Goal: Information Seeking & Learning: Learn about a topic

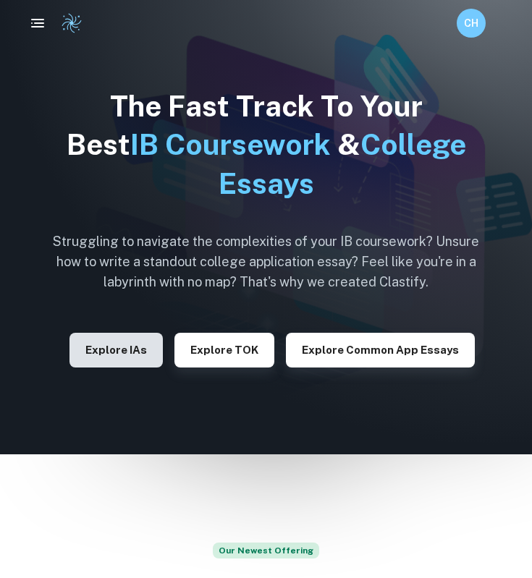
click at [109, 344] on button "Explore IAs" at bounding box center [115, 350] width 93 height 35
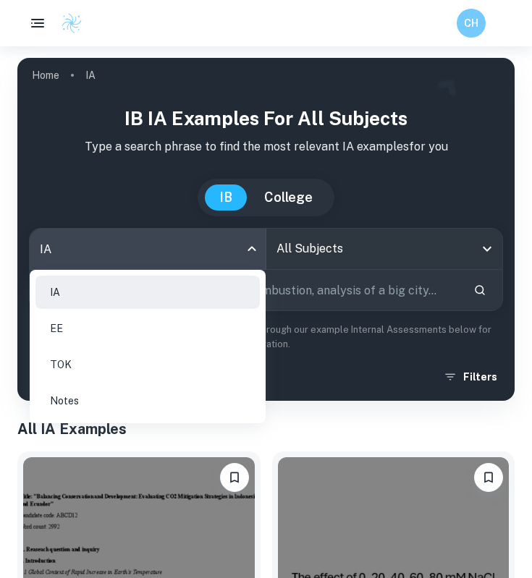
click at [256, 250] on body "We value your privacy We use cookies to enhance your browsing experience, serve…" at bounding box center [266, 335] width 532 height 578
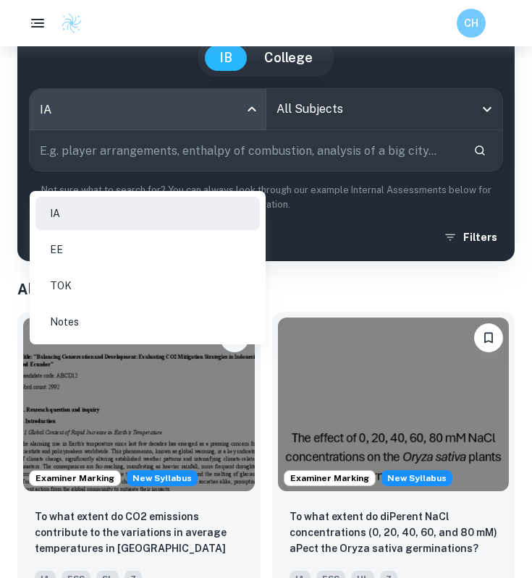
scroll to position [156, 0]
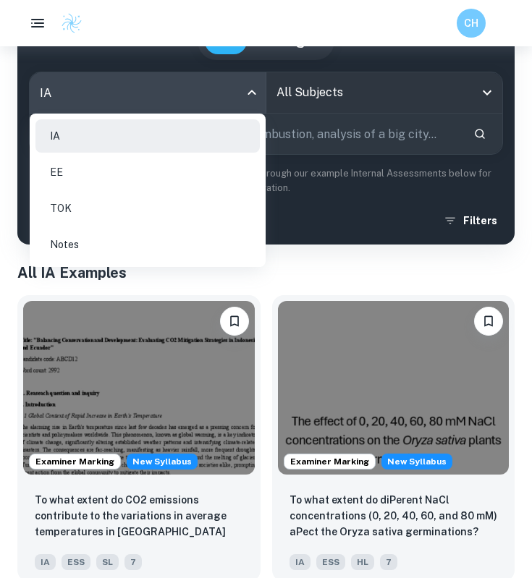
click at [309, 294] on div at bounding box center [266, 289] width 532 height 578
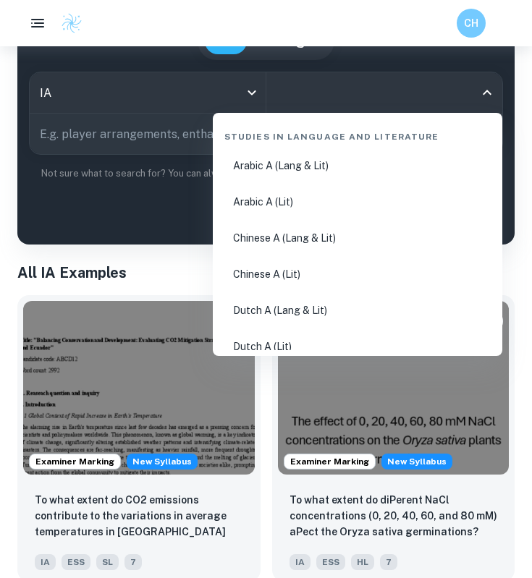
click at [366, 104] on input "All Subjects" at bounding box center [374, 92] width 202 height 27
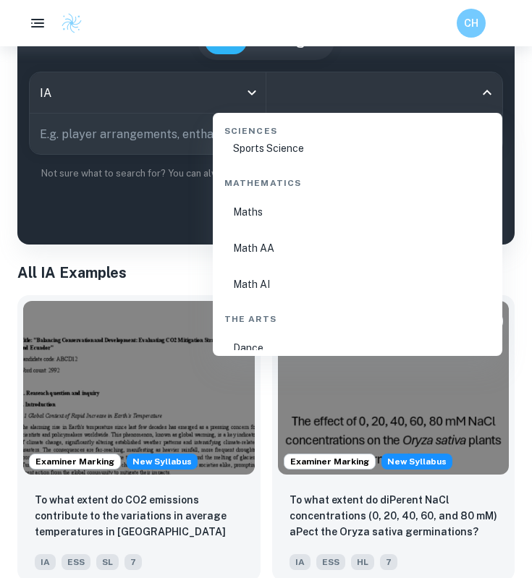
scroll to position [2556, 0]
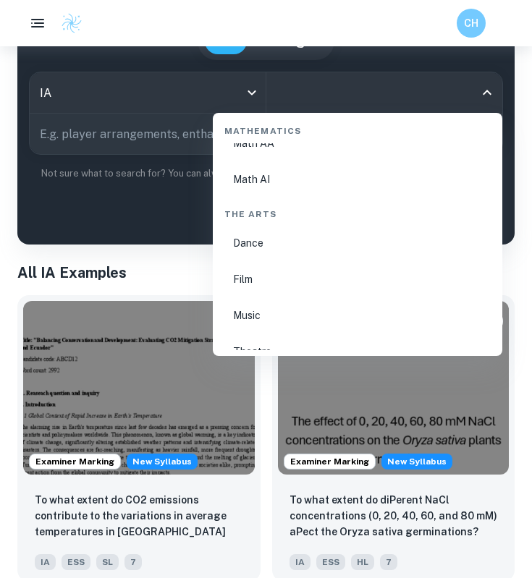
click at [294, 177] on li "Math AI" at bounding box center [357, 179] width 278 height 33
type input "Math AI"
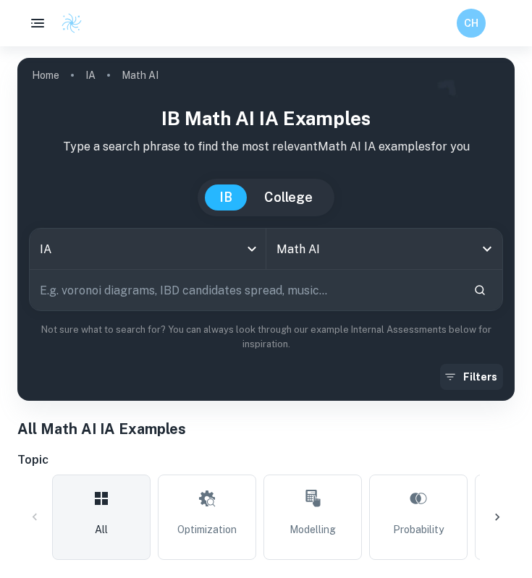
click at [472, 370] on button "Filters" at bounding box center [471, 377] width 63 height 26
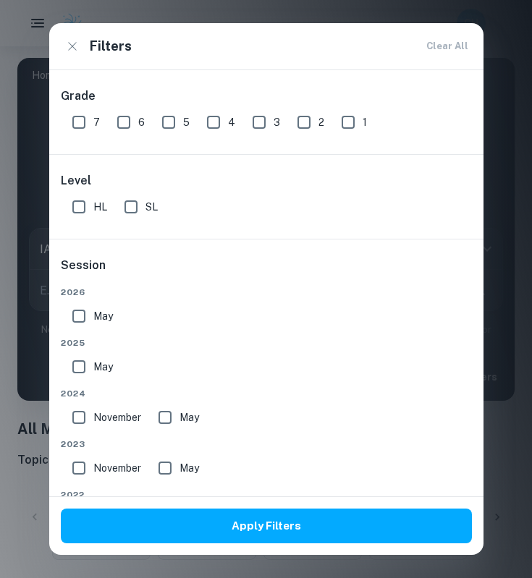
click at [85, 125] on input "7" at bounding box center [78, 122] width 29 height 29
checkbox input "true"
click at [129, 209] on input "SL" at bounding box center [130, 206] width 29 height 29
checkbox input "true"
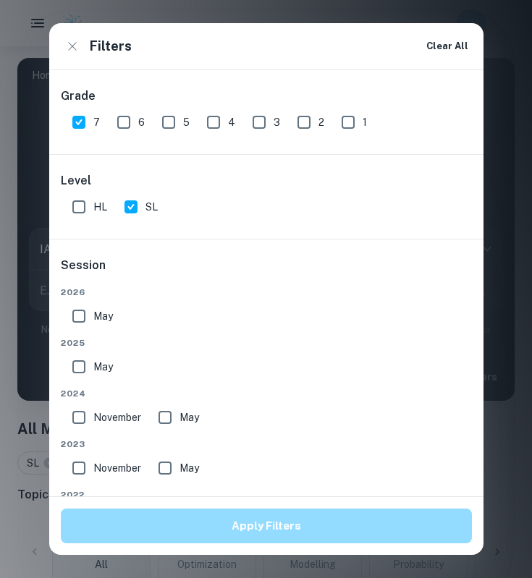
click at [255, 531] on button "Apply Filters" at bounding box center [266, 526] width 411 height 35
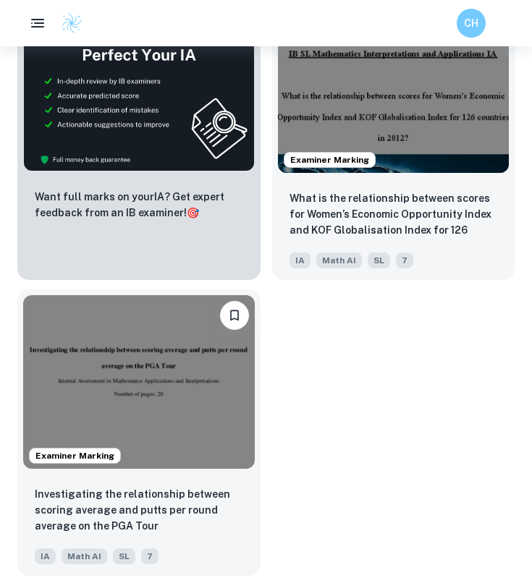
scroll to position [922, 0]
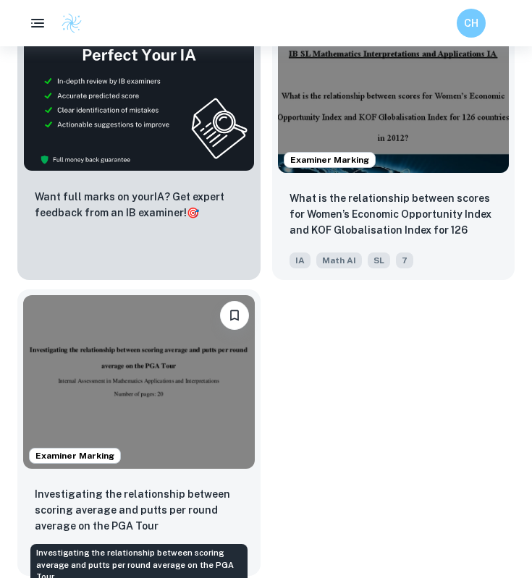
click at [209, 508] on p "Investigating the relationship between scoring average and putts per round aver…" at bounding box center [139, 510] width 208 height 48
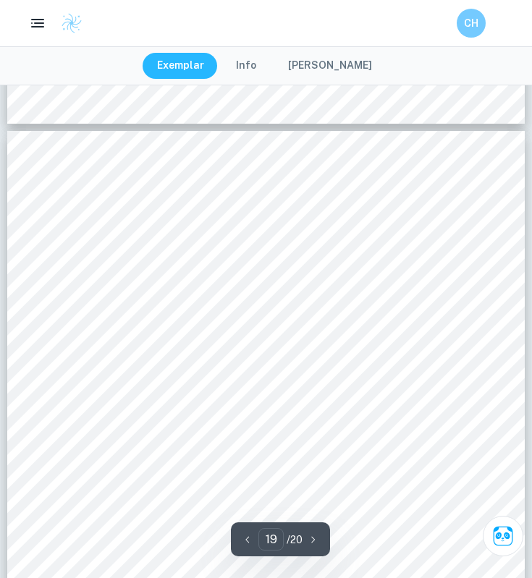
scroll to position [13355, 0]
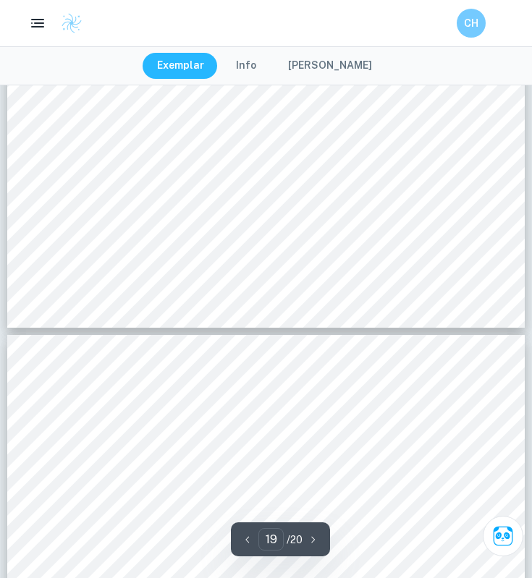
type input "20"
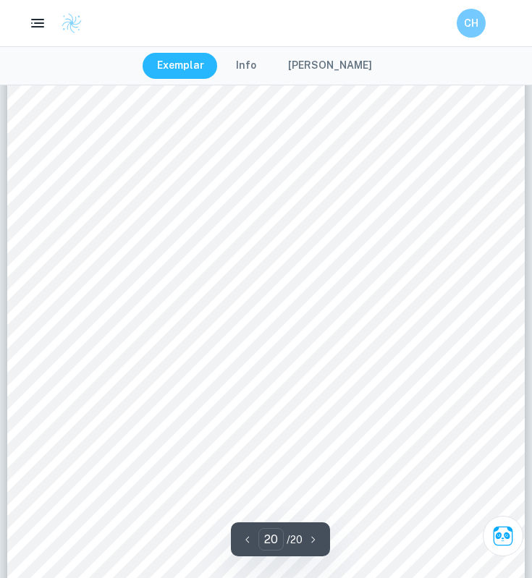
scroll to position [14301, 0]
click at [341, 61] on button "[PERSON_NAME]" at bounding box center [329, 66] width 113 height 26
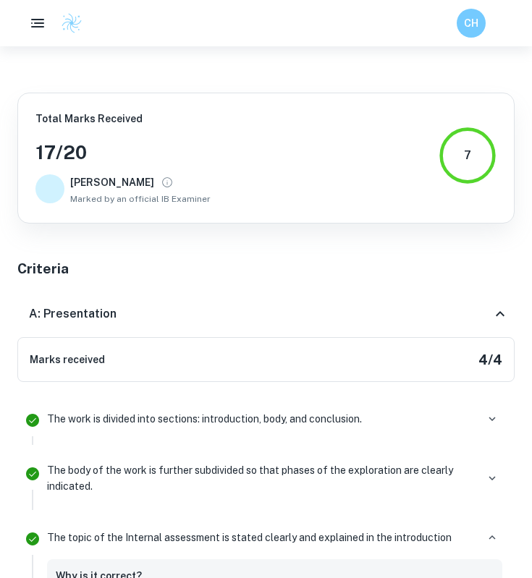
scroll to position [9642, 0]
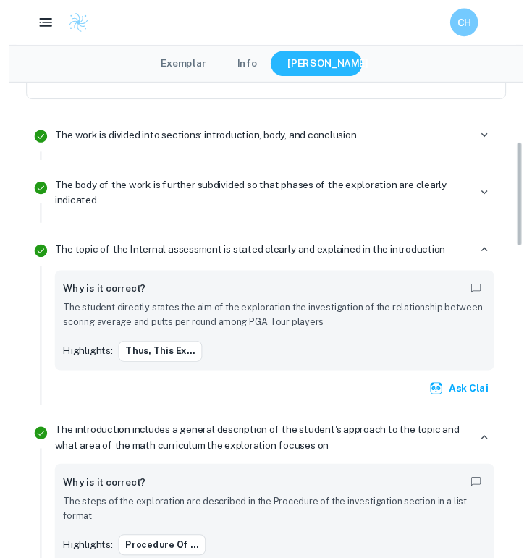
scroll to position [278, 0]
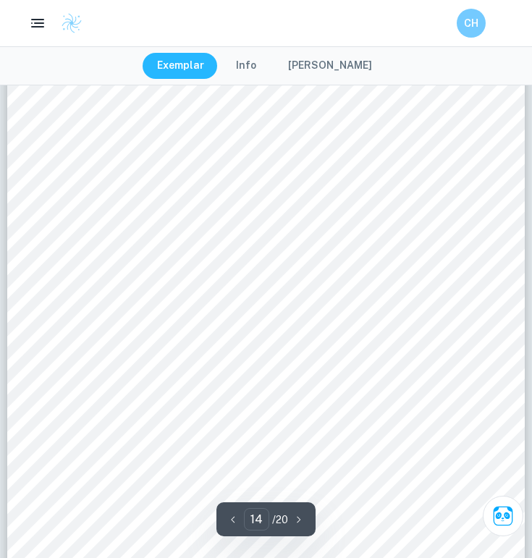
click at [332, 61] on button "[PERSON_NAME]" at bounding box center [329, 66] width 113 height 26
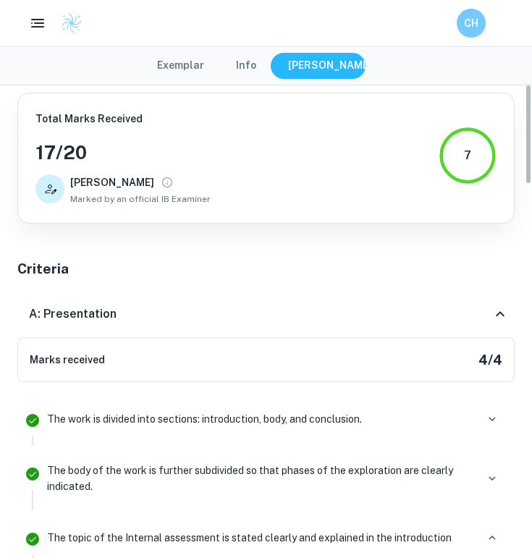
scroll to position [0, 0]
click at [500, 305] on icon at bounding box center [499, 313] width 17 height 17
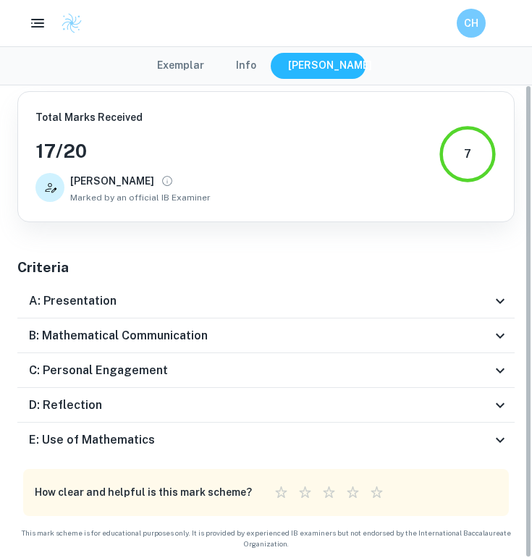
scroll to position [1, 0]
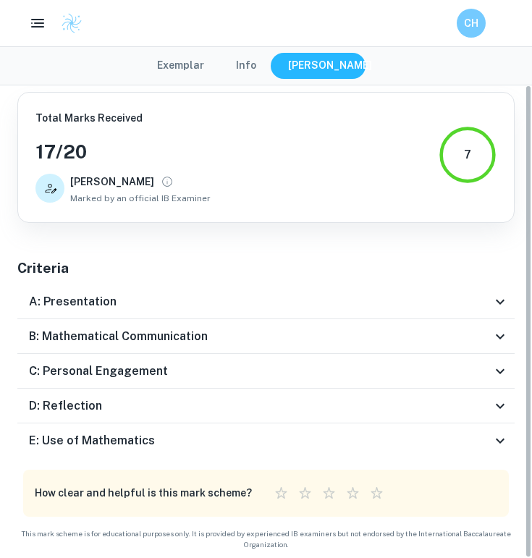
click at [499, 331] on icon at bounding box center [499, 336] width 17 height 17
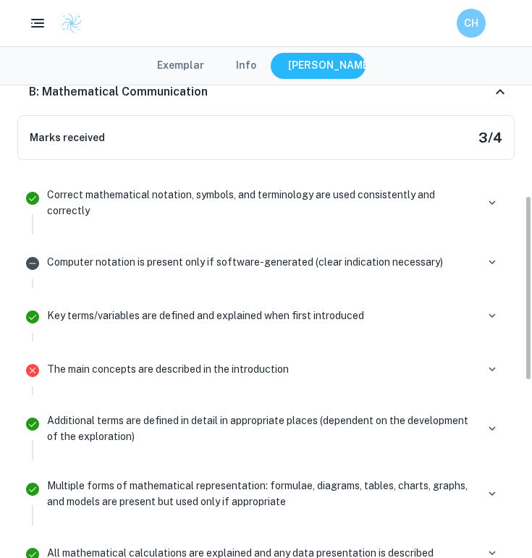
scroll to position [289, 0]
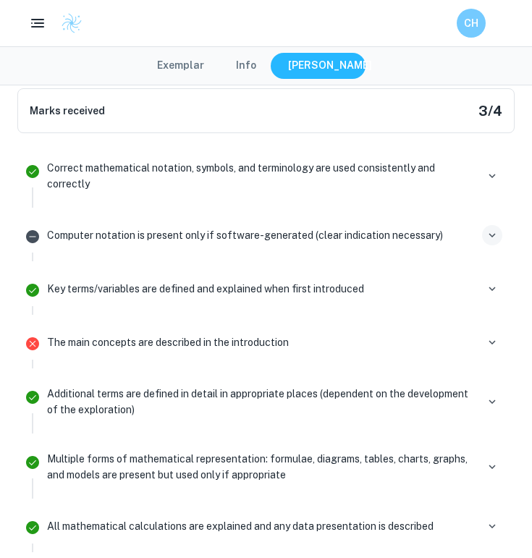
click at [489, 234] on icon "button" at bounding box center [491, 235] width 13 height 13
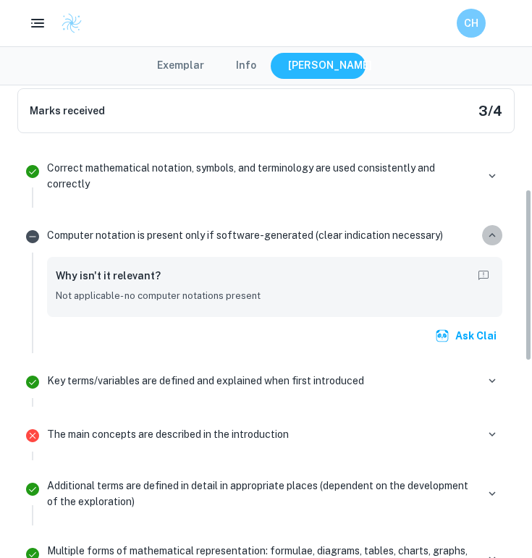
click at [489, 234] on icon "button" at bounding box center [491, 235] width 13 height 13
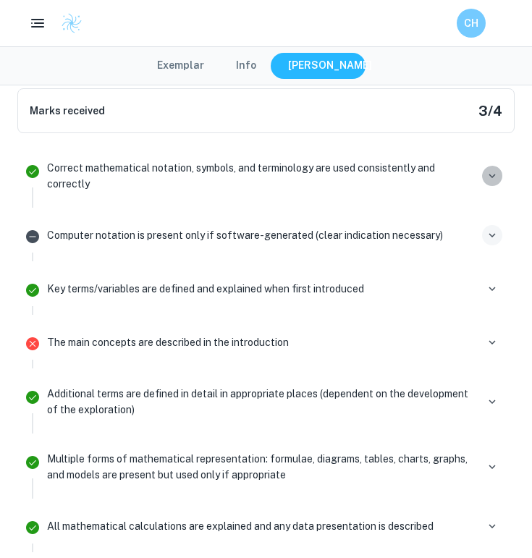
click at [495, 177] on icon "button" at bounding box center [491, 175] width 13 height 13
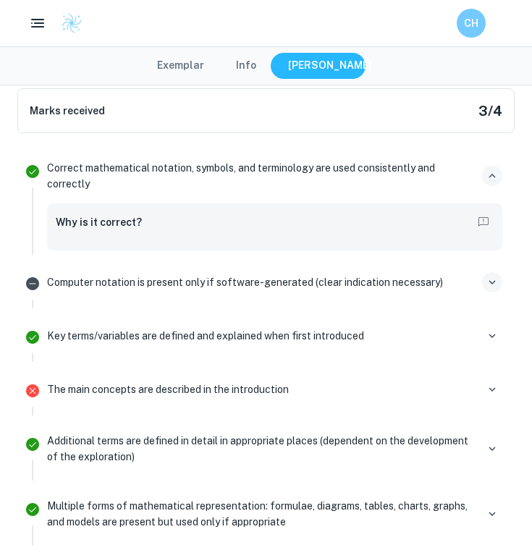
click at [493, 177] on icon "button" at bounding box center [491, 175] width 13 height 13
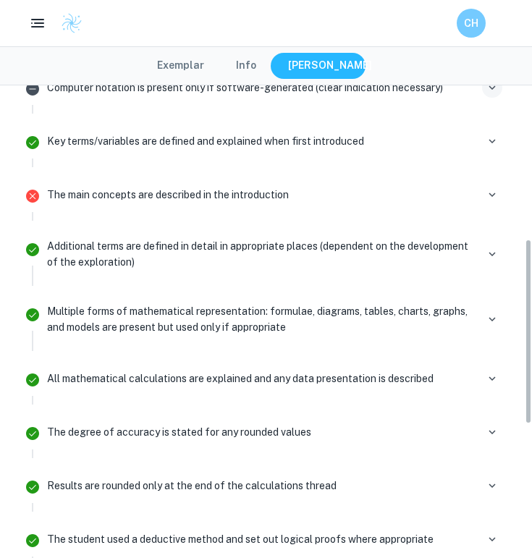
scroll to position [436, 0]
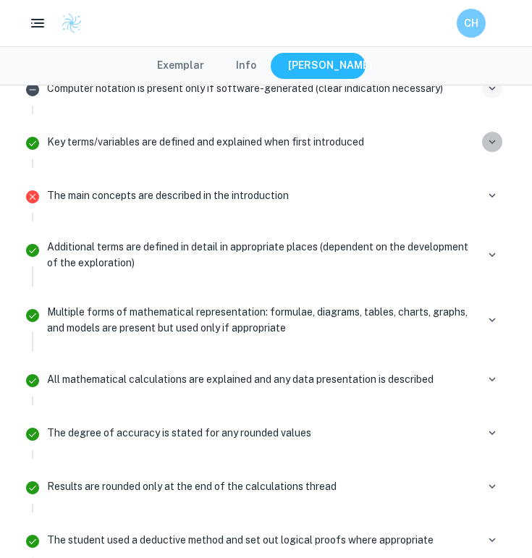
click at [491, 139] on icon "button" at bounding box center [491, 141] width 13 height 13
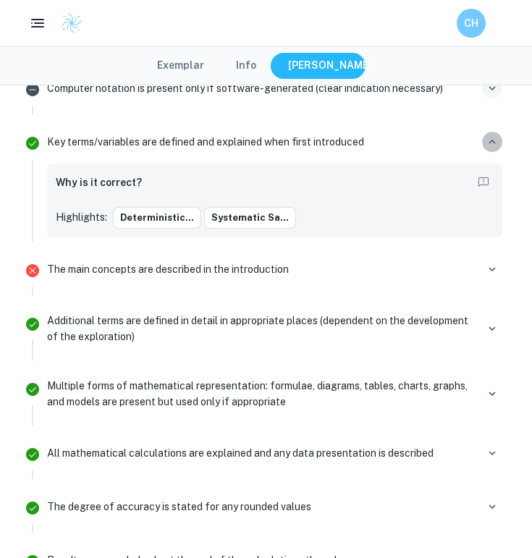
click at [491, 139] on icon "button" at bounding box center [491, 141] width 13 height 13
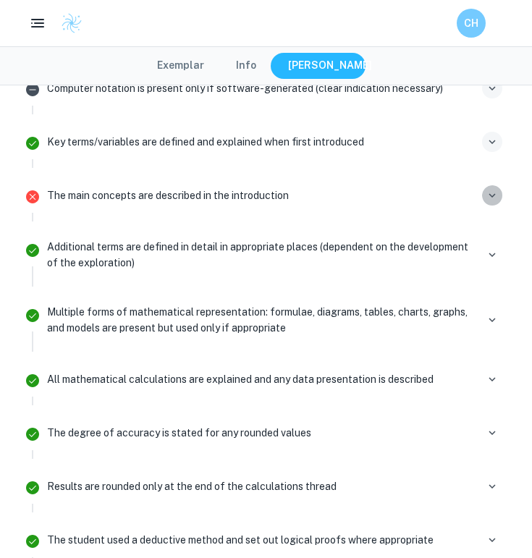
click at [487, 196] on icon "button" at bounding box center [491, 195] width 13 height 13
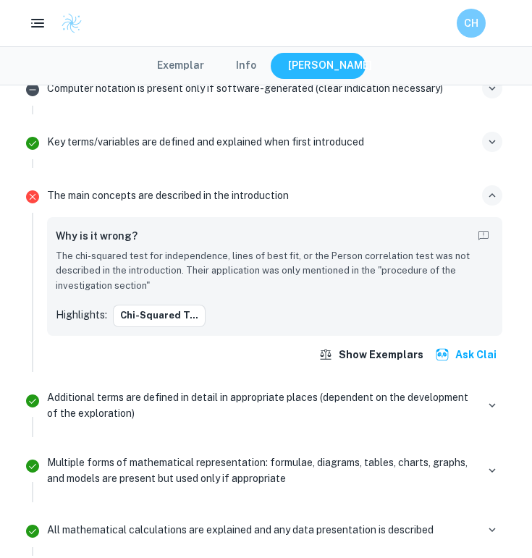
click at [489, 190] on icon "button" at bounding box center [491, 195] width 13 height 13
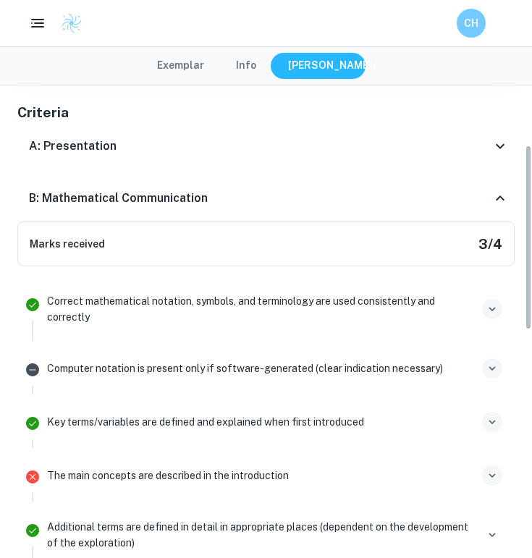
scroll to position [140, 0]
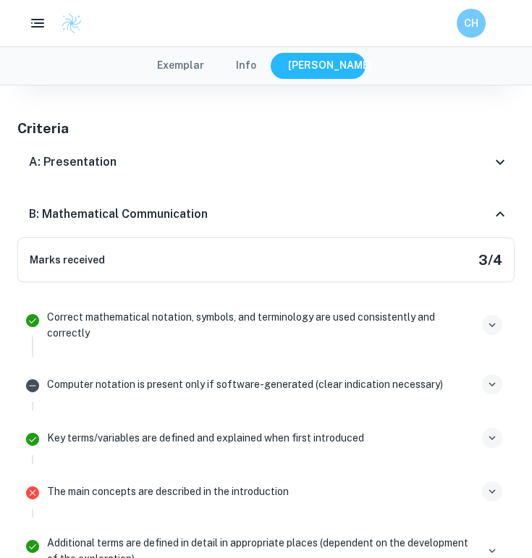
click at [501, 209] on icon at bounding box center [499, 213] width 17 height 17
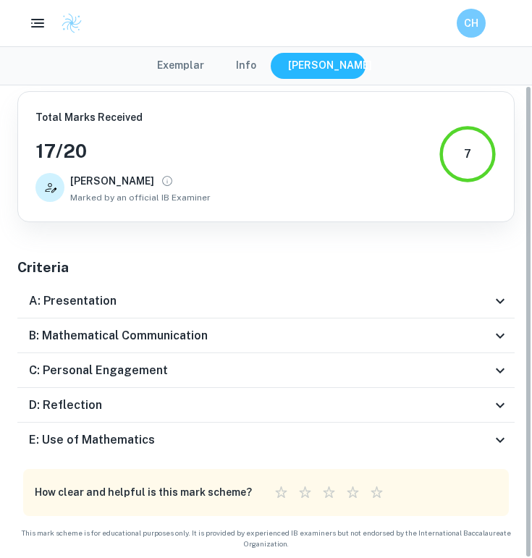
scroll to position [1, 0]
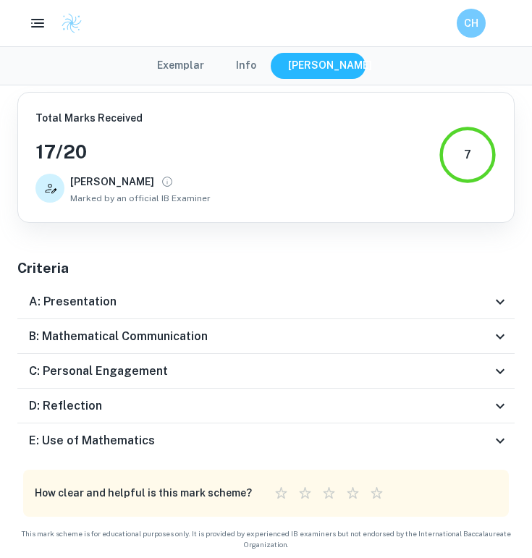
click at [498, 367] on icon at bounding box center [499, 370] width 17 height 17
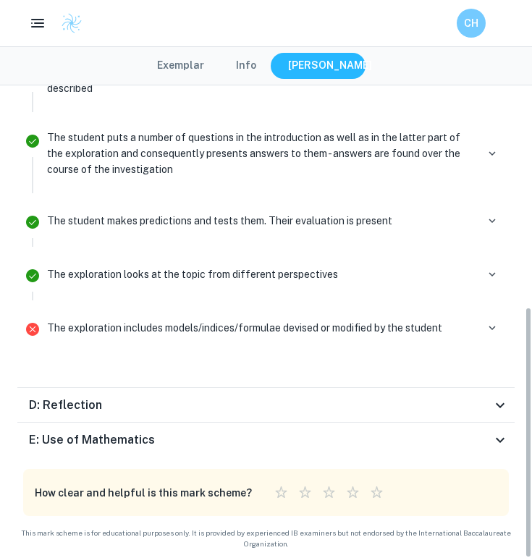
scroll to position [419, 0]
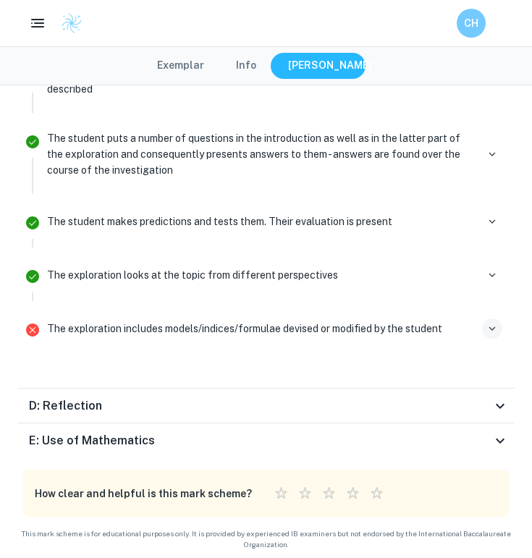
click at [493, 329] on icon "button" at bounding box center [491, 328] width 13 height 13
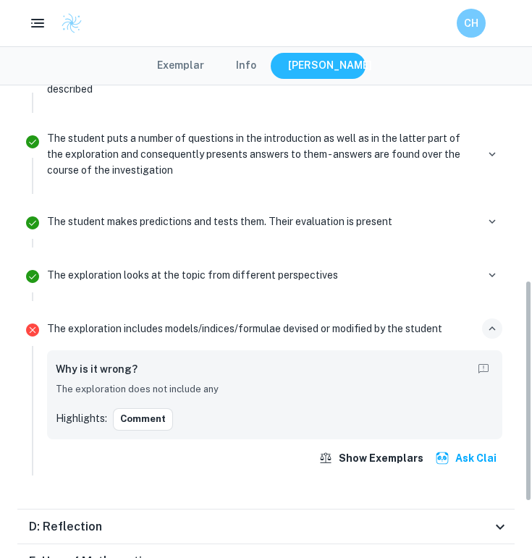
click at [493, 326] on icon "button" at bounding box center [492, 328] width 7 height 4
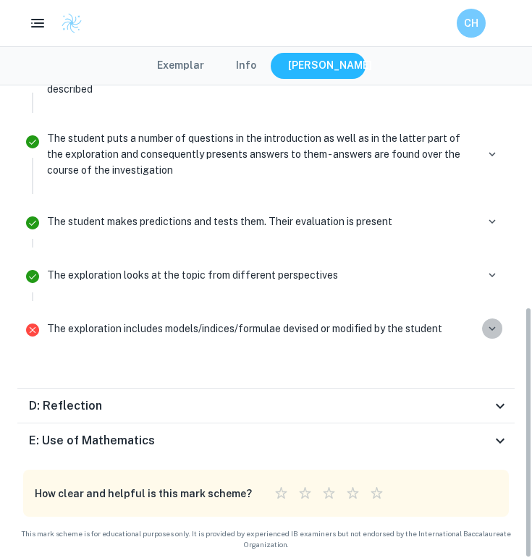
click at [493, 326] on icon "button" at bounding box center [491, 328] width 13 height 13
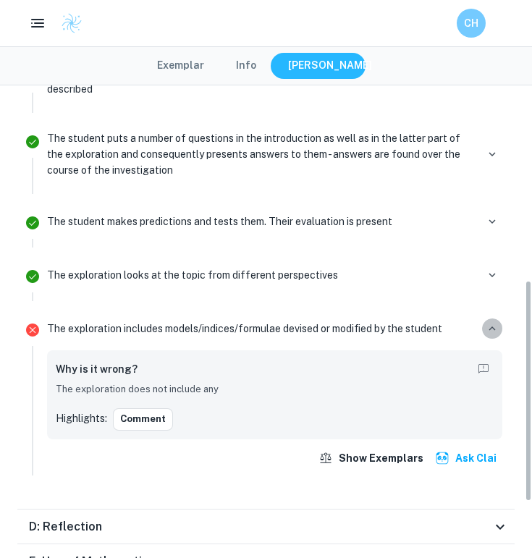
click at [493, 326] on icon "button" at bounding box center [492, 328] width 7 height 4
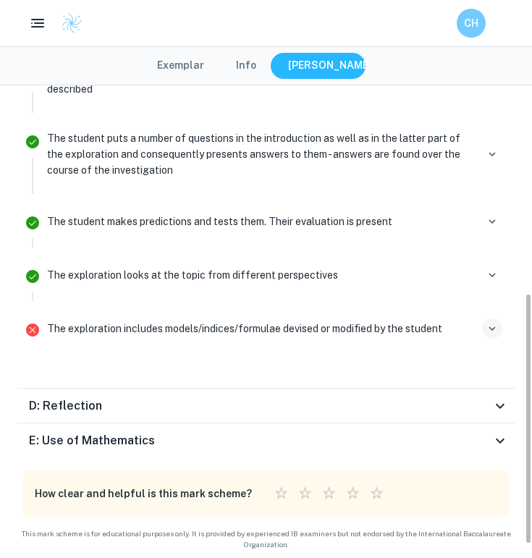
scroll to position [25, 0]
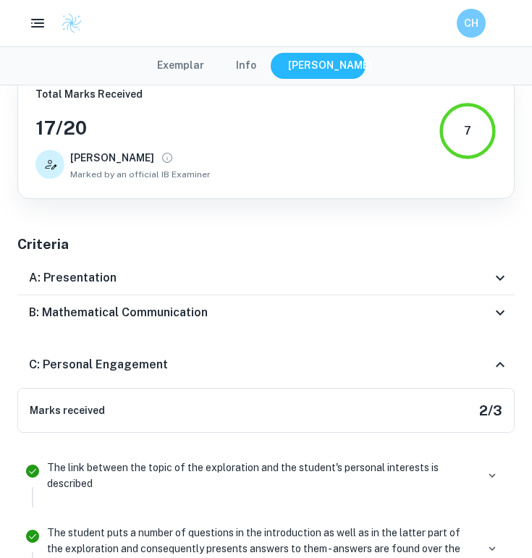
click at [500, 362] on icon at bounding box center [500, 364] width 9 height 5
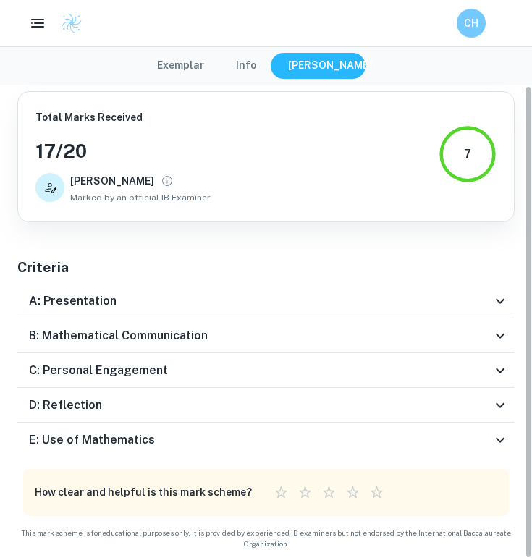
scroll to position [1, 0]
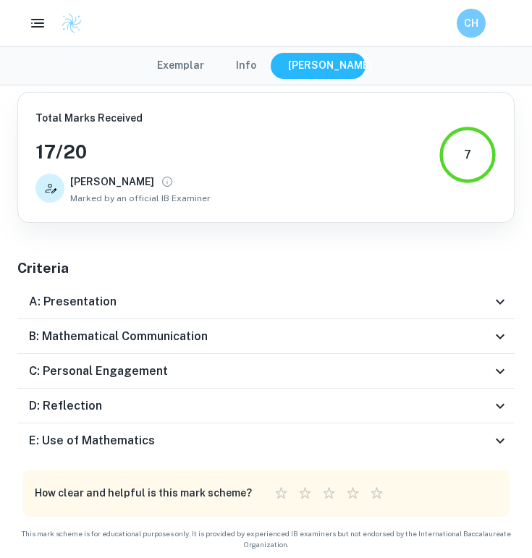
click at [504, 407] on icon at bounding box center [499, 405] width 17 height 17
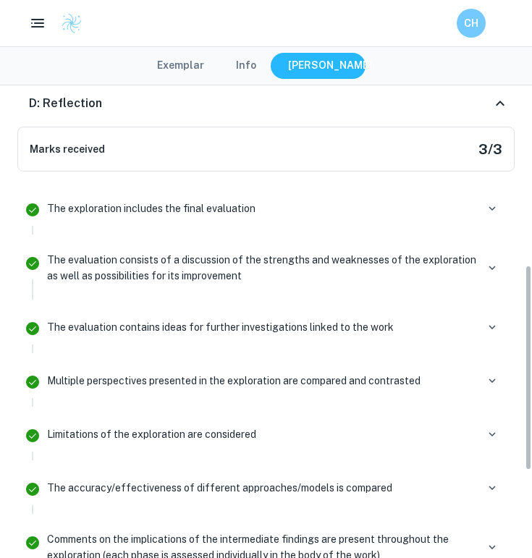
scroll to position [220, 0]
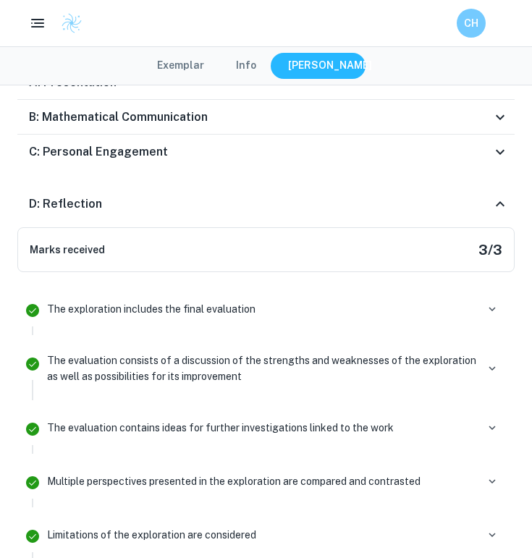
click at [498, 197] on icon at bounding box center [499, 203] width 17 height 17
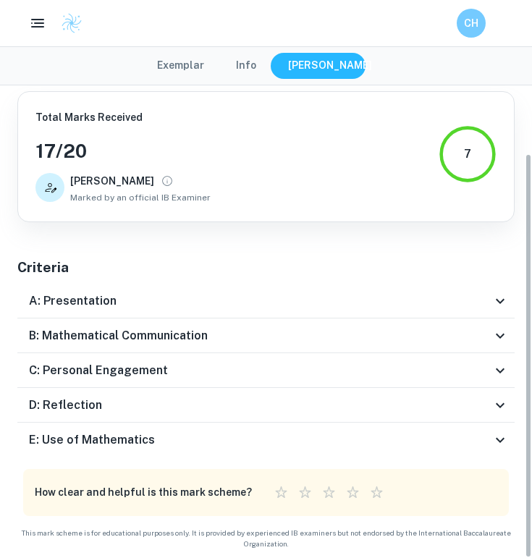
scroll to position [1, 0]
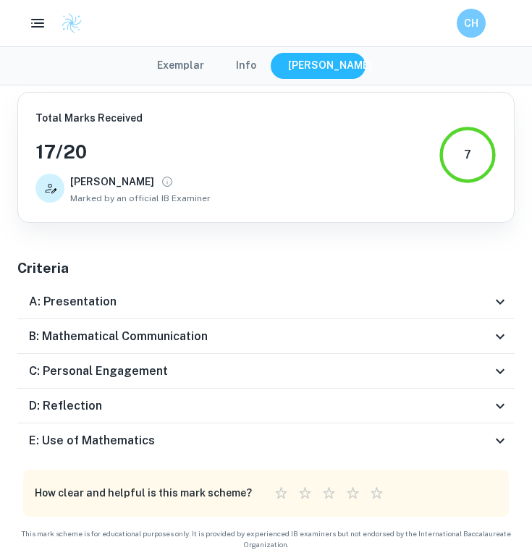
click at [497, 439] on icon at bounding box center [500, 440] width 9 height 5
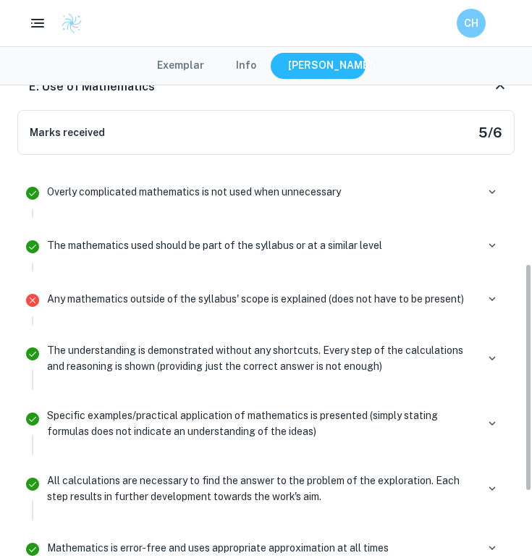
scroll to position [373, 0]
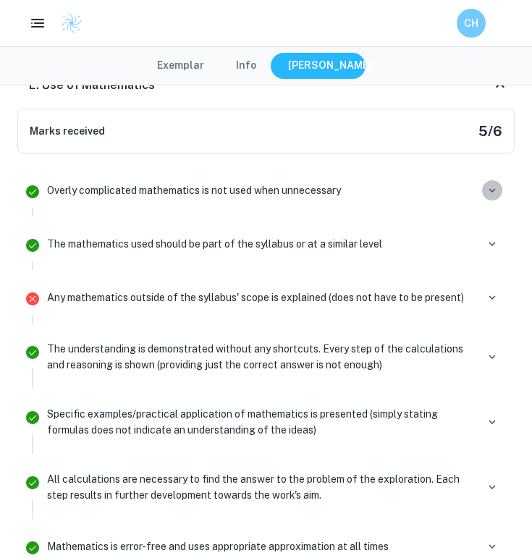
click at [488, 188] on icon "button" at bounding box center [491, 190] width 13 height 13
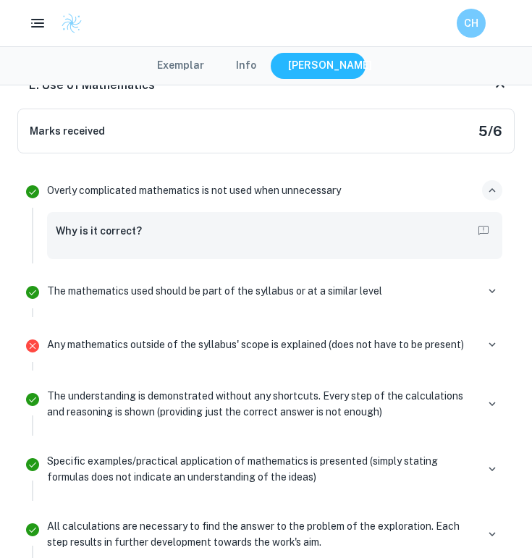
click at [488, 188] on icon "button" at bounding box center [491, 190] width 13 height 13
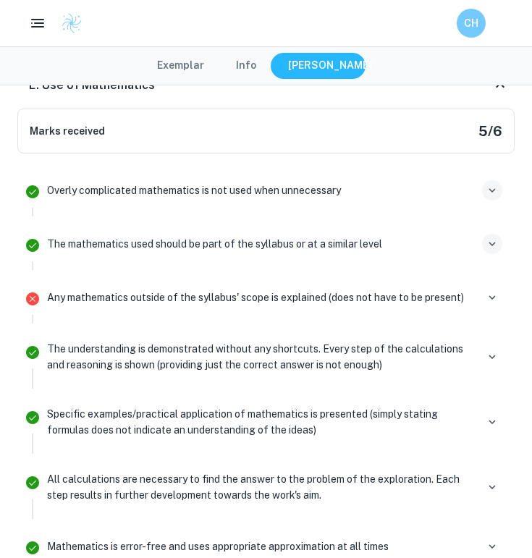
click at [497, 247] on icon "button" at bounding box center [491, 243] width 13 height 13
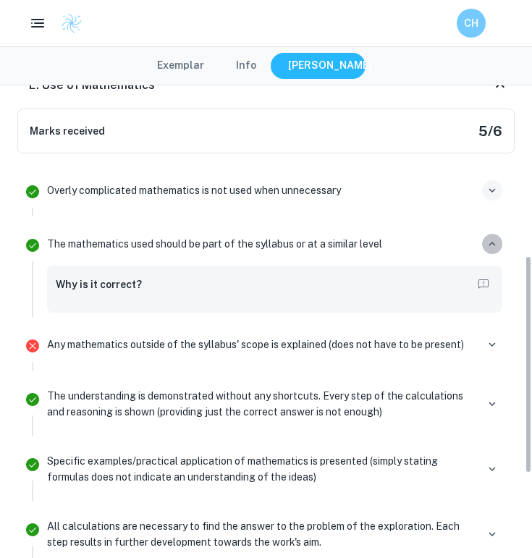
click at [497, 247] on icon "button" at bounding box center [491, 243] width 13 height 13
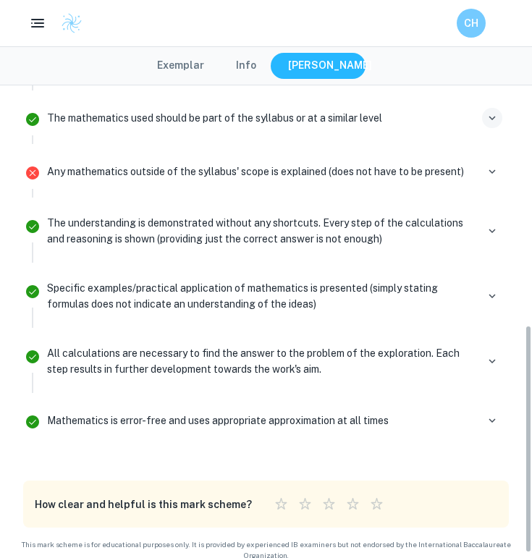
scroll to position [501, 0]
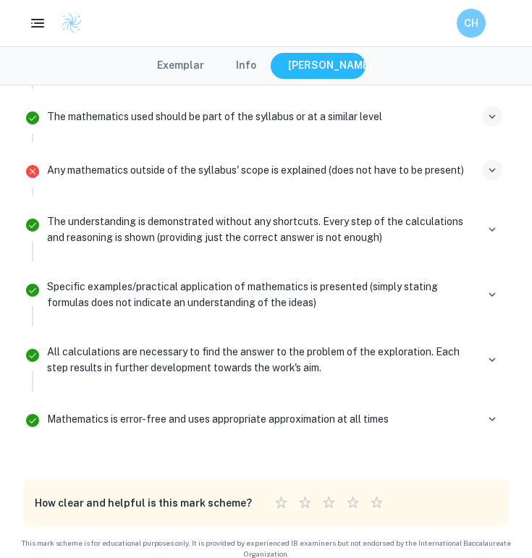
click at [491, 164] on icon "button" at bounding box center [491, 170] width 13 height 13
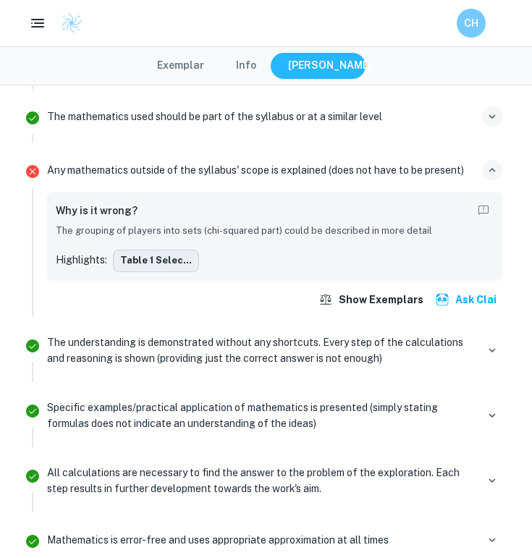
click at [161, 253] on button "Table 1 Selec..." at bounding box center [156, 261] width 86 height 22
type input "5"
click at [491, 164] on icon "button" at bounding box center [491, 170] width 13 height 13
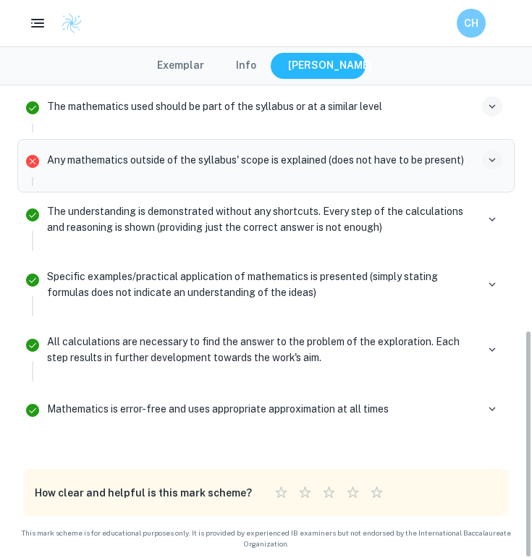
scroll to position [510, 0]
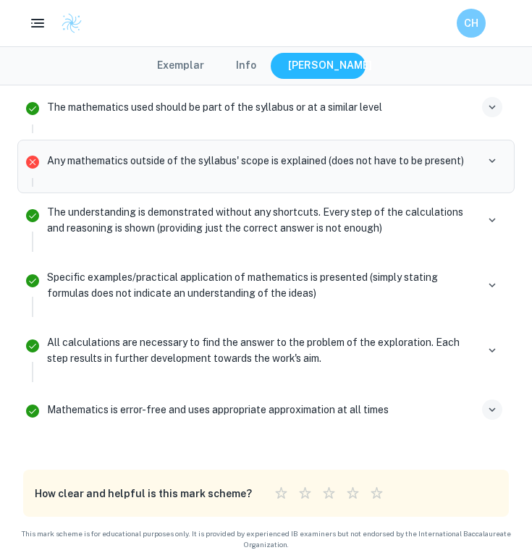
click at [498, 404] on button "button" at bounding box center [492, 409] width 20 height 20
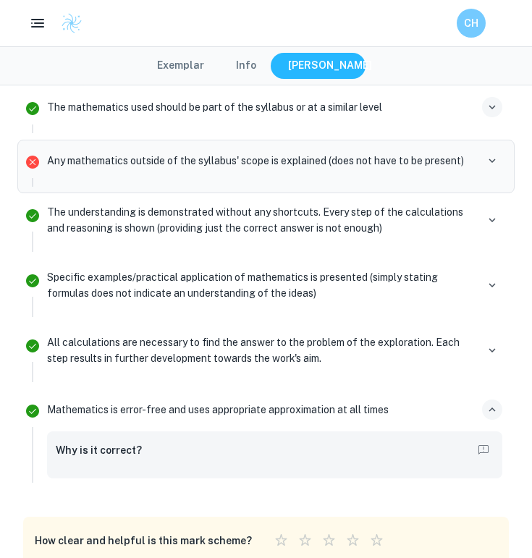
click at [498, 404] on button "button" at bounding box center [492, 409] width 20 height 20
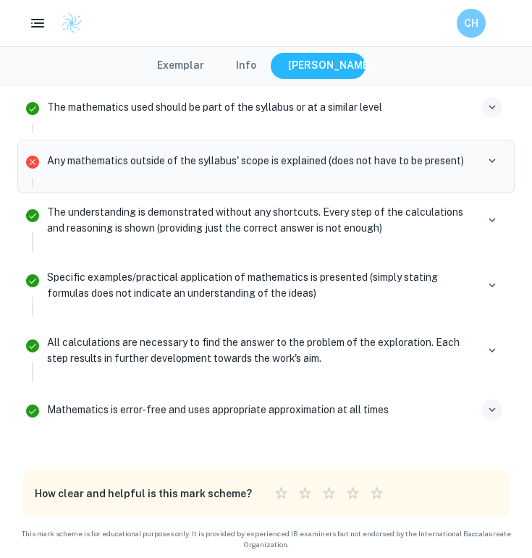
click at [498, 404] on button "button" at bounding box center [492, 409] width 20 height 20
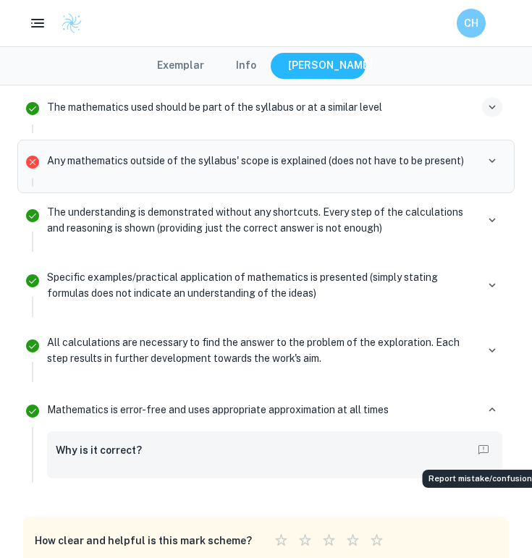
click at [481, 456] on button "Report mistake/confusion" at bounding box center [483, 450] width 20 height 20
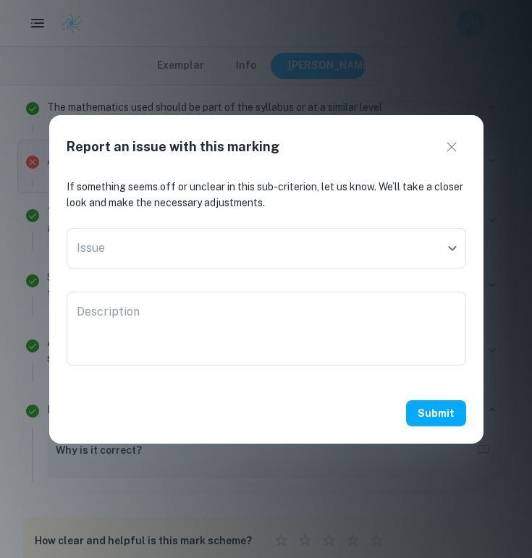
click at [454, 158] on button "button" at bounding box center [451, 146] width 29 height 29
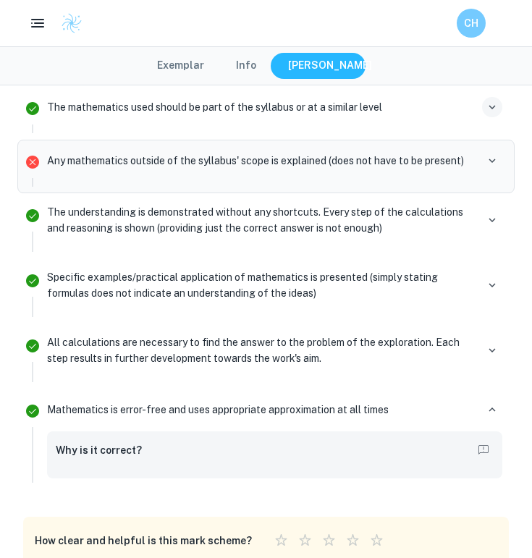
click at [278, 438] on div "Why is it correct?" at bounding box center [274, 454] width 455 height 47
click at [115, 446] on h6 "Why is it correct?" at bounding box center [99, 450] width 86 height 16
click at [116, 452] on h6 "Why is it correct?" at bounding box center [99, 450] width 86 height 16
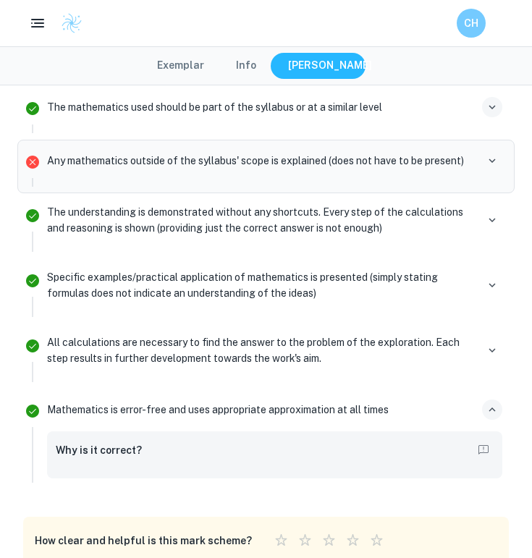
click at [486, 411] on icon "button" at bounding box center [491, 409] width 13 height 13
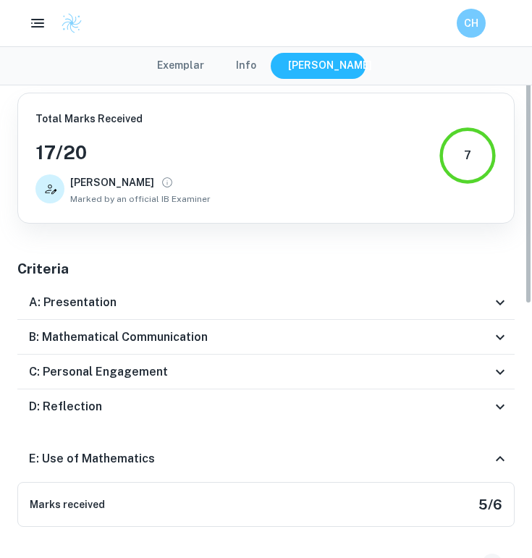
scroll to position [0, 0]
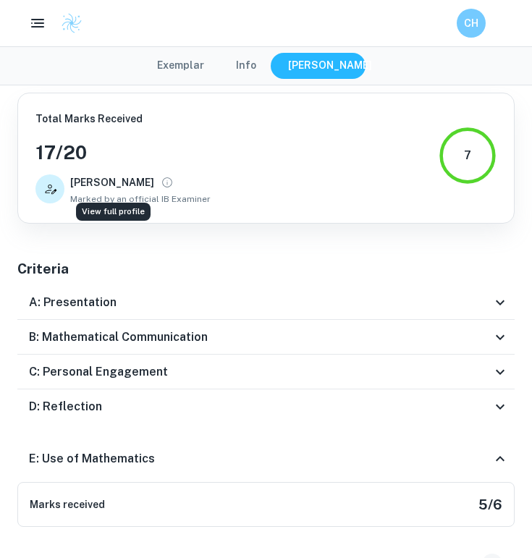
click at [161, 183] on icon "View full profile" at bounding box center [167, 182] width 13 height 13
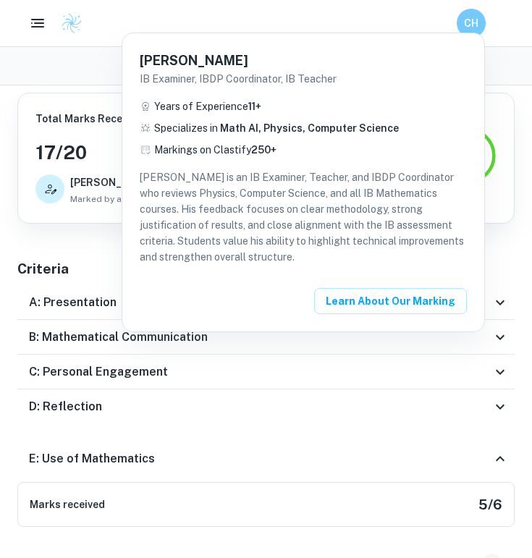
click at [69, 274] on div at bounding box center [266, 279] width 532 height 558
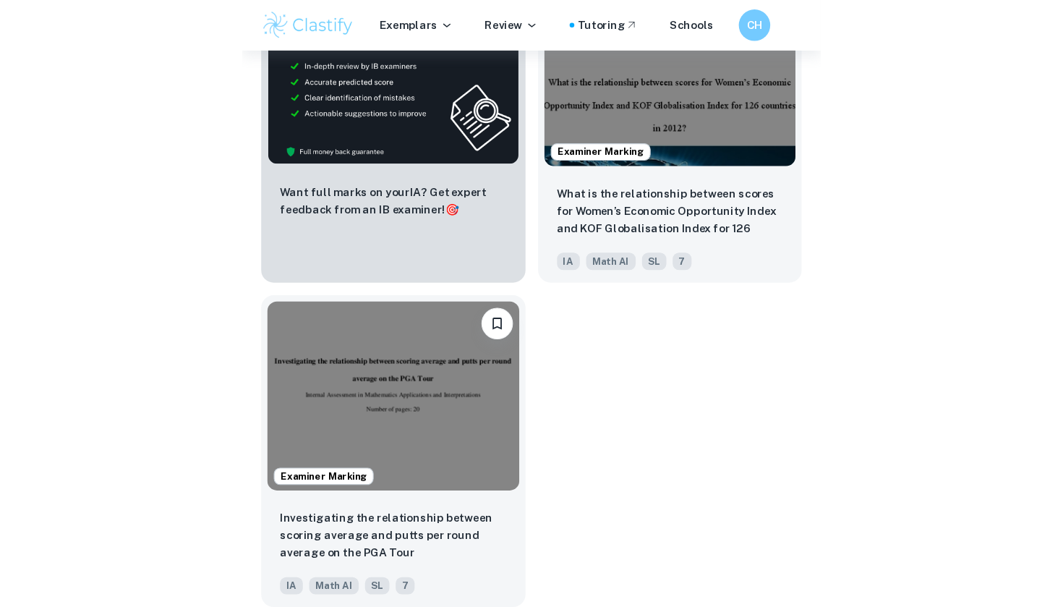
scroll to position [543, 0]
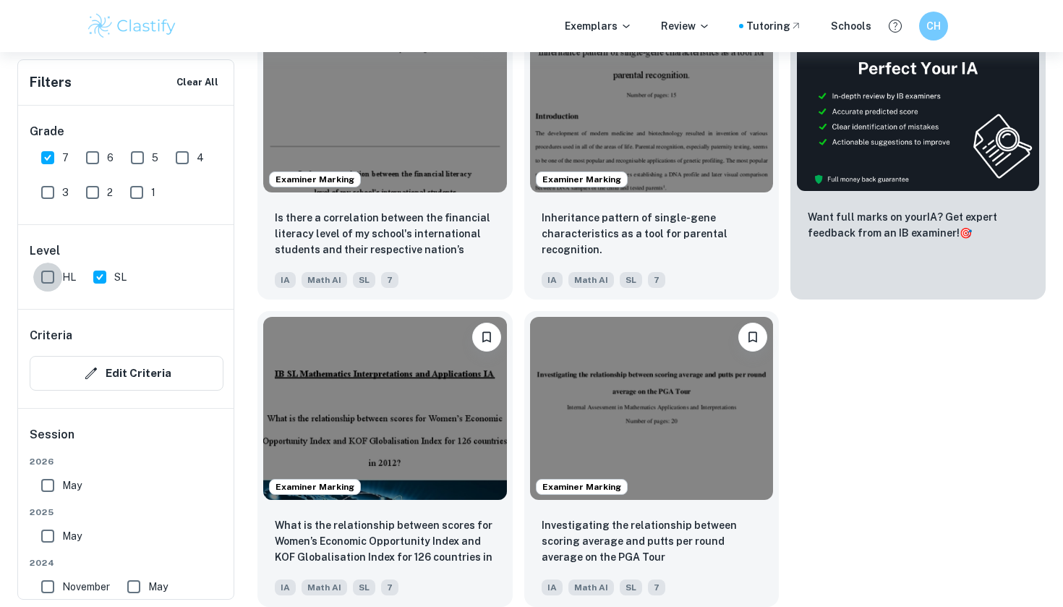
click at [48, 270] on input "HL" at bounding box center [47, 277] width 29 height 29
checkbox input "true"
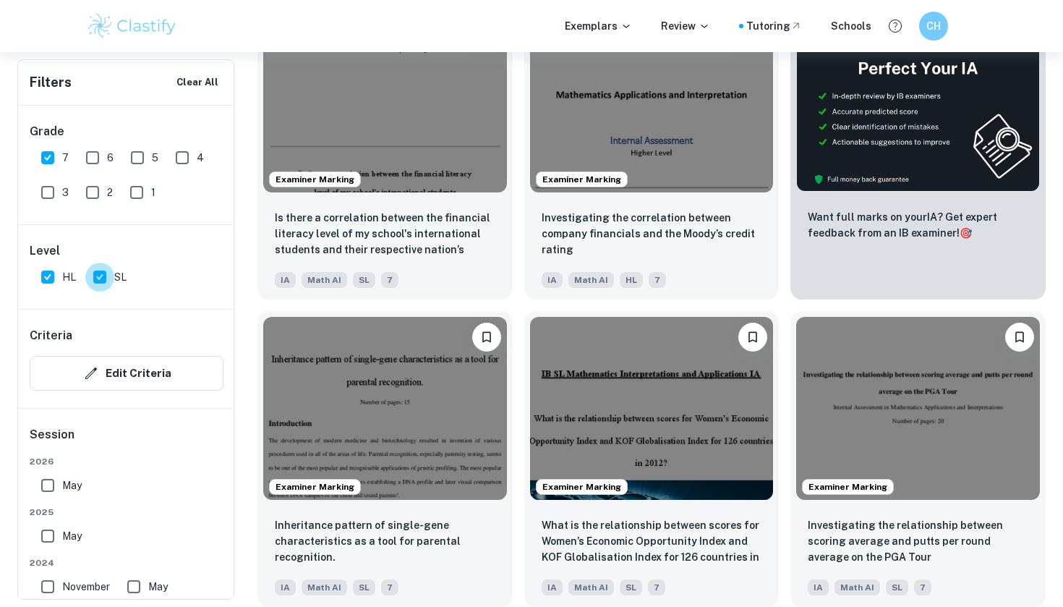
click at [103, 281] on input "SL" at bounding box center [99, 277] width 29 height 29
checkbox input "false"
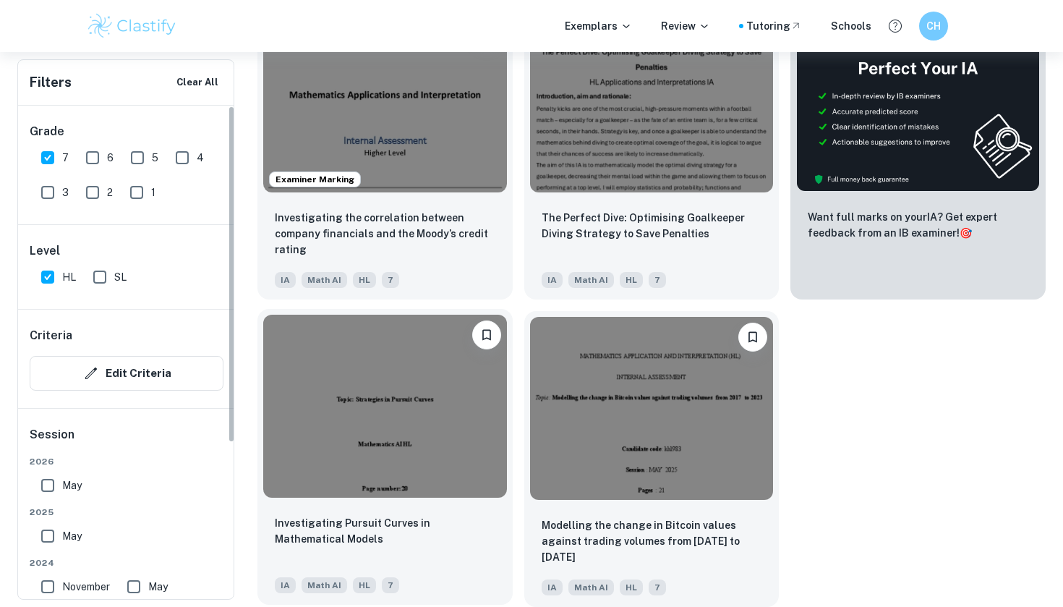
scroll to position [0, 0]
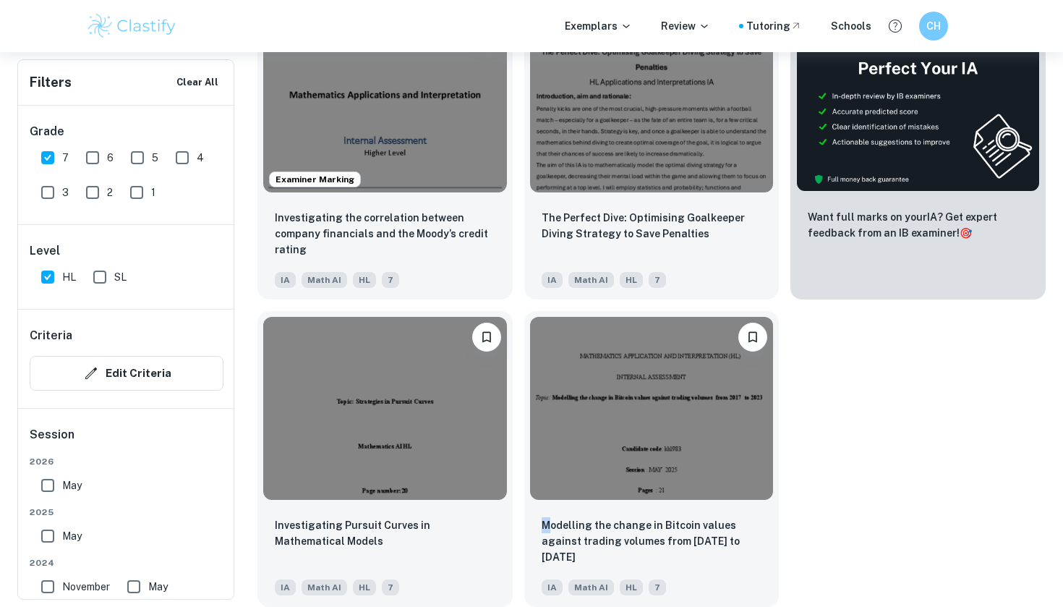
drag, startPoint x: 871, startPoint y: 420, endPoint x: 872, endPoint y: 506, distance: 86.8
click at [531, 506] on div "Examiner Marking Investigating the correlation between company financials and t…" at bounding box center [646, 300] width 800 height 614
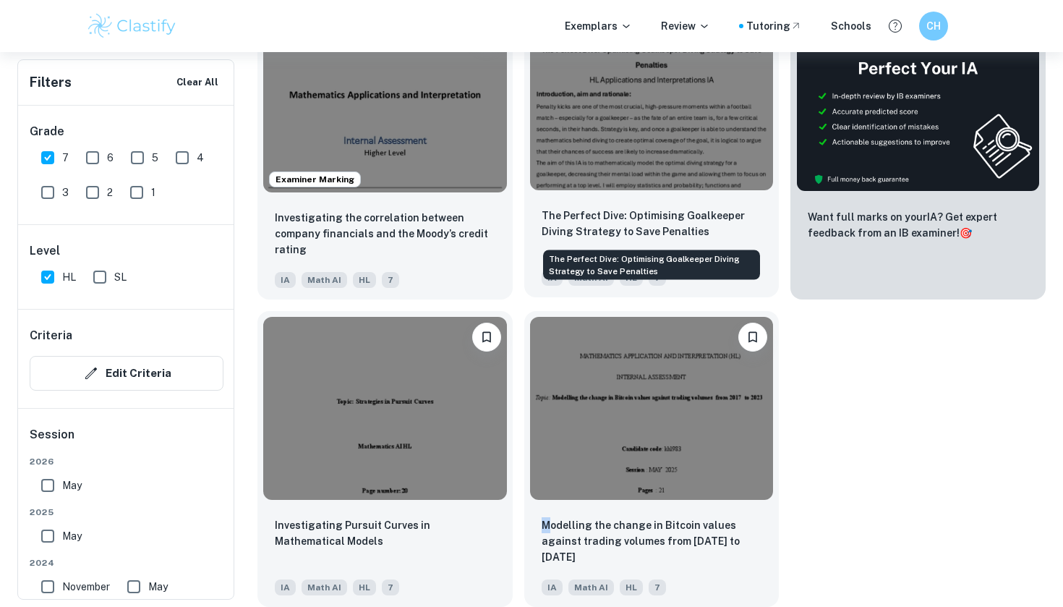
click at [531, 234] on p "The Perfect Dive: Optimising Goalkeeper Diving Strategy to Save Penalties" at bounding box center [652, 224] width 221 height 32
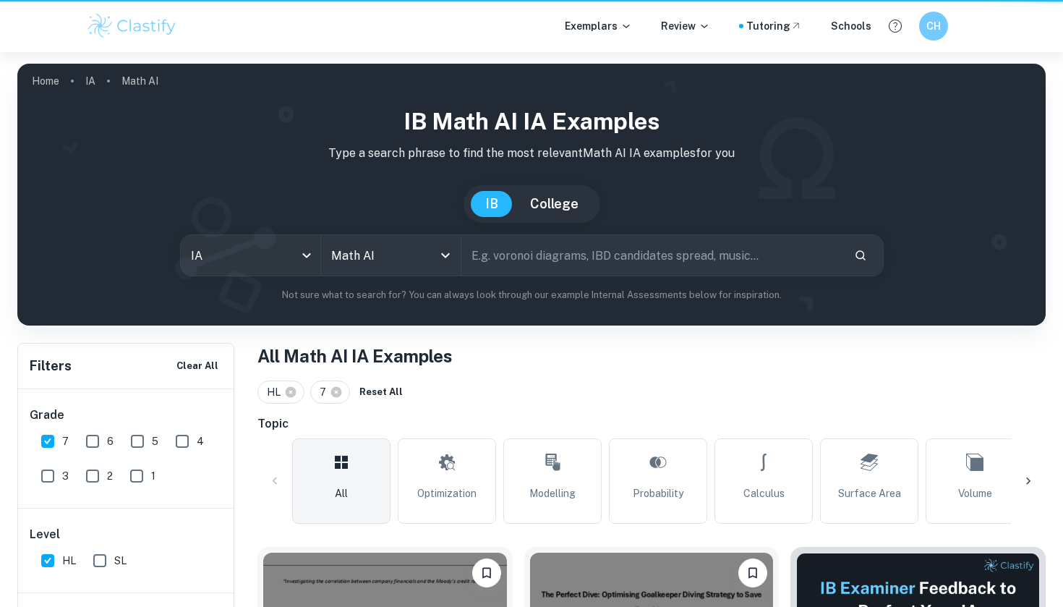
scroll to position [543, 0]
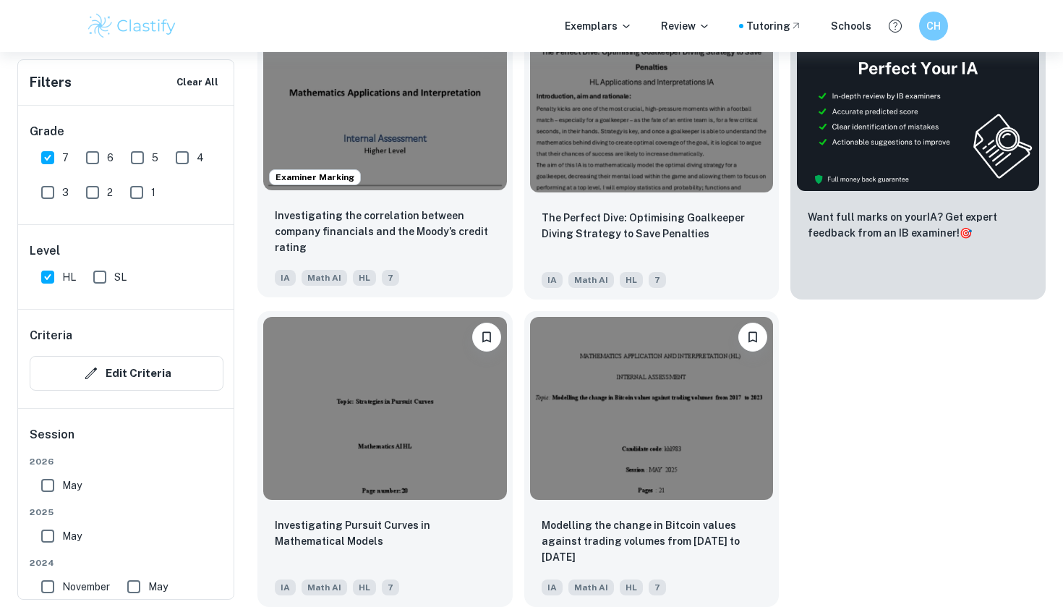
click at [366, 200] on div "Investigating the correlation between company financials and the Moody’s credit…" at bounding box center [385, 246] width 255 height 101
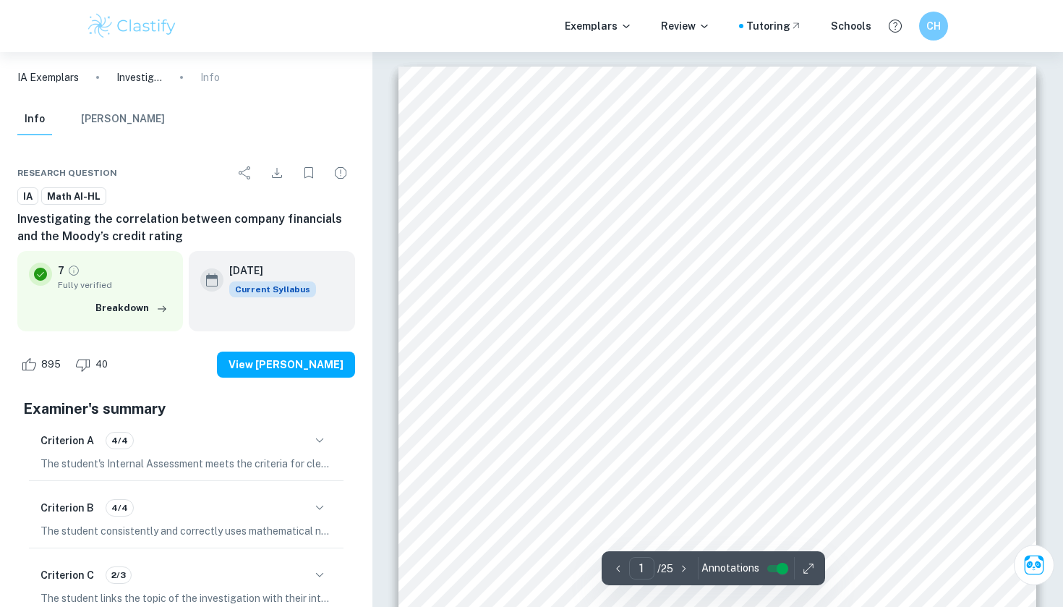
drag, startPoint x: 568, startPoint y: 429, endPoint x: 580, endPoint y: 333, distance: 97.0
click at [531, 333] on div at bounding box center [718, 518] width 638 height 902
click at [130, 113] on button "[PERSON_NAME]" at bounding box center [123, 119] width 84 height 32
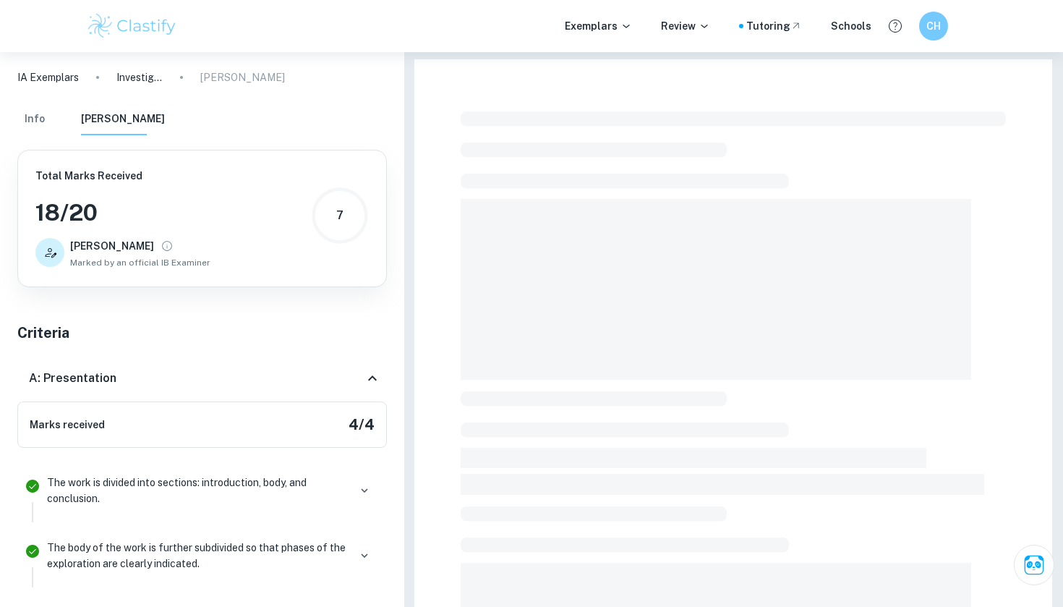
click at [130, 113] on button "[PERSON_NAME]" at bounding box center [123, 119] width 84 height 32
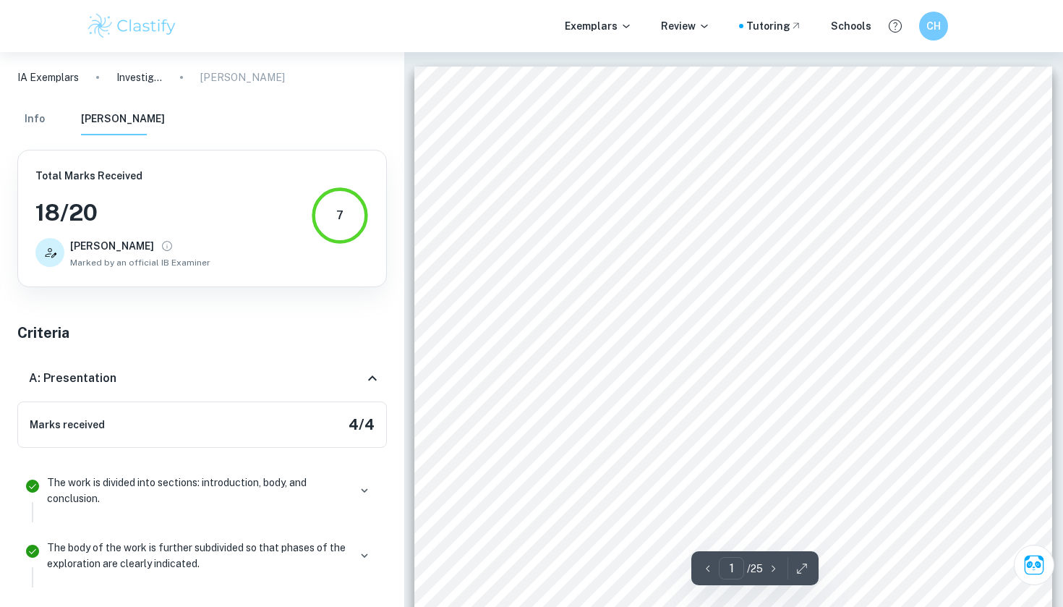
click at [377, 373] on icon at bounding box center [372, 378] width 17 height 17
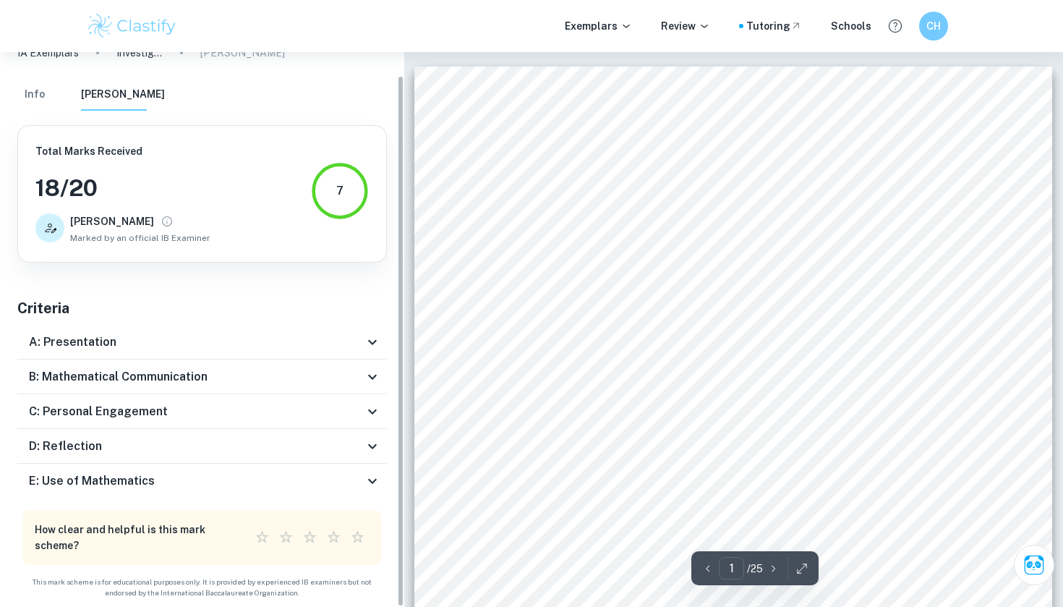
scroll to position [24, 0]
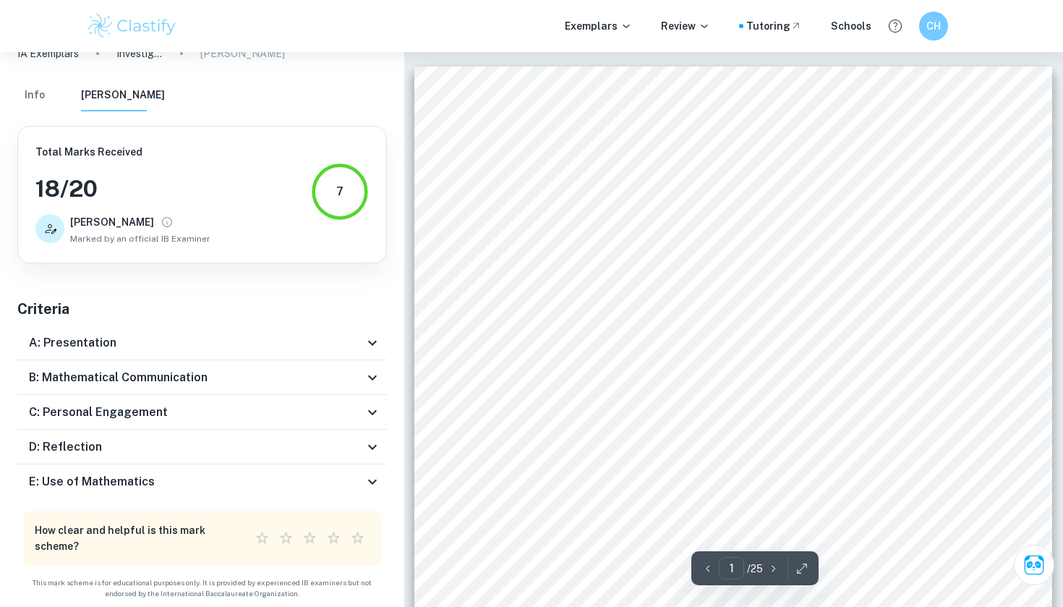
click at [375, 375] on icon at bounding box center [372, 377] width 9 height 5
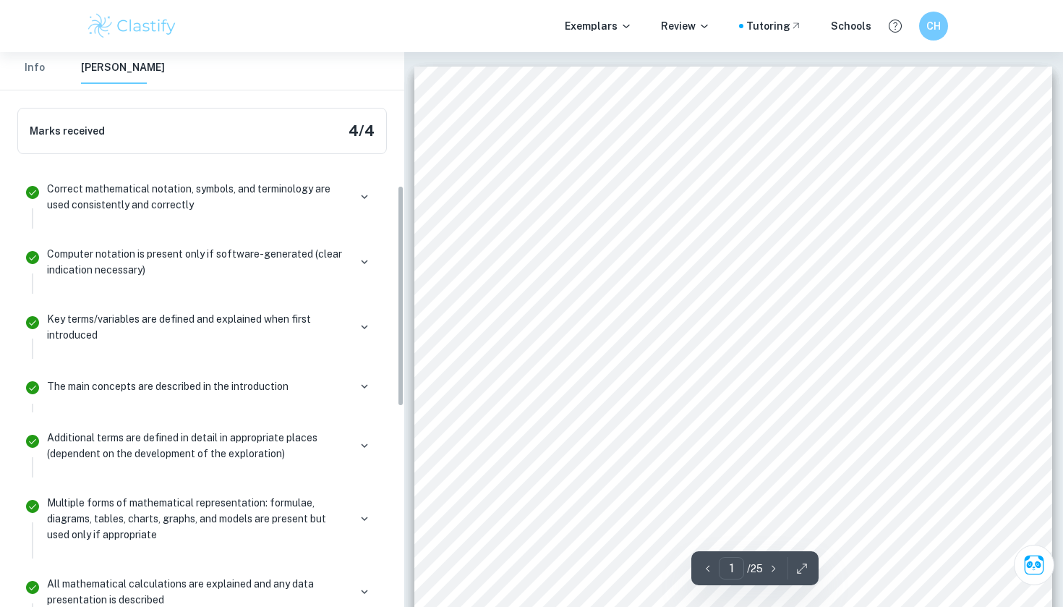
scroll to position [339, 0]
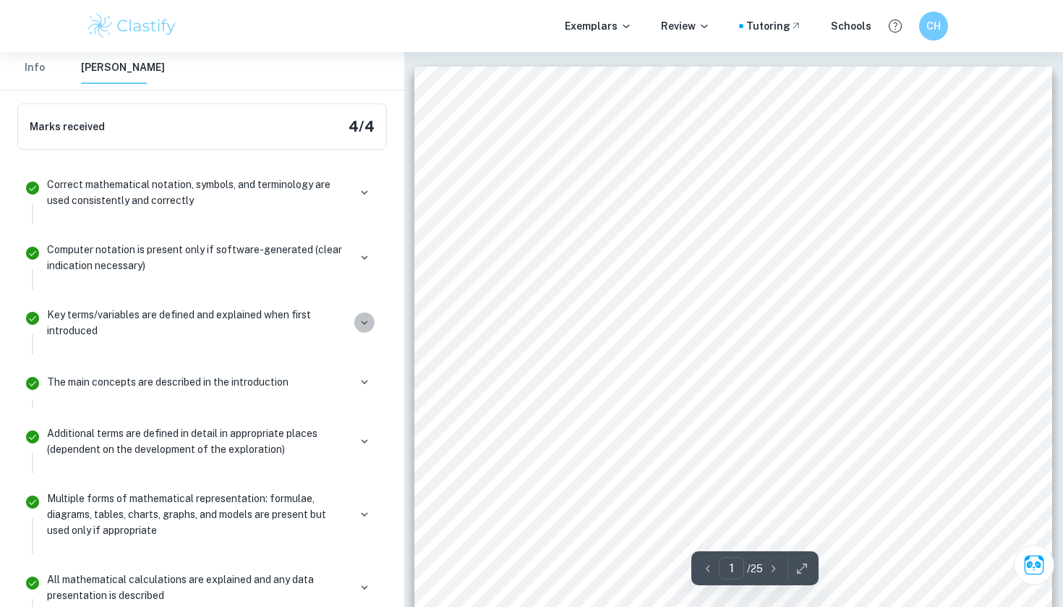
click at [365, 316] on icon "button" at bounding box center [364, 322] width 13 height 13
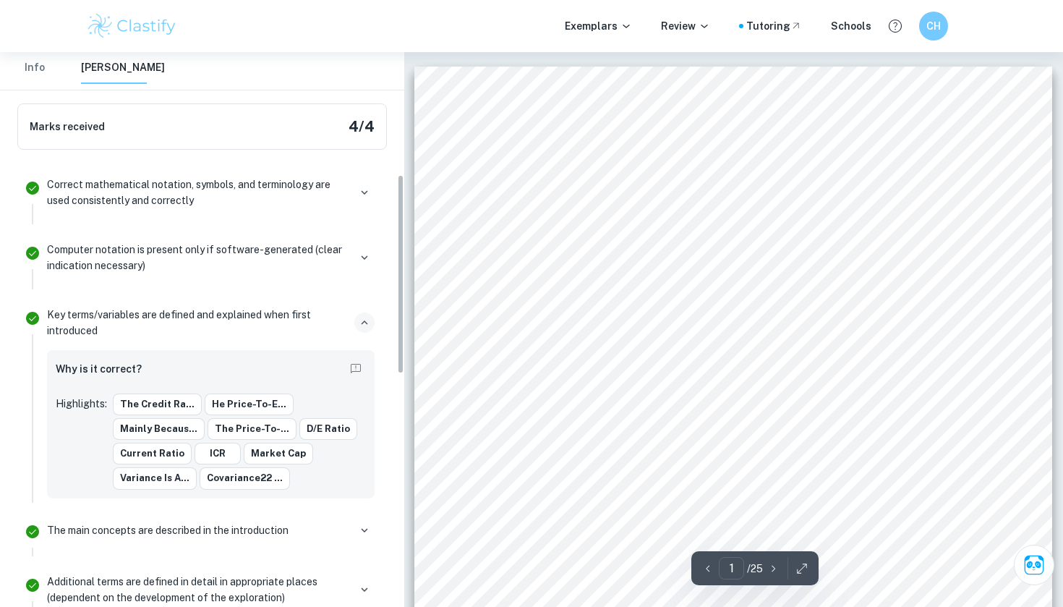
click at [363, 323] on icon "button" at bounding box center [364, 322] width 13 height 13
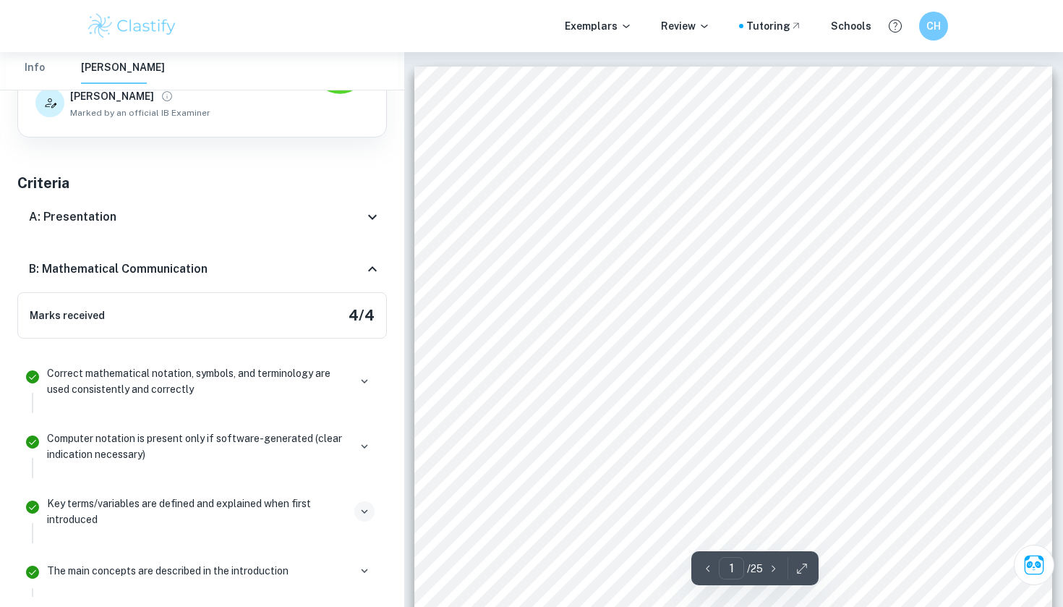
click at [371, 266] on icon at bounding box center [372, 268] width 17 height 17
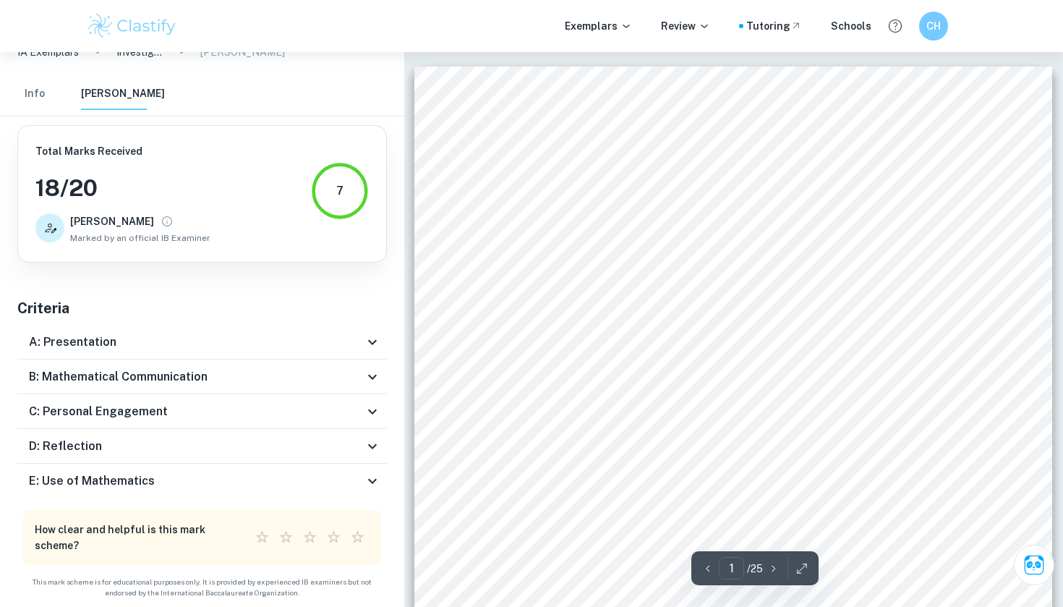
scroll to position [24, 0]
click at [375, 415] on icon at bounding box center [372, 412] width 17 height 17
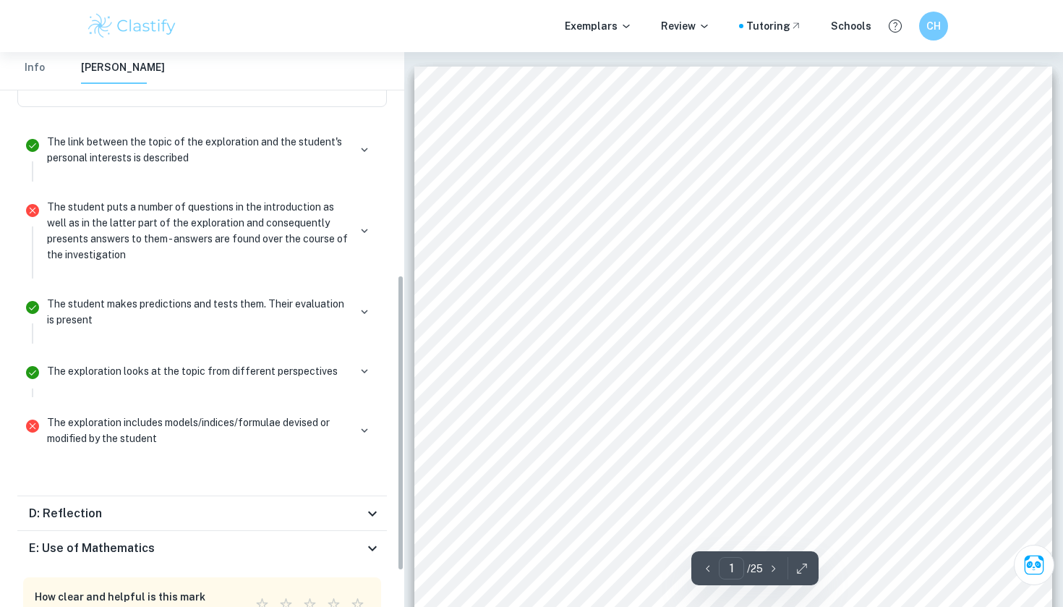
scroll to position [416, 0]
click at [360, 430] on icon "button" at bounding box center [364, 431] width 13 height 13
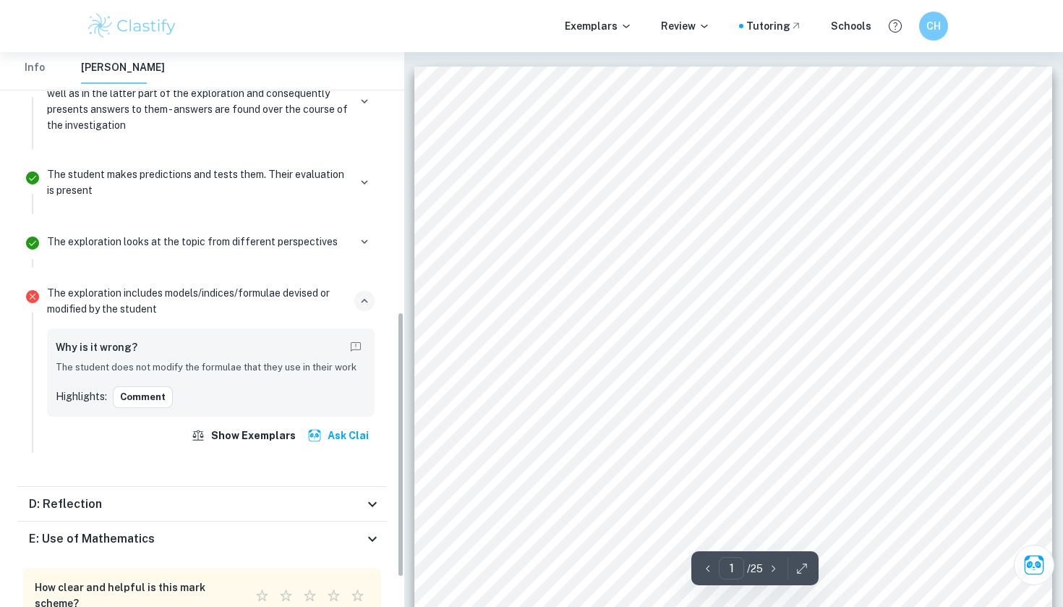
scroll to position [574, 0]
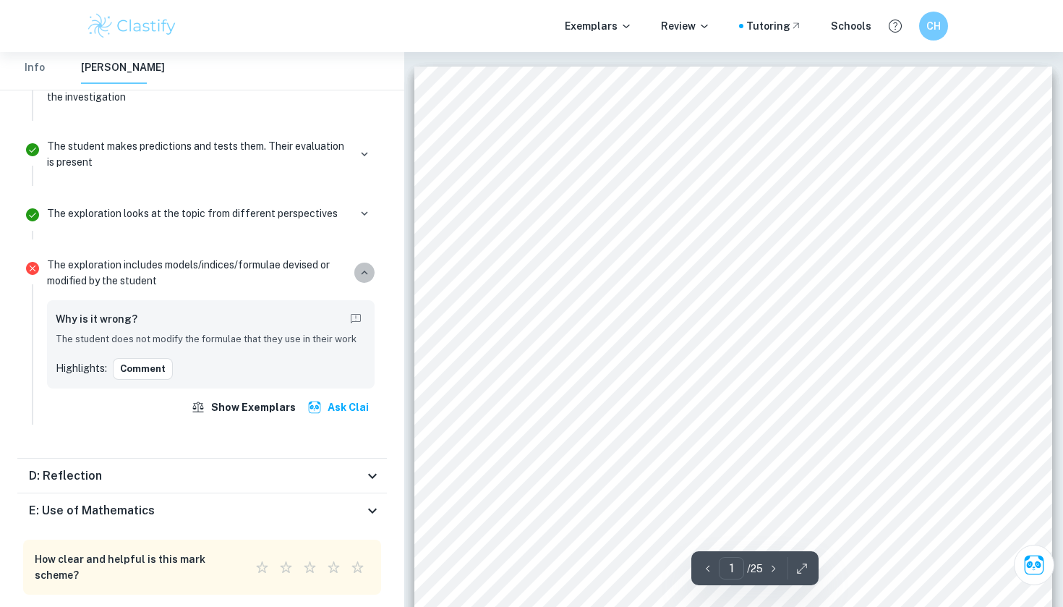
click at [365, 275] on icon "button" at bounding box center [364, 272] width 13 height 13
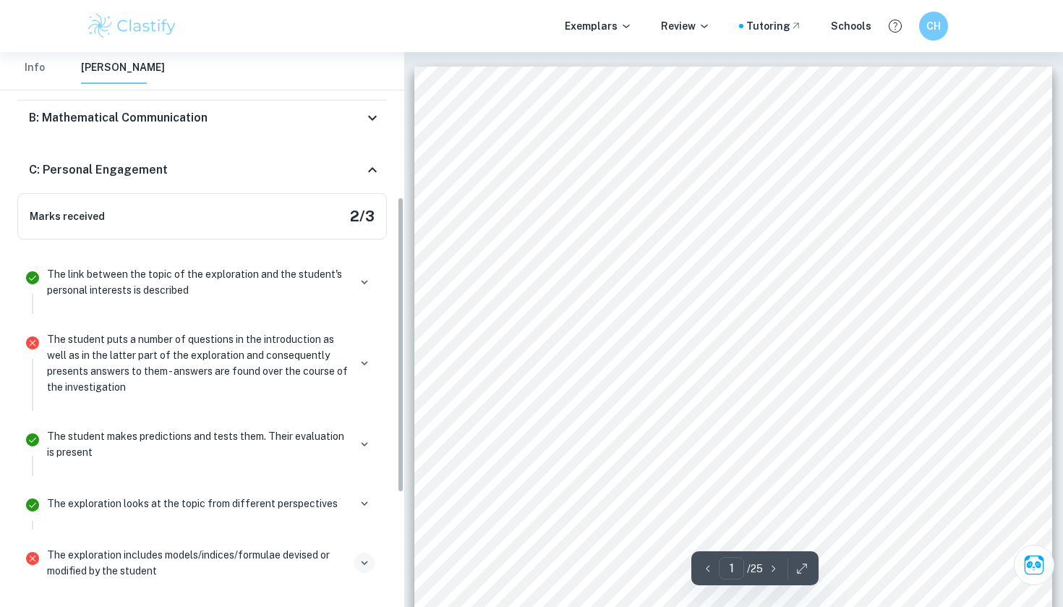
scroll to position [271, 0]
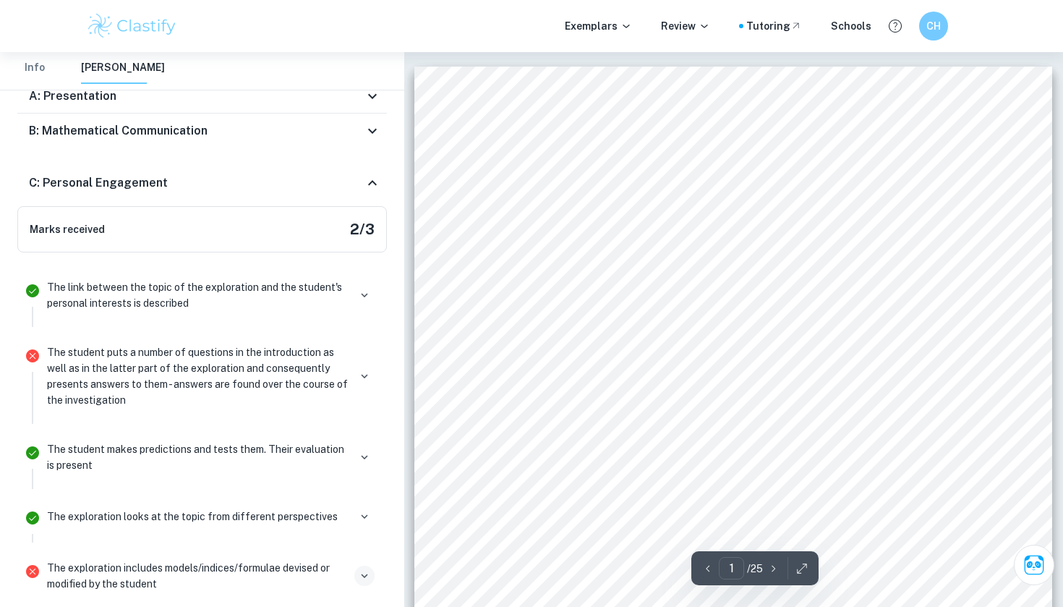
click at [373, 177] on icon at bounding box center [372, 182] width 17 height 17
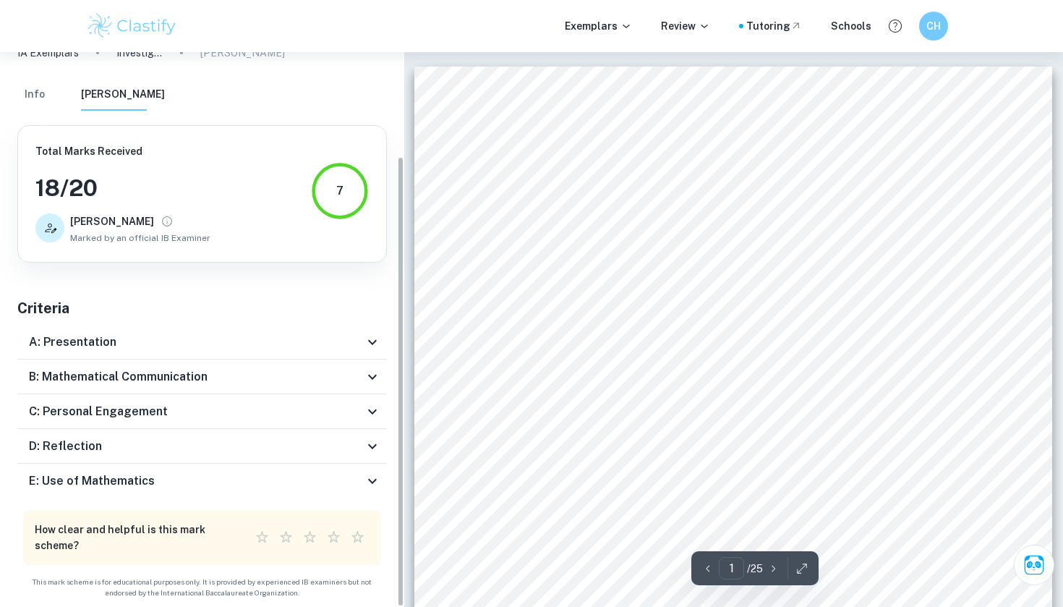
scroll to position [24, 0]
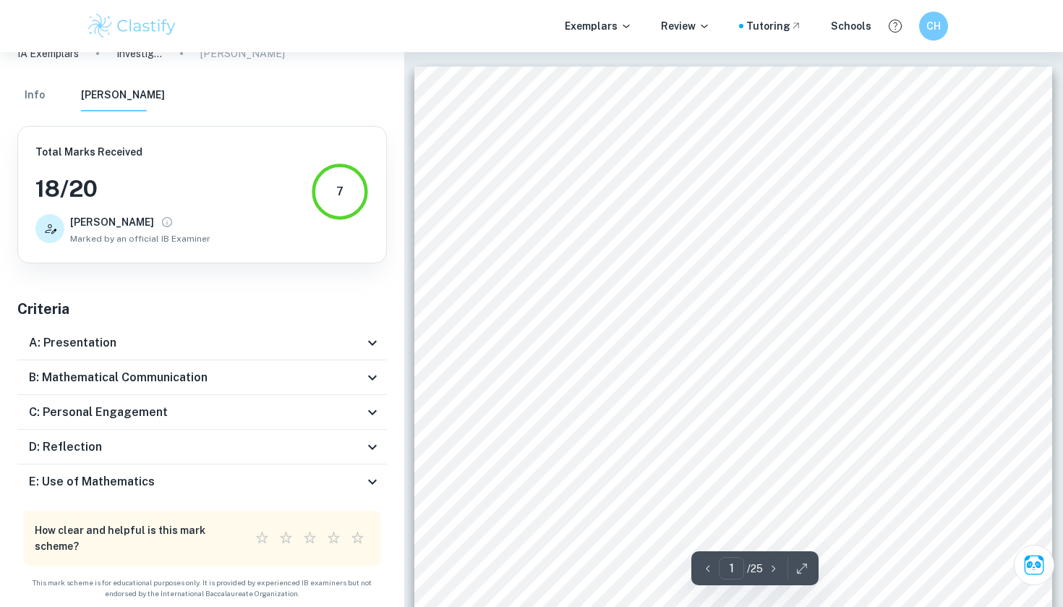
click at [373, 443] on icon at bounding box center [372, 446] width 17 height 17
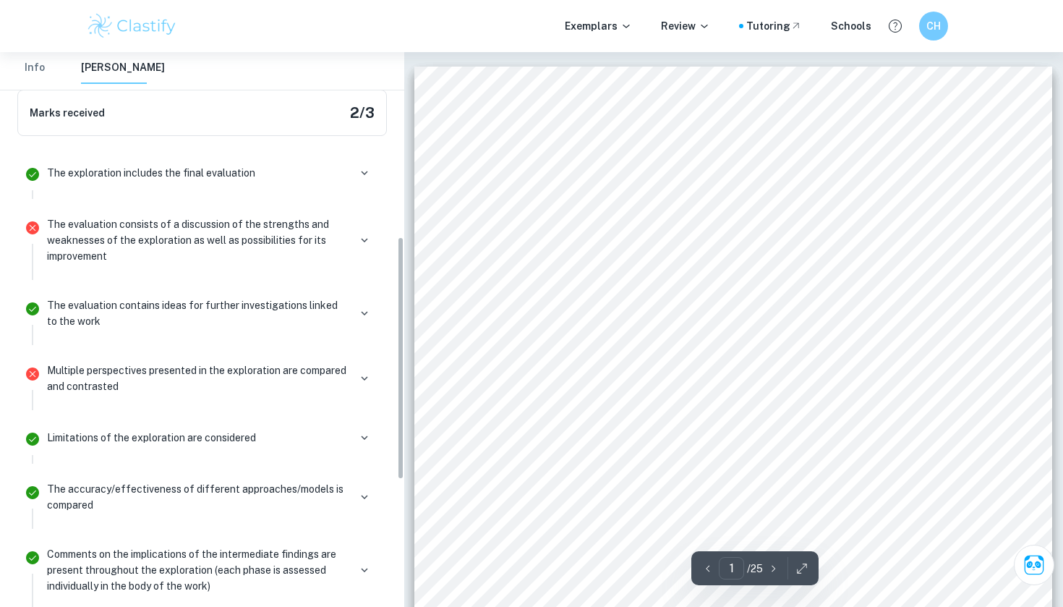
scroll to position [420, 0]
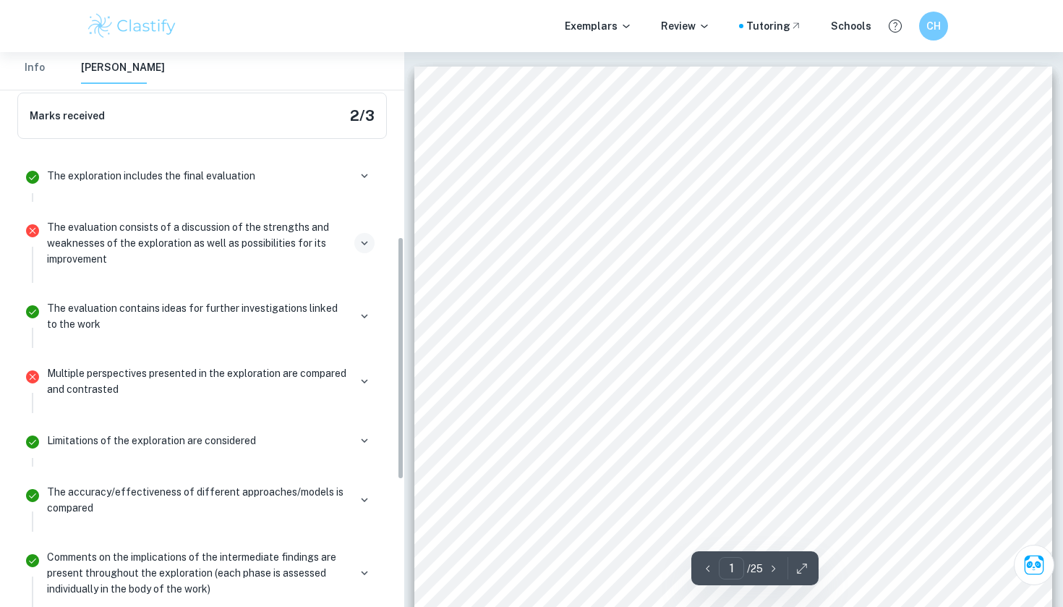
click at [357, 239] on button "button" at bounding box center [364, 243] width 20 height 20
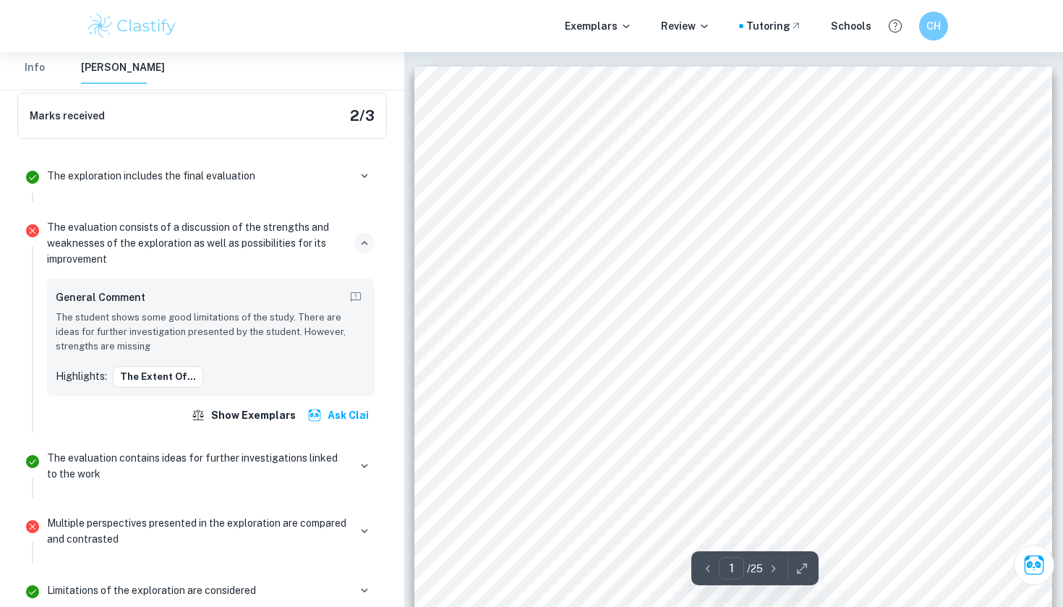
click at [368, 242] on icon "button" at bounding box center [364, 243] width 13 height 13
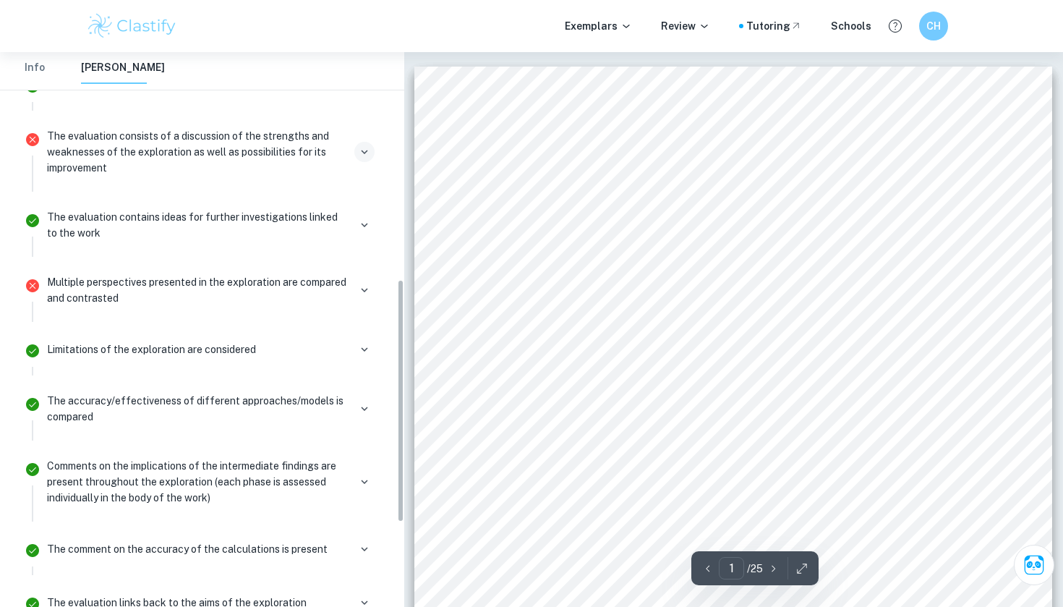
scroll to position [518, 0]
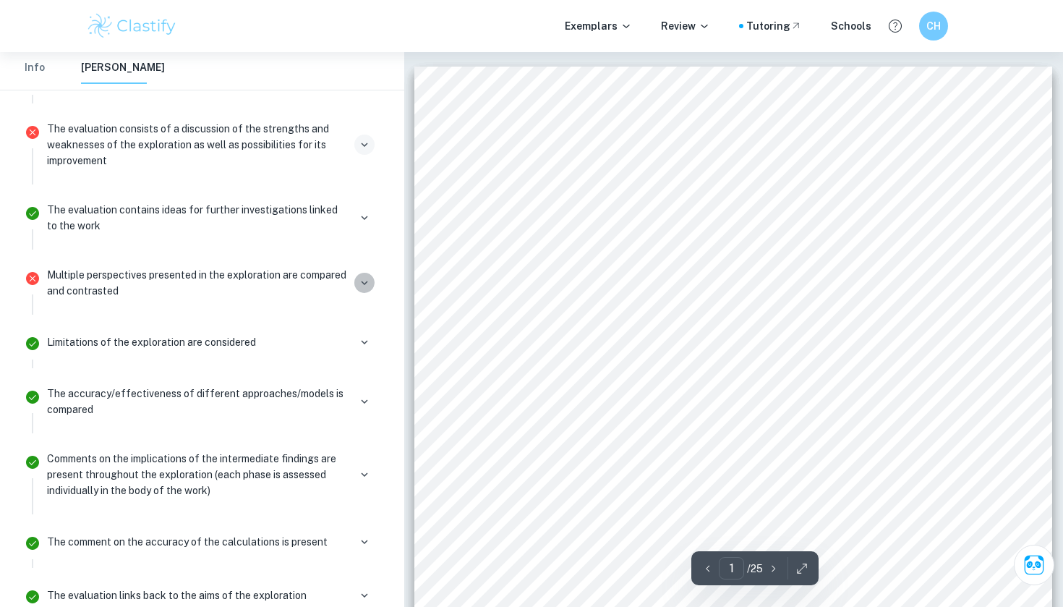
click at [365, 282] on icon "button" at bounding box center [364, 283] width 7 height 4
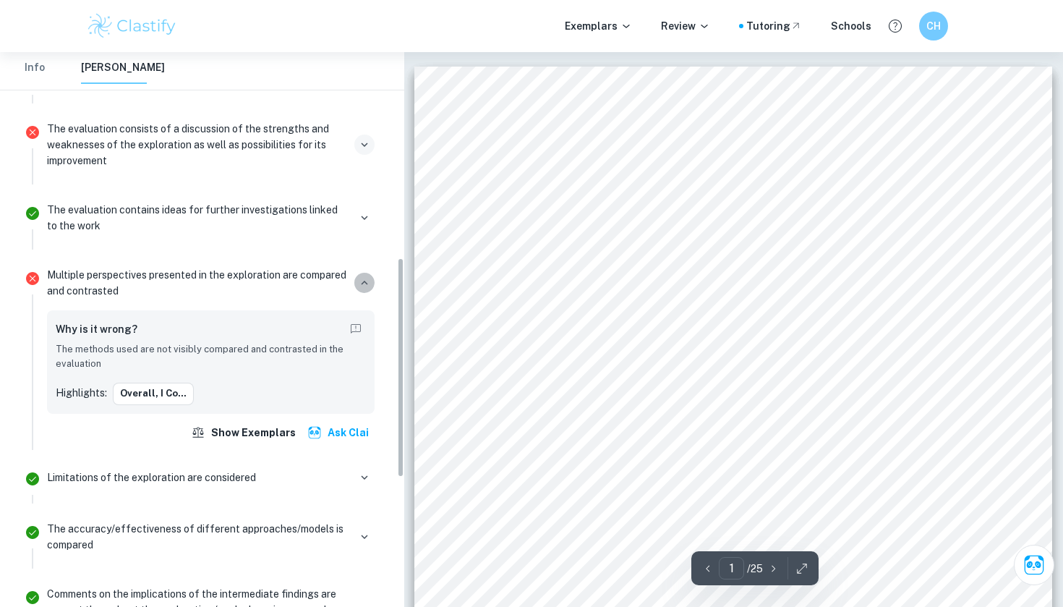
click at [365, 282] on icon "button" at bounding box center [364, 283] width 7 height 4
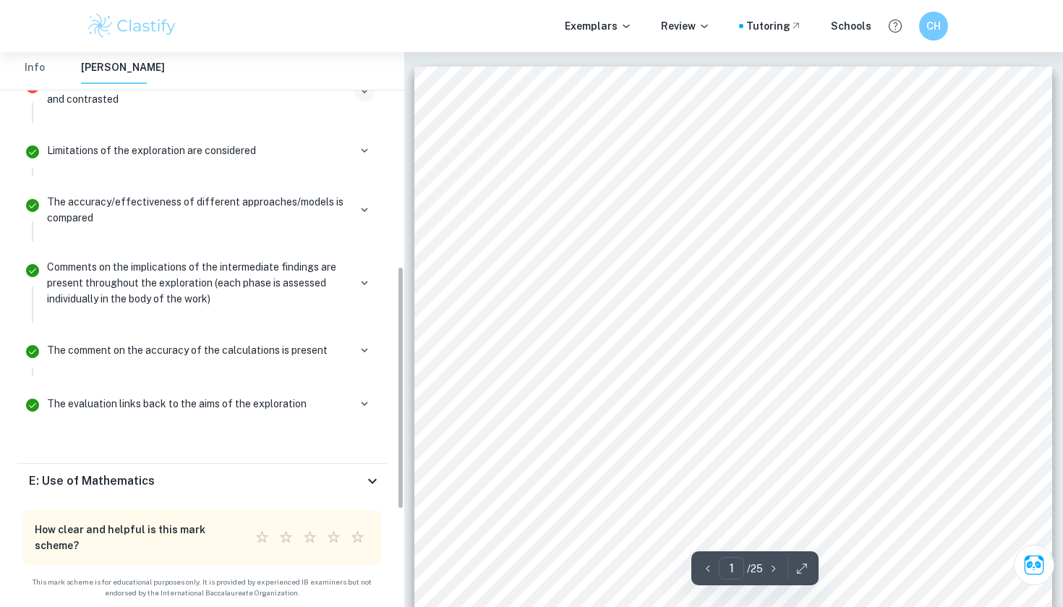
scroll to position [82, 0]
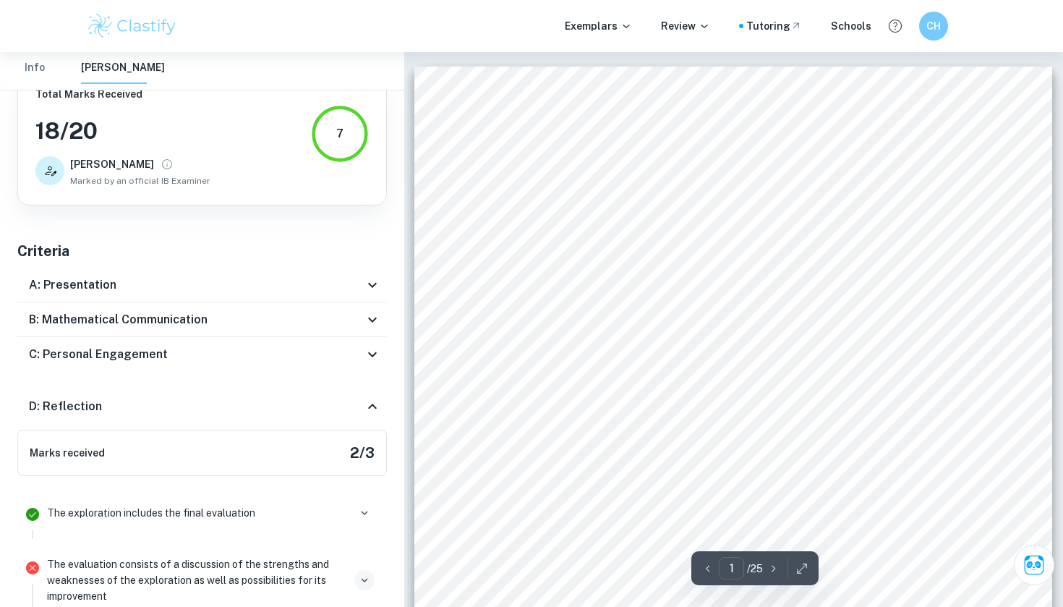
click at [375, 408] on icon at bounding box center [372, 406] width 9 height 5
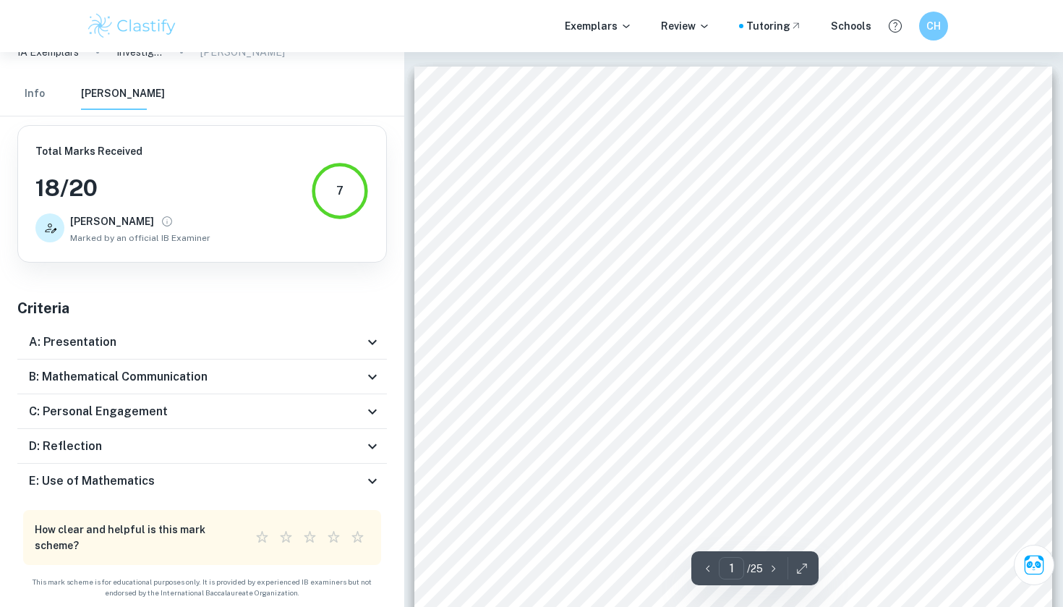
scroll to position [24, 0]
click at [370, 483] on icon at bounding box center [372, 481] width 17 height 17
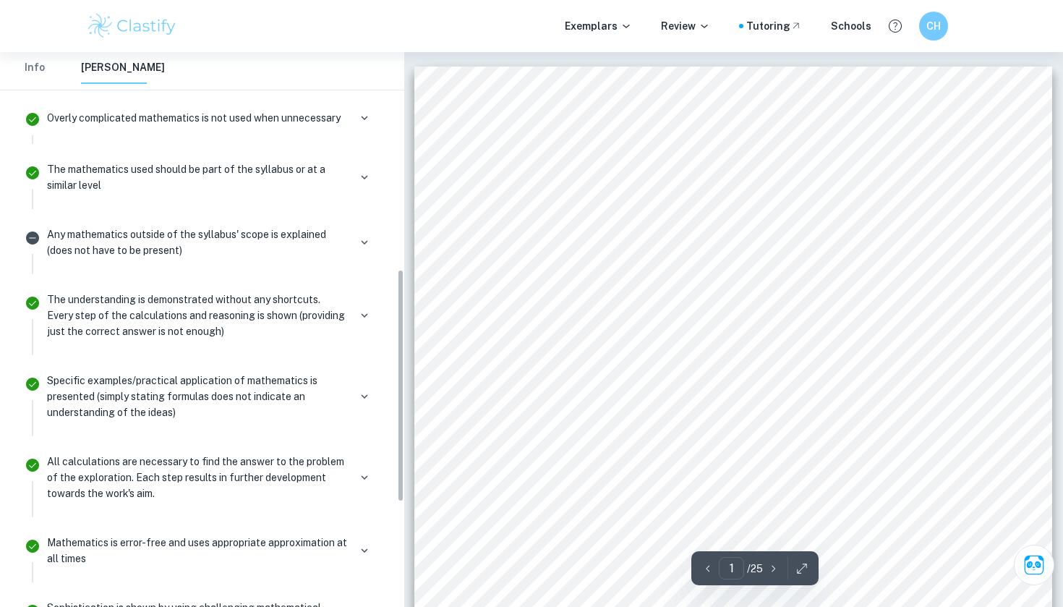
scroll to position [518, 0]
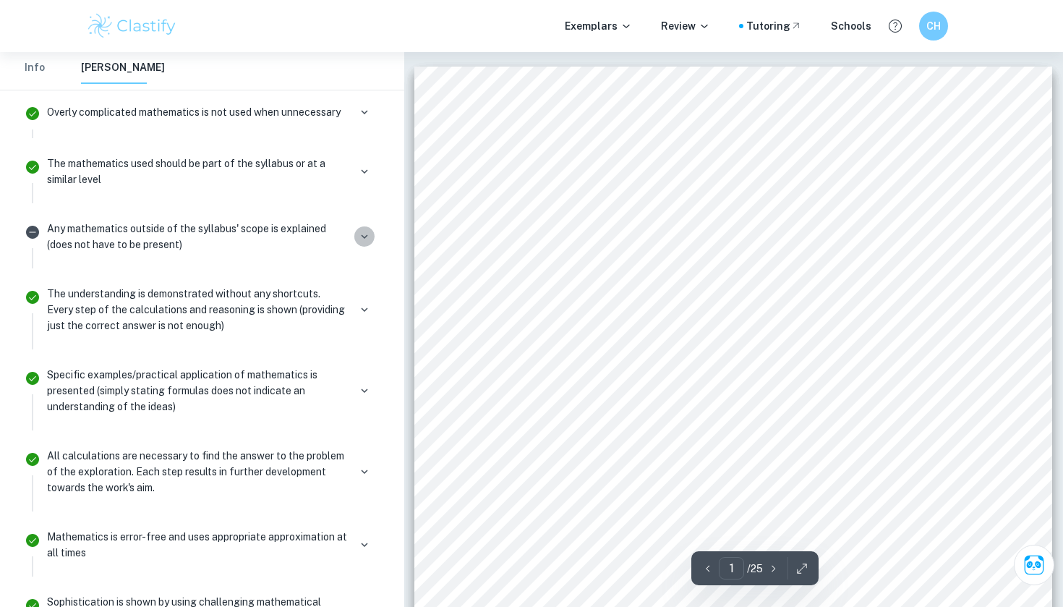
click at [361, 236] on icon "button" at bounding box center [364, 236] width 13 height 13
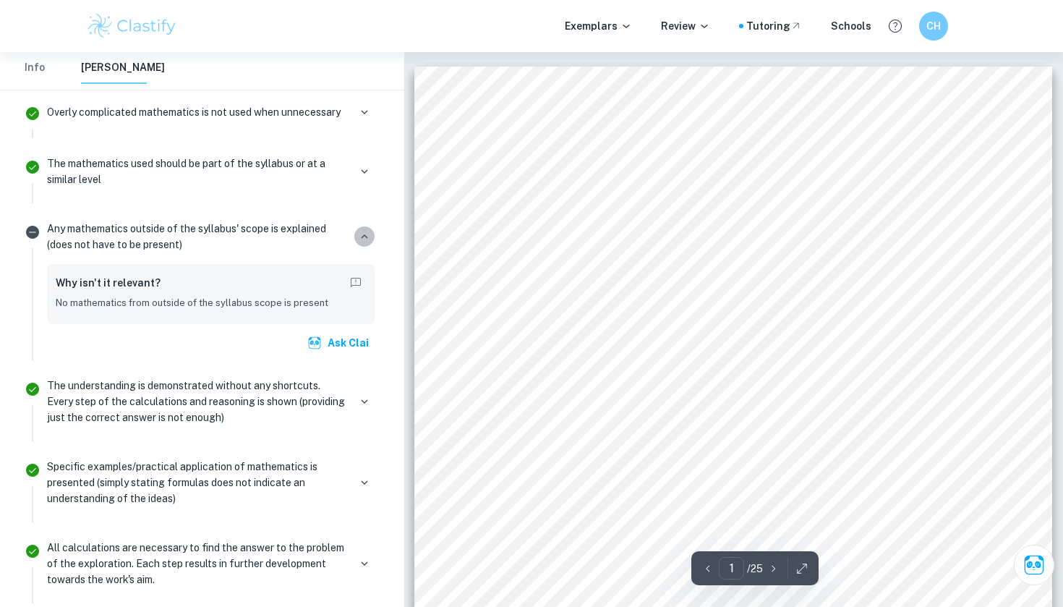
click at [361, 236] on icon "button" at bounding box center [364, 236] width 13 height 13
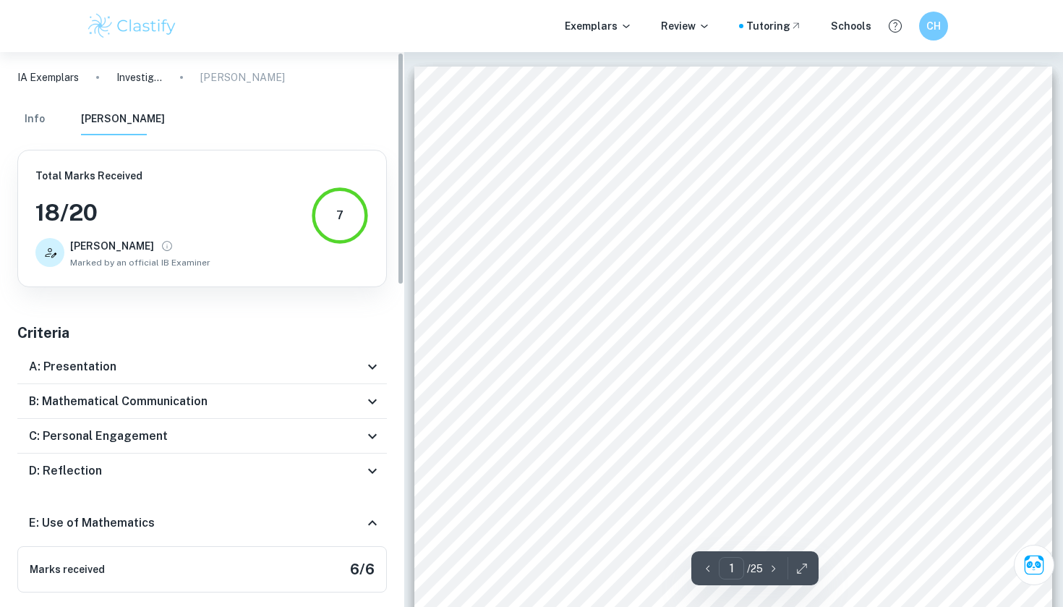
scroll to position [0, 0]
click at [470, 148] on div "1 “Investigating the correlation between company financials and the Moody’s cre…" at bounding box center [734, 518] width 638 height 902
click at [531, 565] on input "1" at bounding box center [731, 568] width 25 height 22
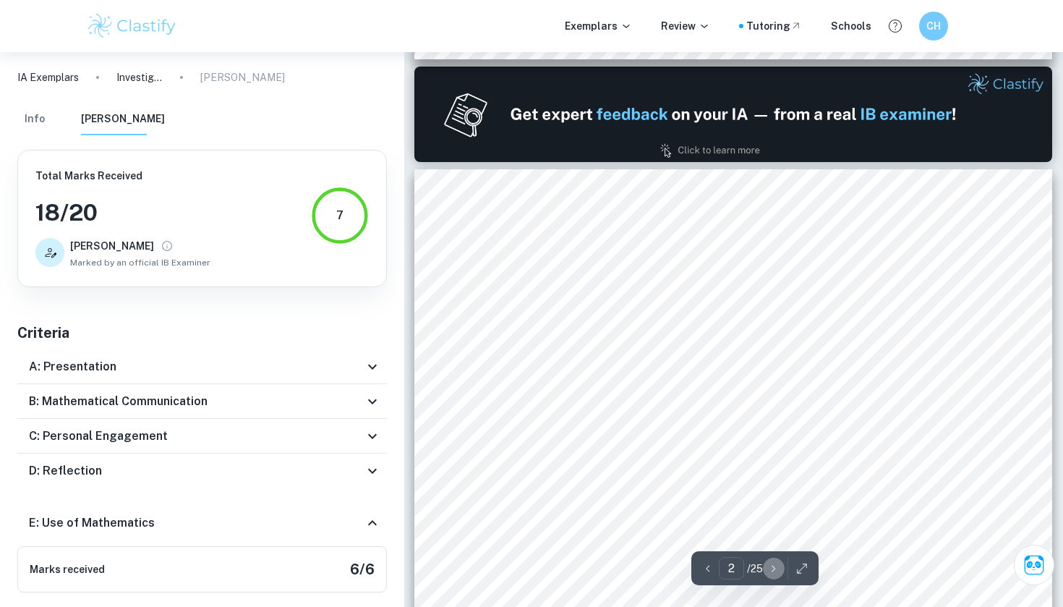
click at [531, 561] on icon "button" at bounding box center [774, 568] width 14 height 14
type input "3"
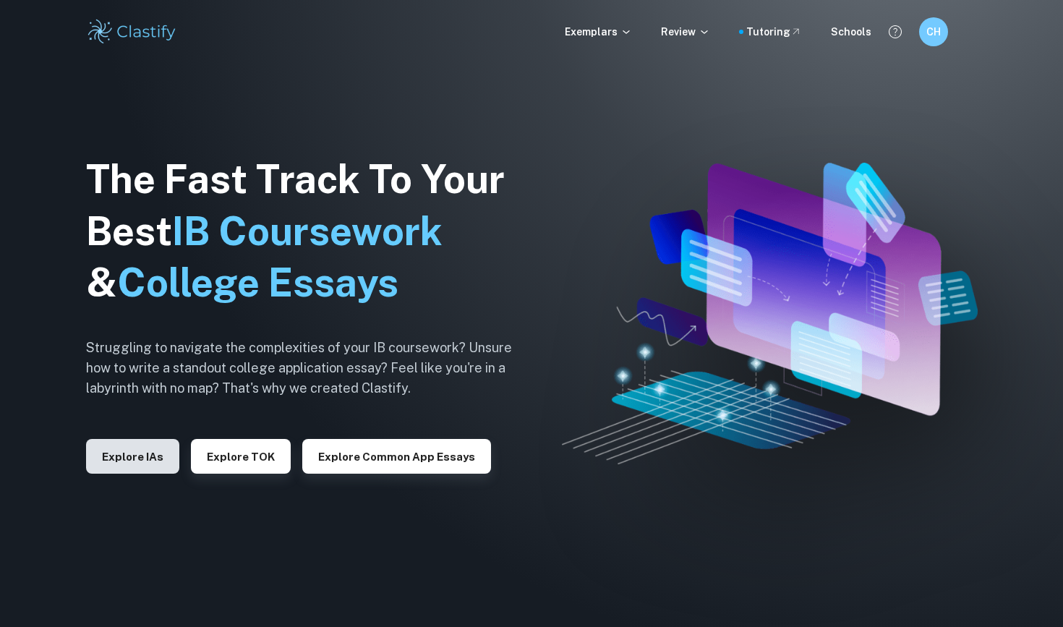
click at [119, 459] on button "Explore IAs" at bounding box center [132, 456] width 93 height 35
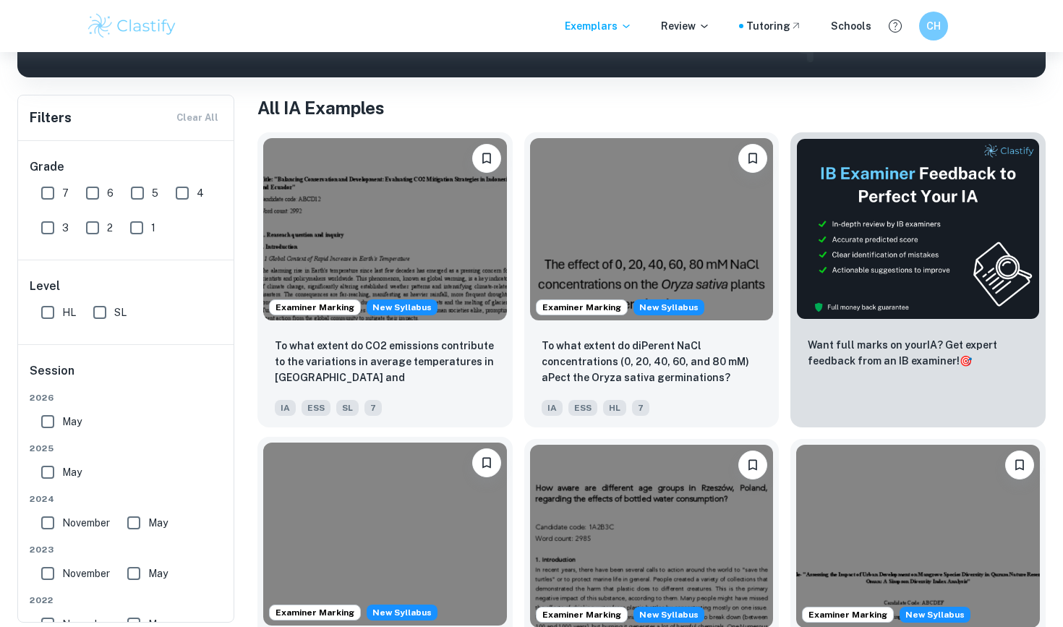
scroll to position [295, 0]
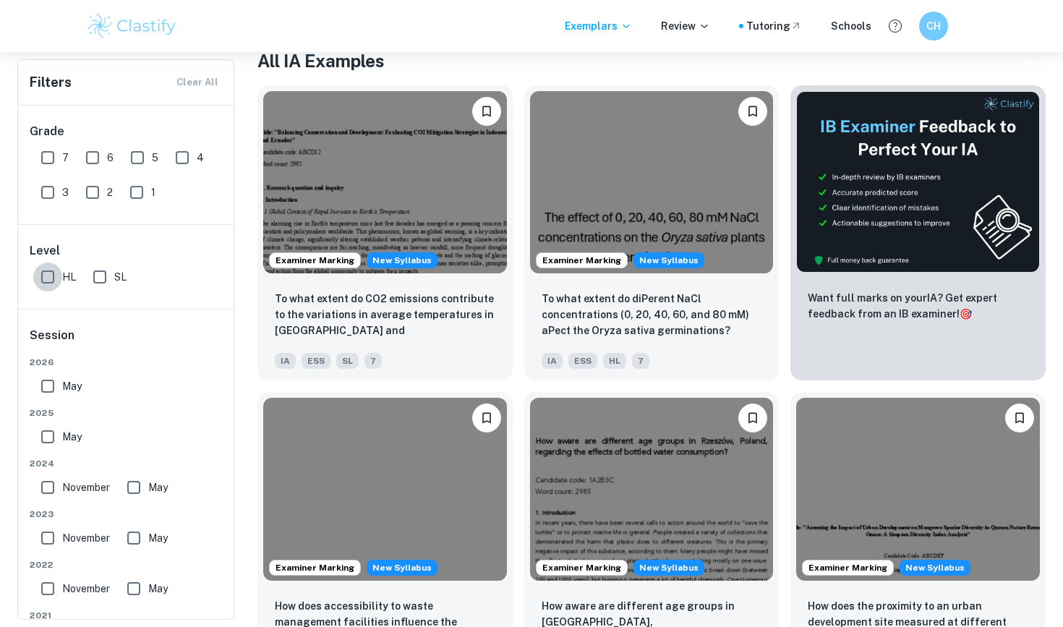
click at [49, 273] on input "HL" at bounding box center [47, 277] width 29 height 29
checkbox input "true"
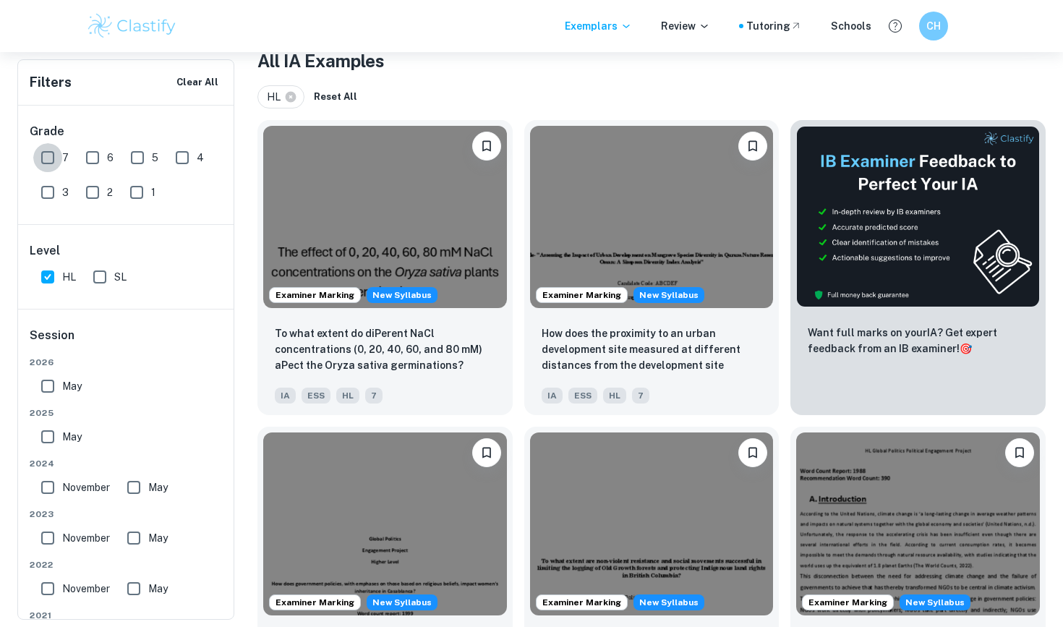
click at [54, 158] on input "7" at bounding box center [47, 157] width 29 height 29
checkbox input "true"
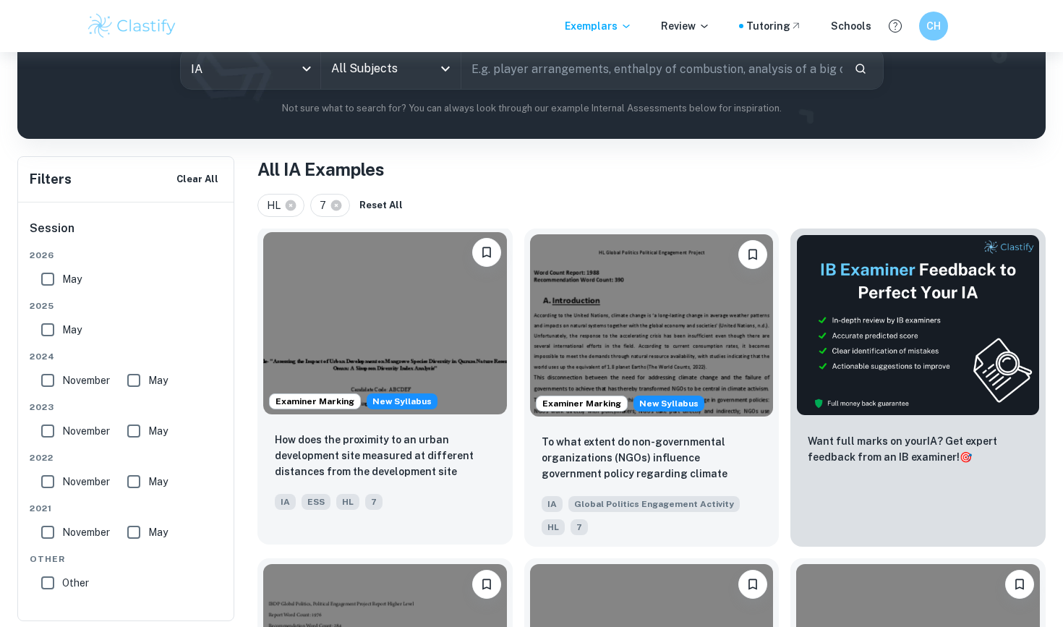
scroll to position [187, 0]
click at [445, 69] on icon "Open" at bounding box center [445, 68] width 17 height 17
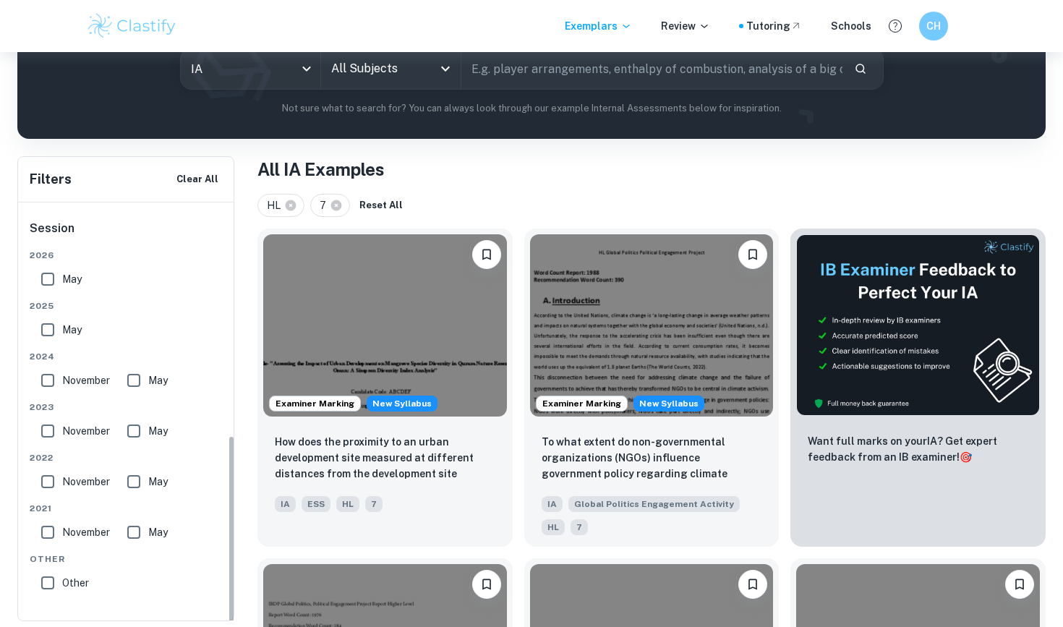
click at [177, 563] on div "Other" at bounding box center [135, 580] width 200 height 35
click at [443, 72] on icon "Open" at bounding box center [445, 68] width 17 height 17
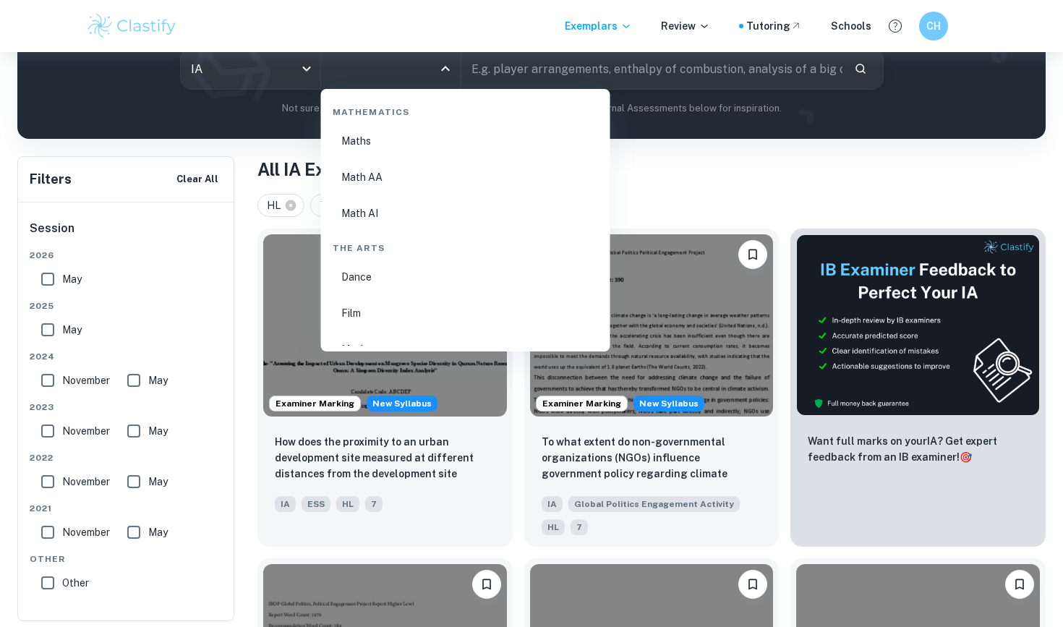
scroll to position [2498, 0]
click at [389, 224] on li "Math AI" at bounding box center [466, 213] width 278 height 33
type input "Math AI"
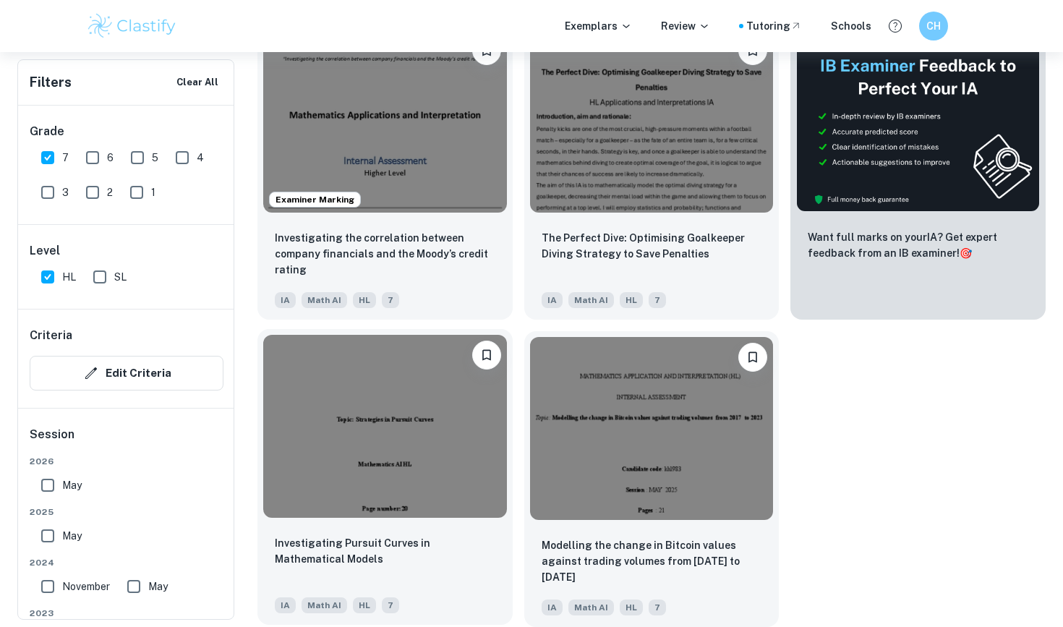
scroll to position [522, 0]
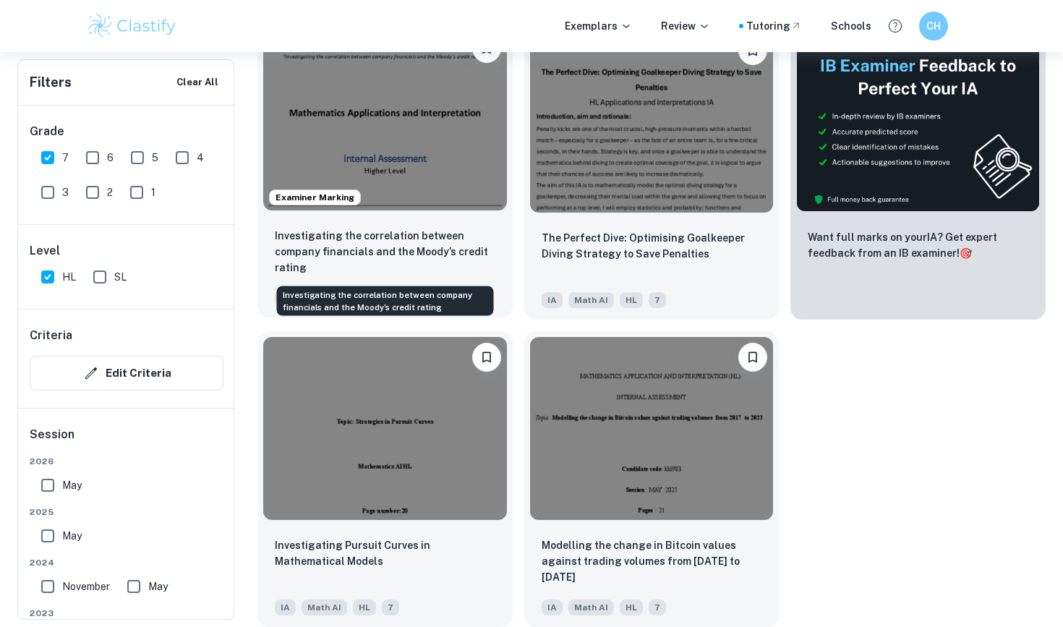
click at [356, 252] on p "Investigating the correlation between company financials and the Moody’s credit…" at bounding box center [385, 252] width 221 height 48
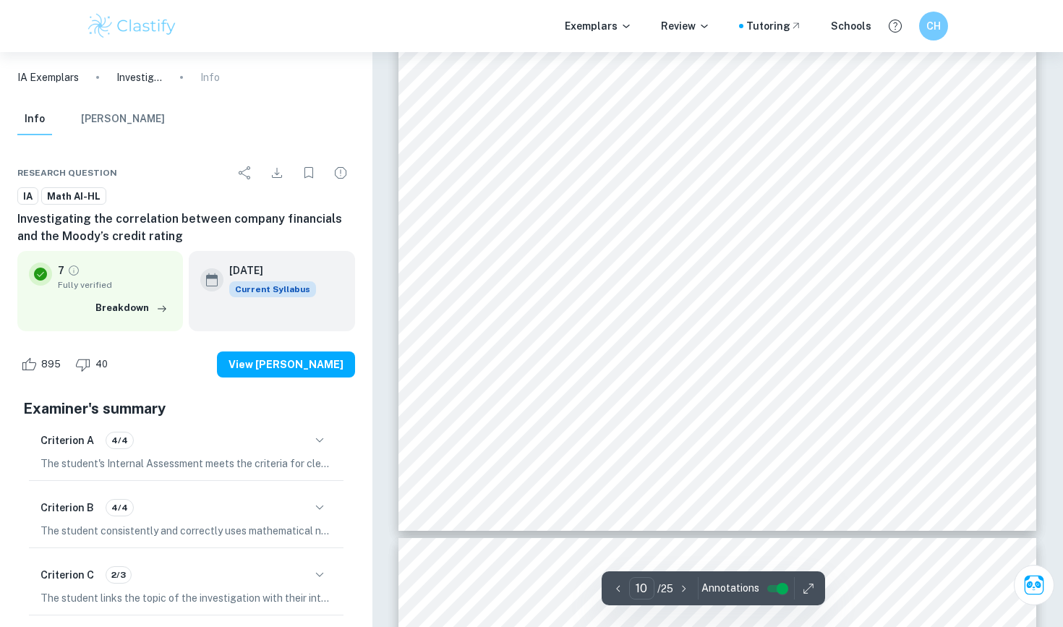
scroll to position [8765, 0]
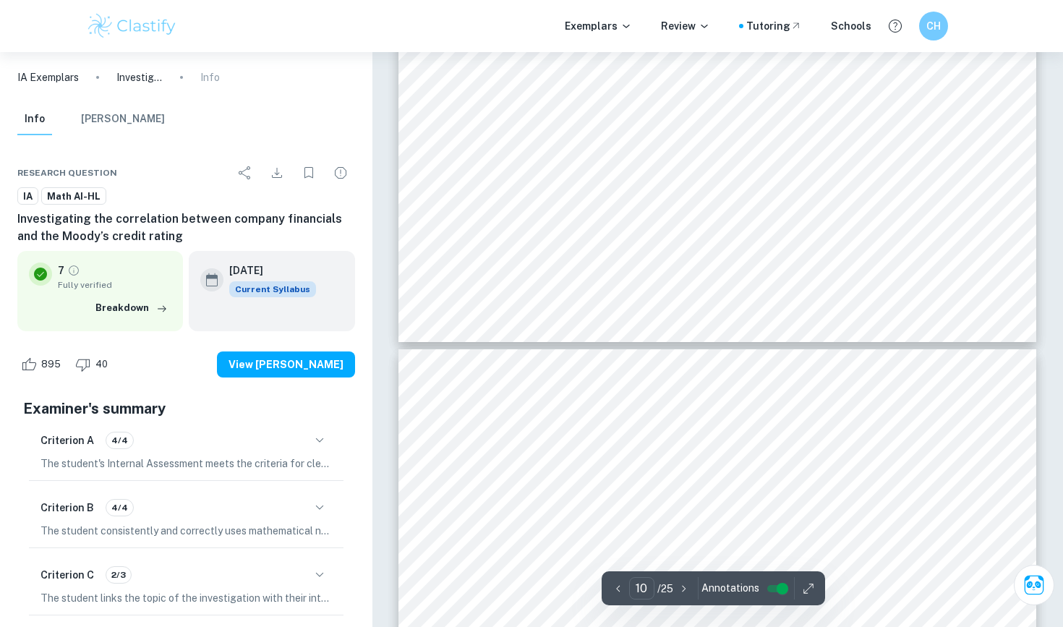
type input "11"
click at [123, 111] on button "[PERSON_NAME]" at bounding box center [123, 119] width 84 height 32
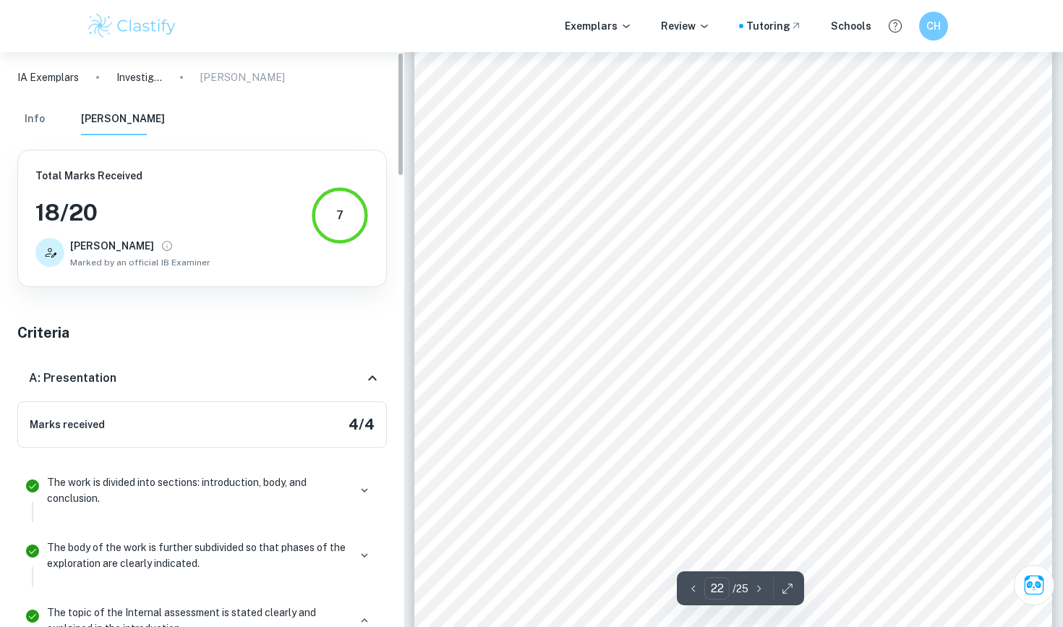
scroll to position [0, 0]
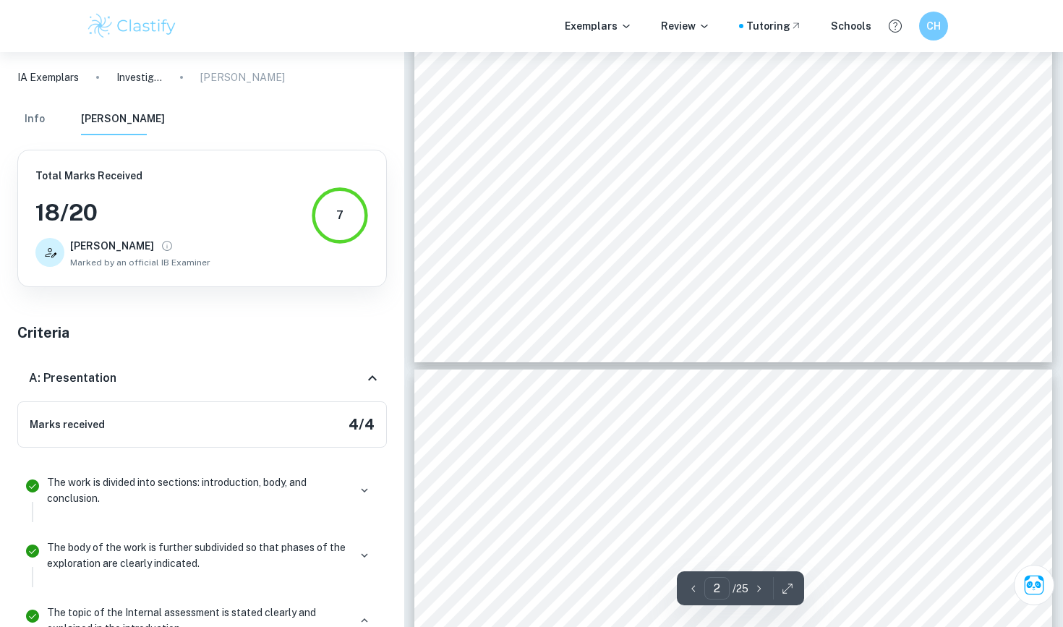
type input "1"
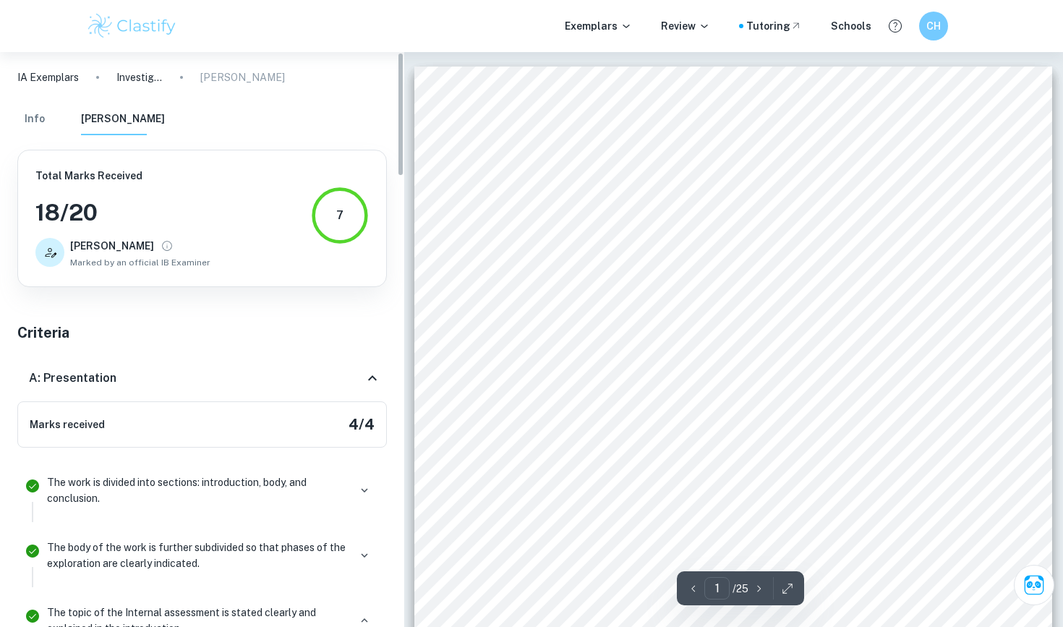
click at [35, 116] on button "Info" at bounding box center [34, 119] width 35 height 32
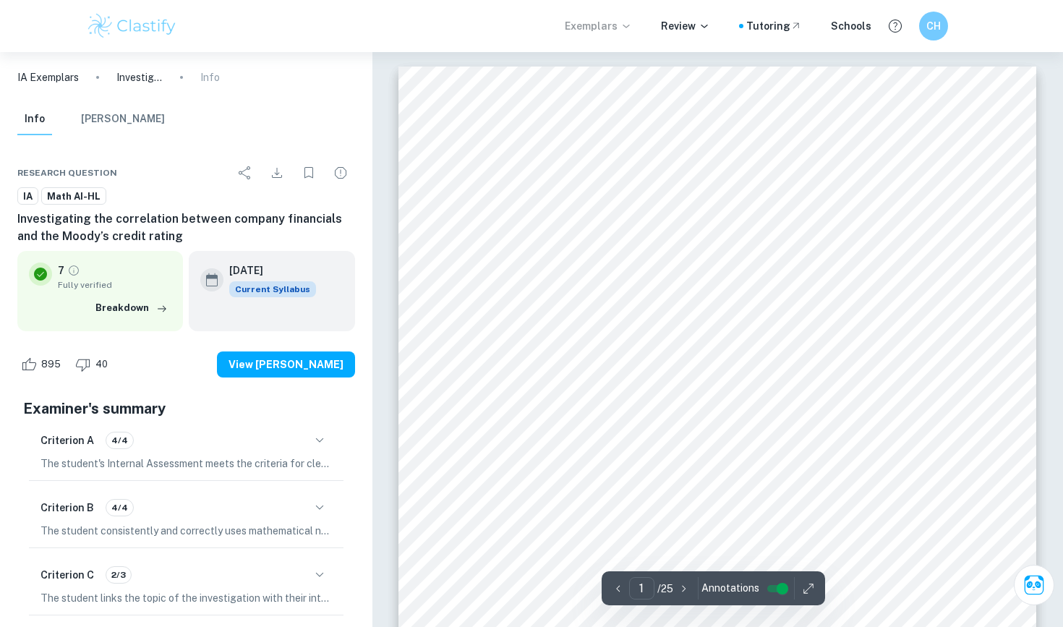
click at [531, 27] on p "Exemplars" at bounding box center [598, 26] width 67 height 16
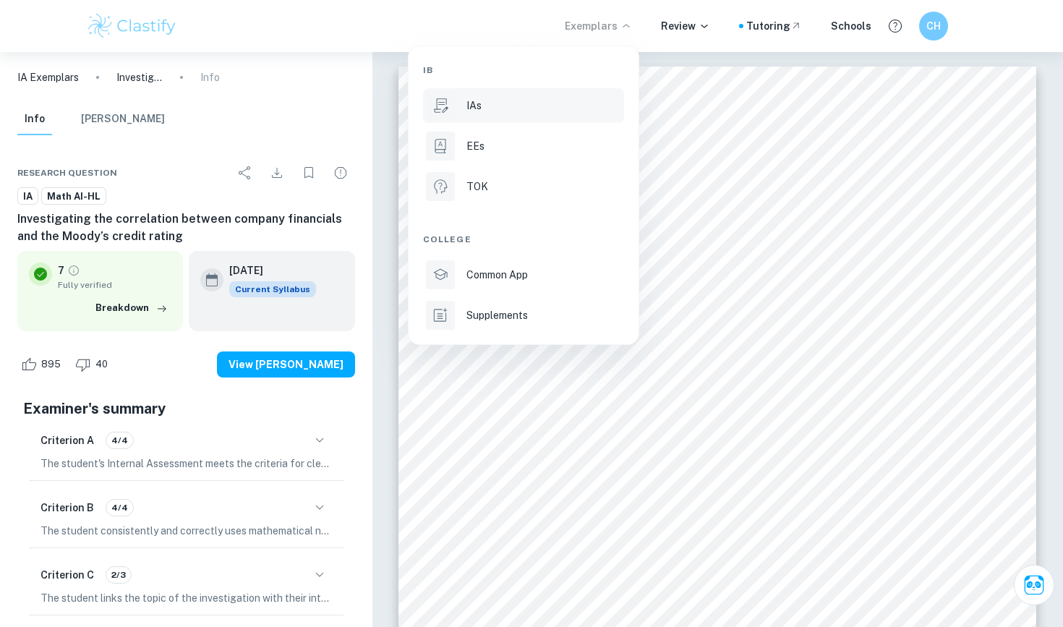
click at [495, 95] on li "IAs" at bounding box center [523, 105] width 201 height 35
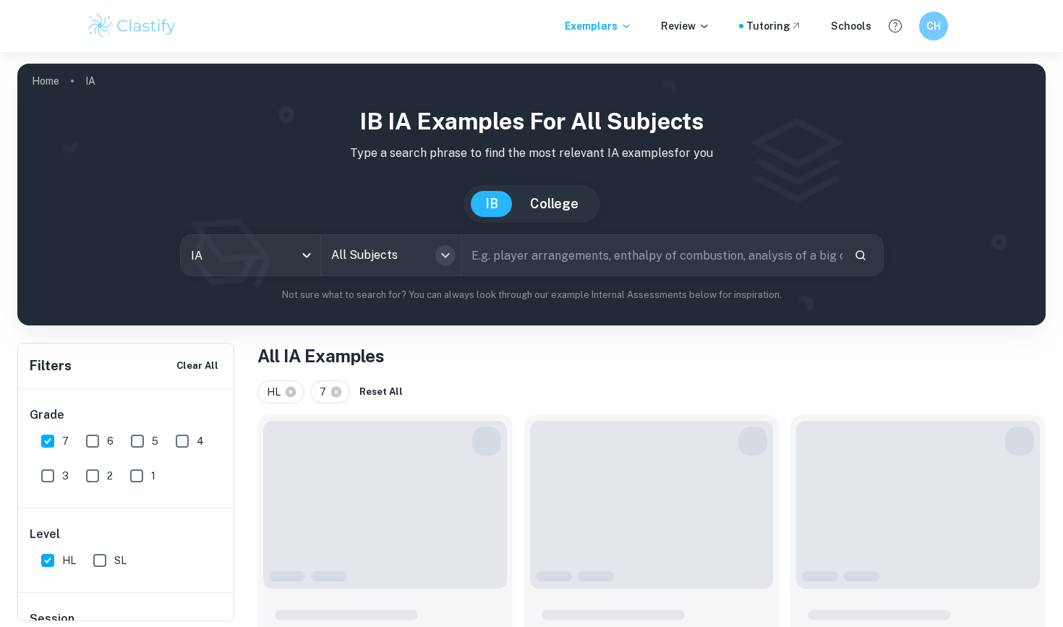
click at [447, 259] on icon "Open" at bounding box center [445, 255] width 17 height 17
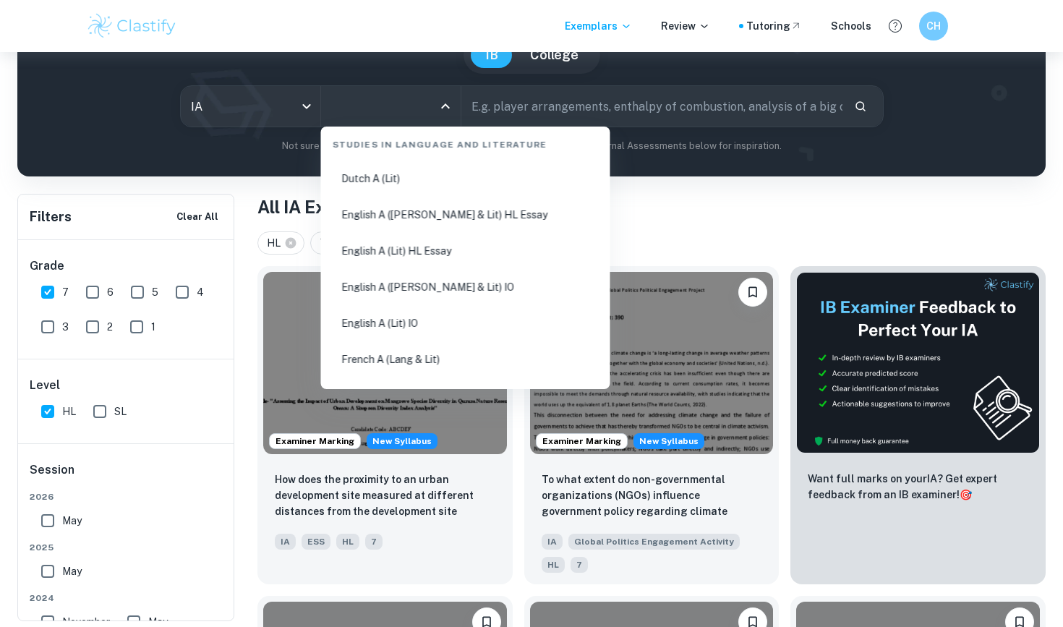
scroll to position [109, 0]
click at [415, 279] on li "English A ([PERSON_NAME] & Lit) HL Essay" at bounding box center [466, 287] width 278 height 33
type input "English A ([PERSON_NAME] & Lit) HL Essay"
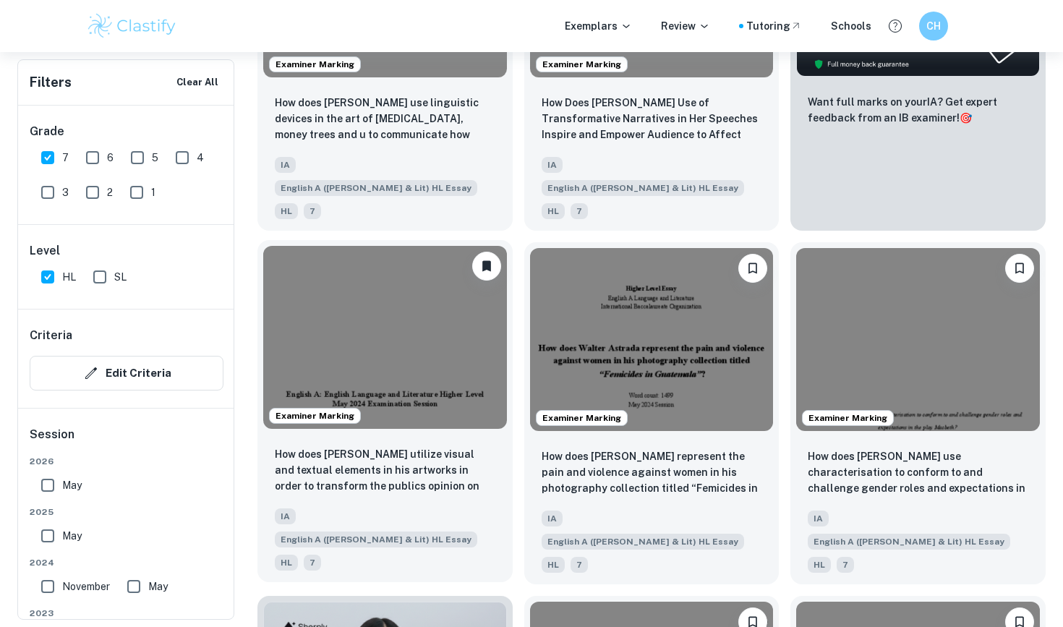
scroll to position [652, 0]
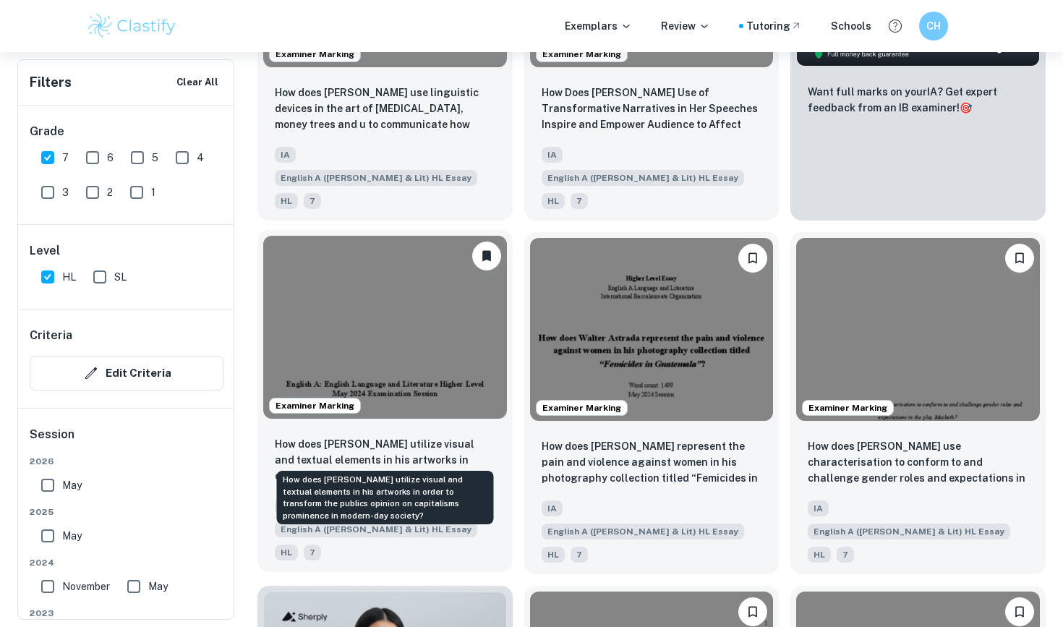
click at [402, 438] on p "How does [PERSON_NAME] utilize visual and textual elements in his artworks in o…" at bounding box center [385, 460] width 221 height 49
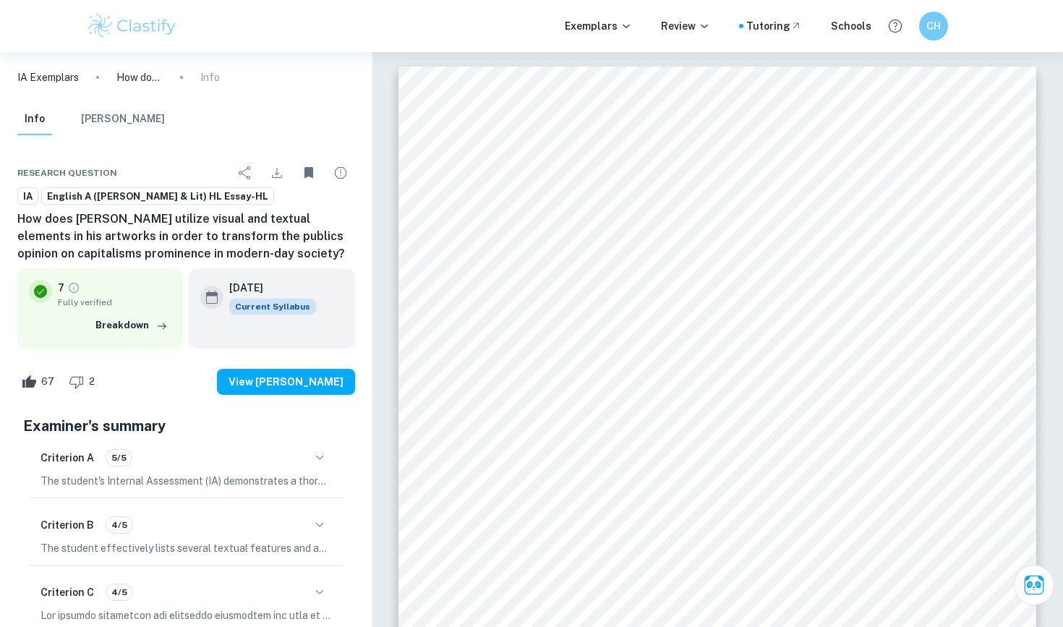
click at [124, 125] on button "[PERSON_NAME]" at bounding box center [123, 119] width 84 height 32
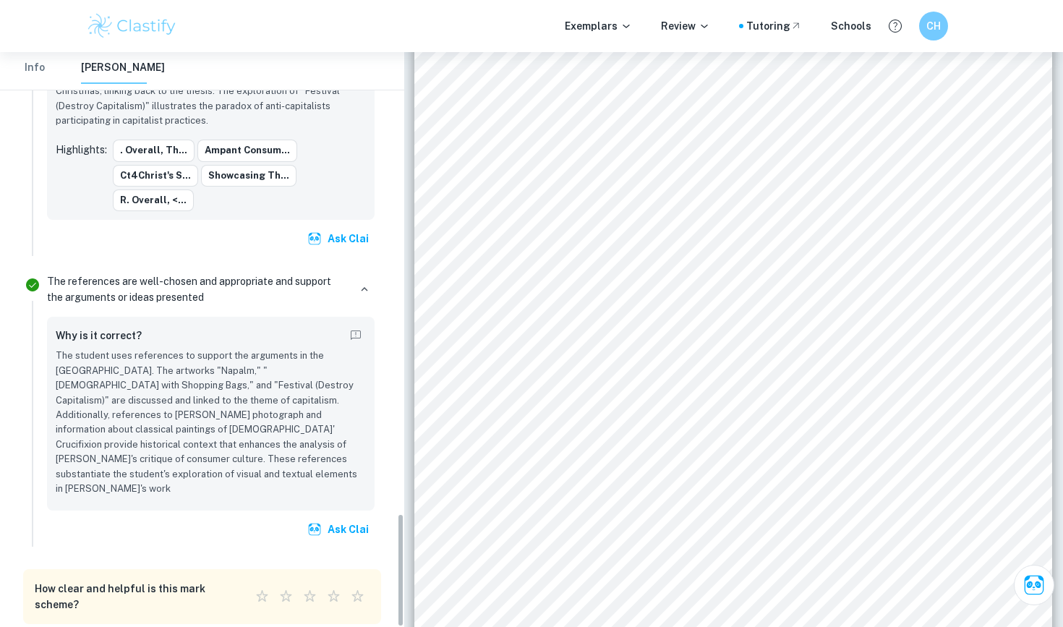
scroll to position [200, 0]
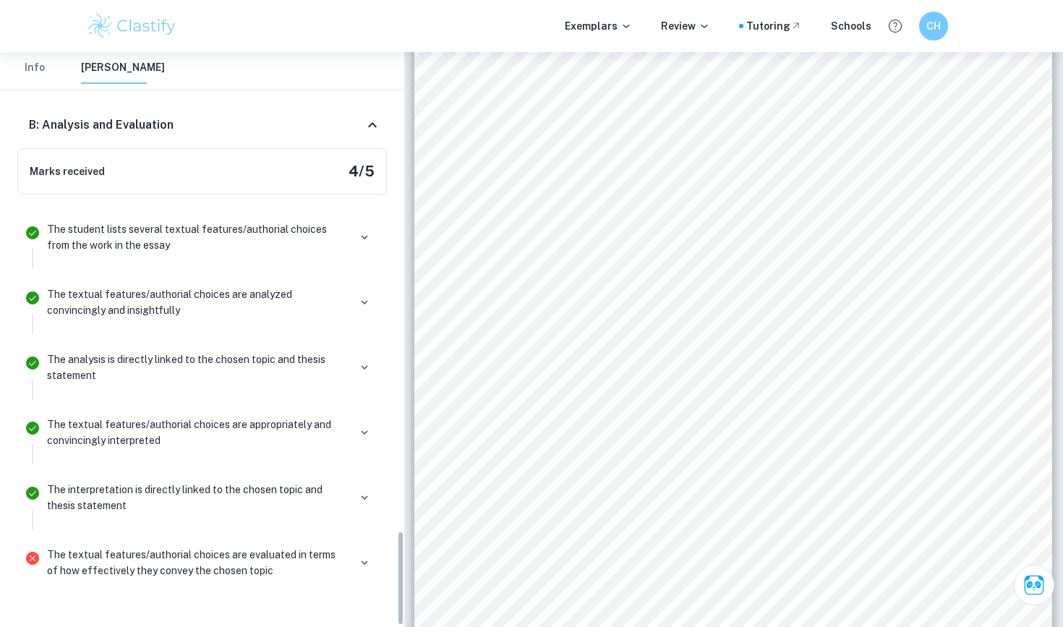
scroll to position [2890, 0]
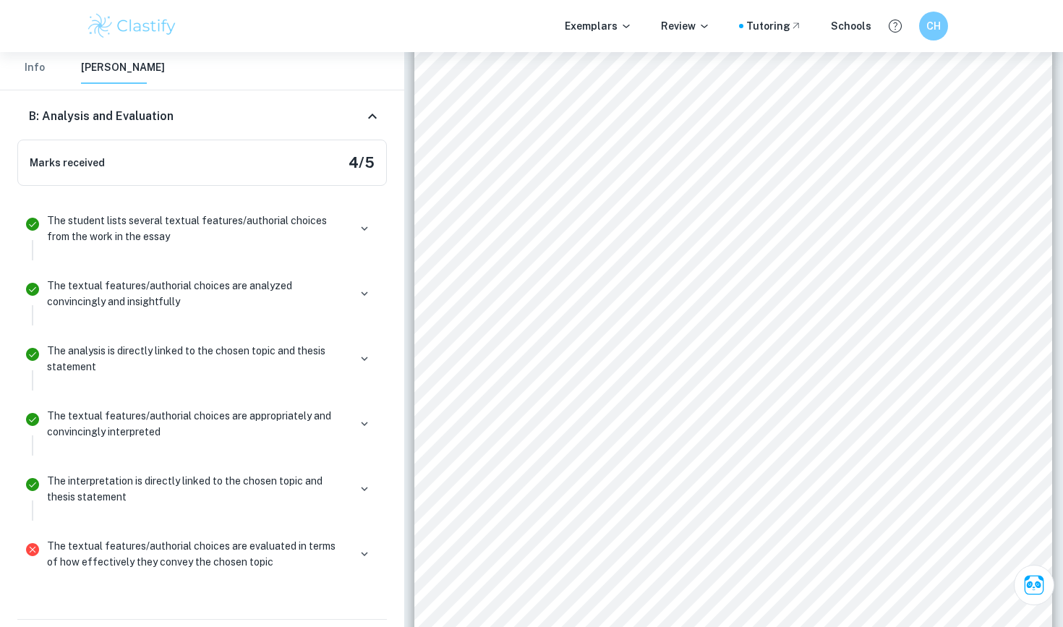
click at [375, 534] on div "The textual features/authorial choices are evaluated in terms of how effectivel…" at bounding box center [210, 560] width 339 height 52
click at [363, 548] on icon "button" at bounding box center [364, 554] width 13 height 13
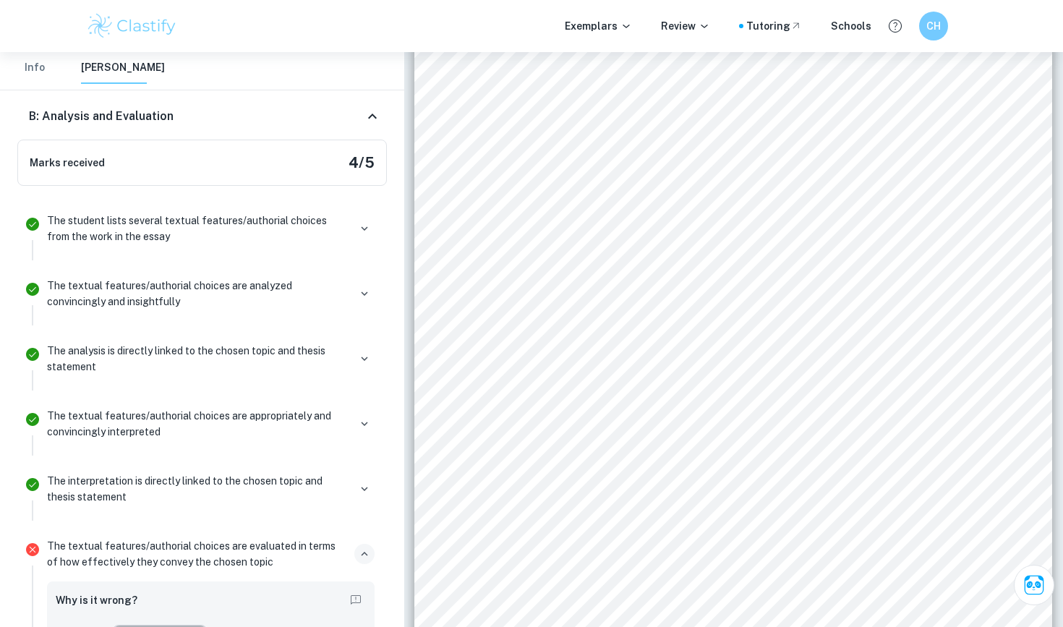
click at [156, 577] on button "Banksy attemp..." at bounding box center [160, 636] width 94 height 22
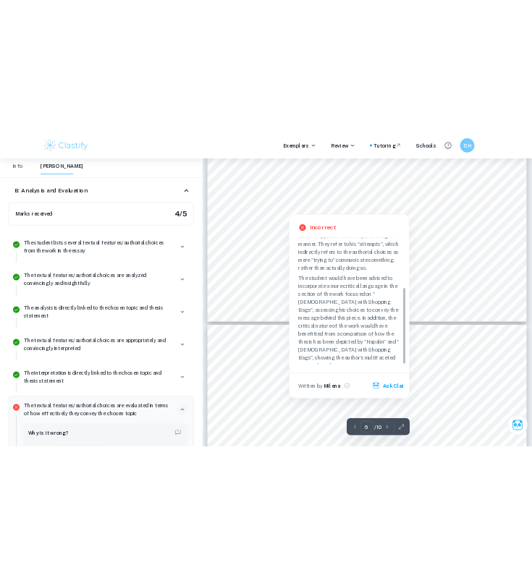
scroll to position [4783, 0]
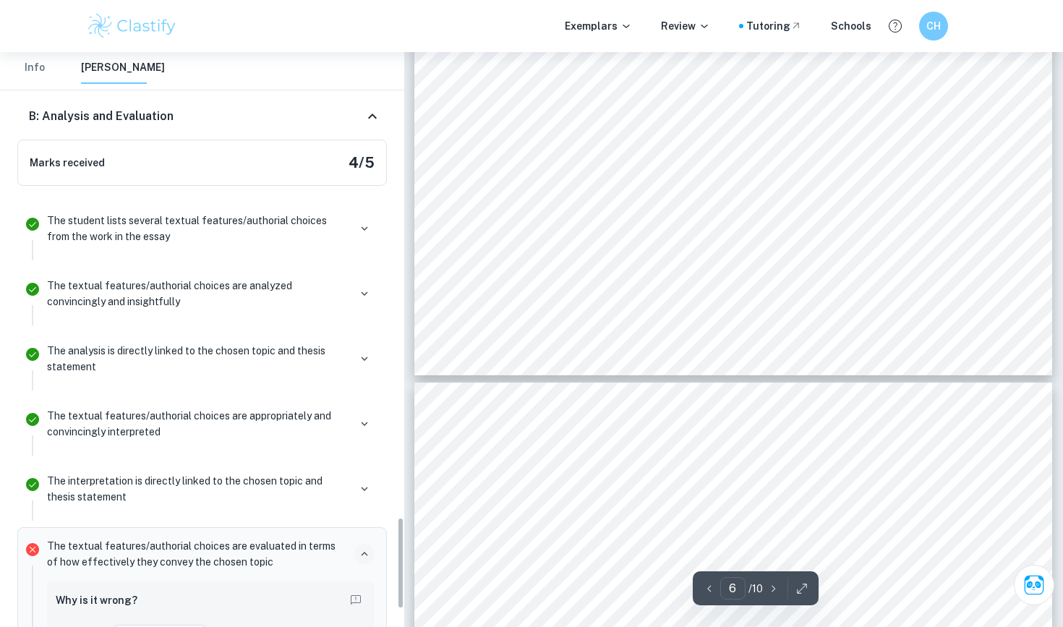
click at [360, 548] on icon "button" at bounding box center [364, 554] width 13 height 13
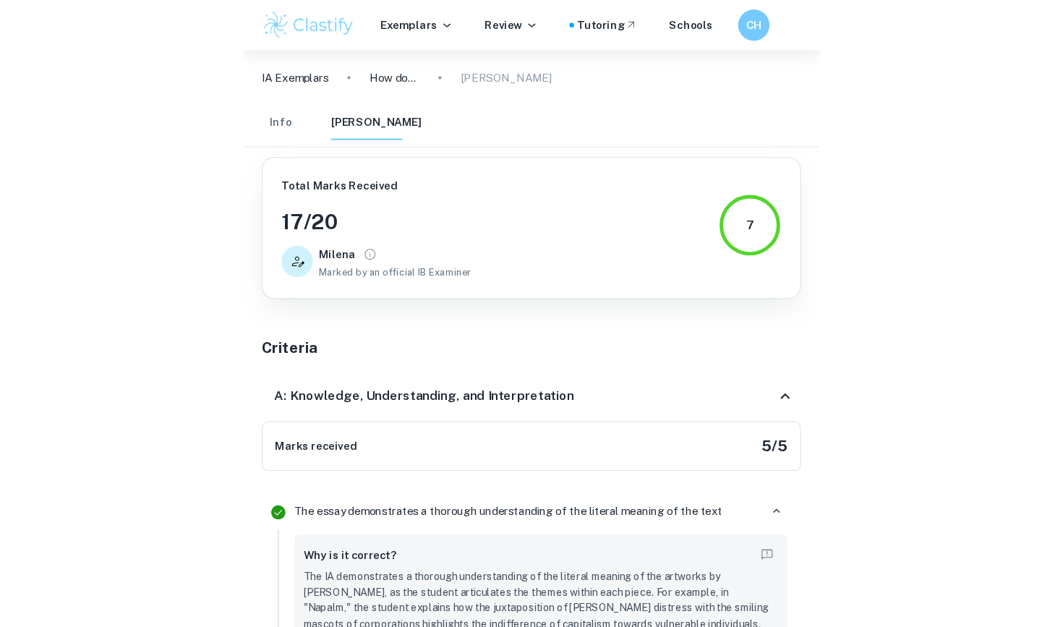
scroll to position [5571, 0]
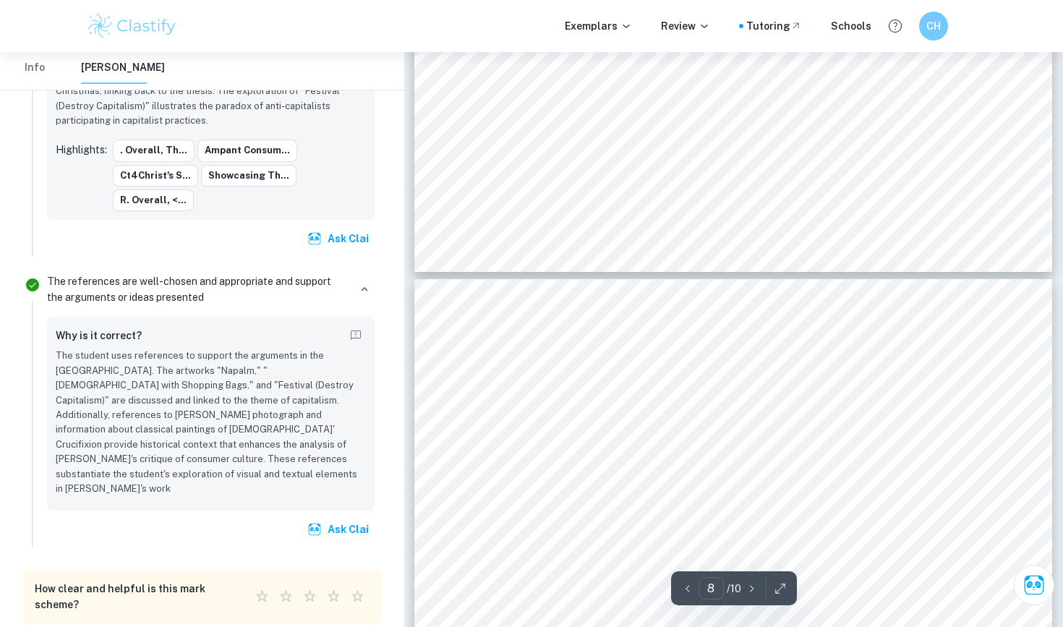
scroll to position [5770, 0]
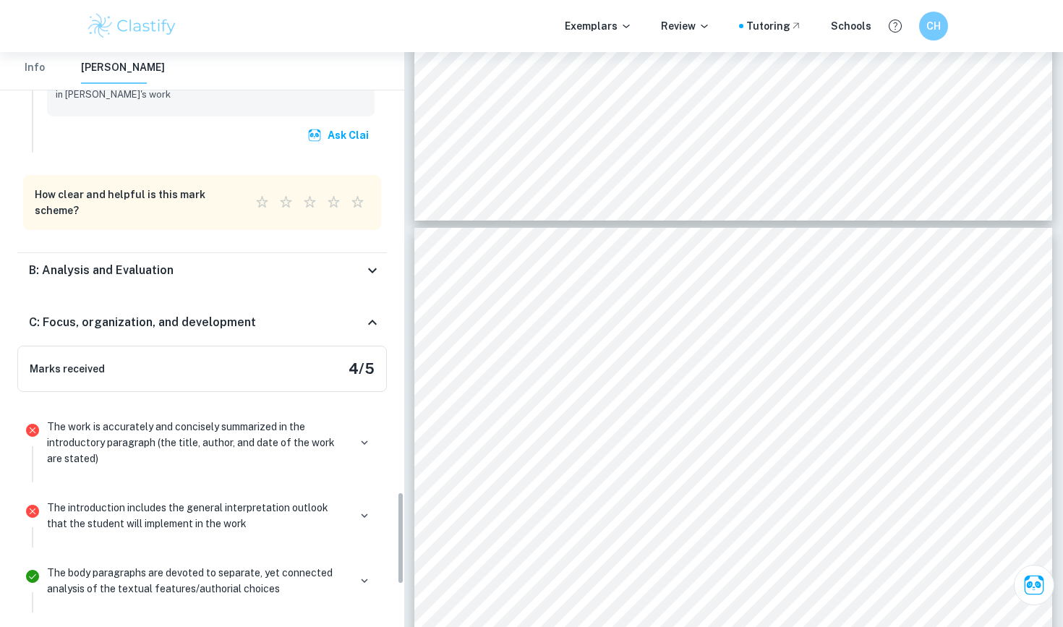
scroll to position [2729, 0]
click at [365, 438] on icon "button" at bounding box center [364, 444] width 13 height 13
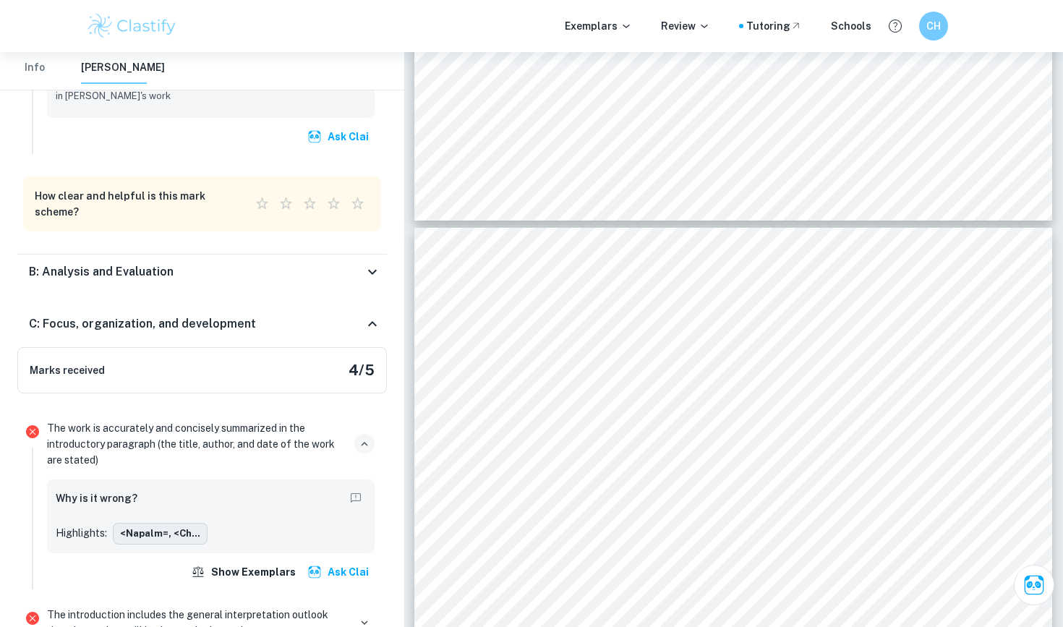
click at [191, 523] on button "<Napalm=, <Ch..." at bounding box center [160, 534] width 95 height 22
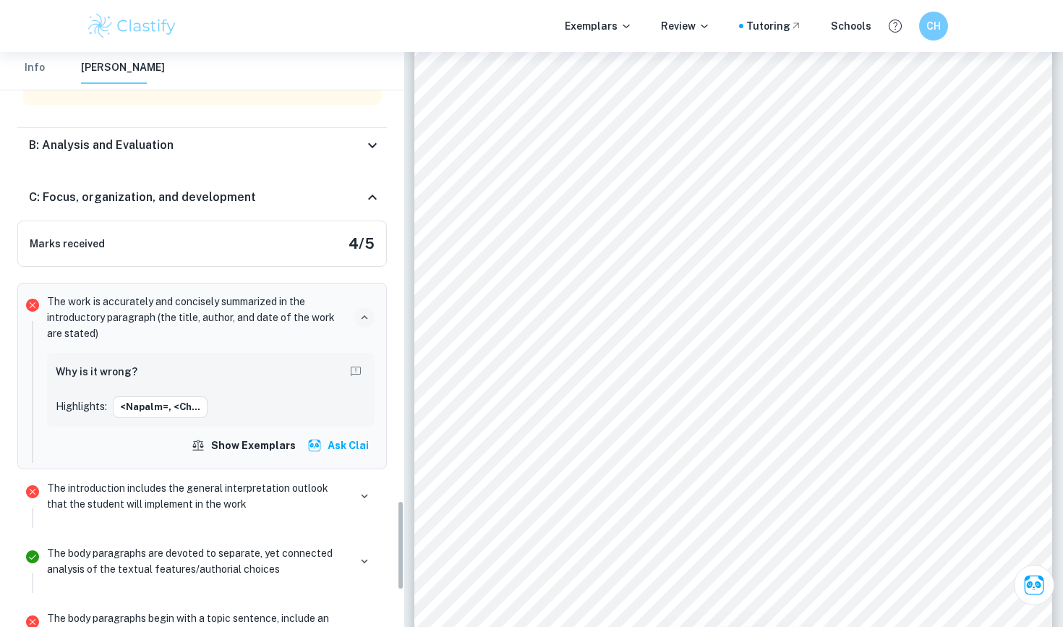
scroll to position [2866, 0]
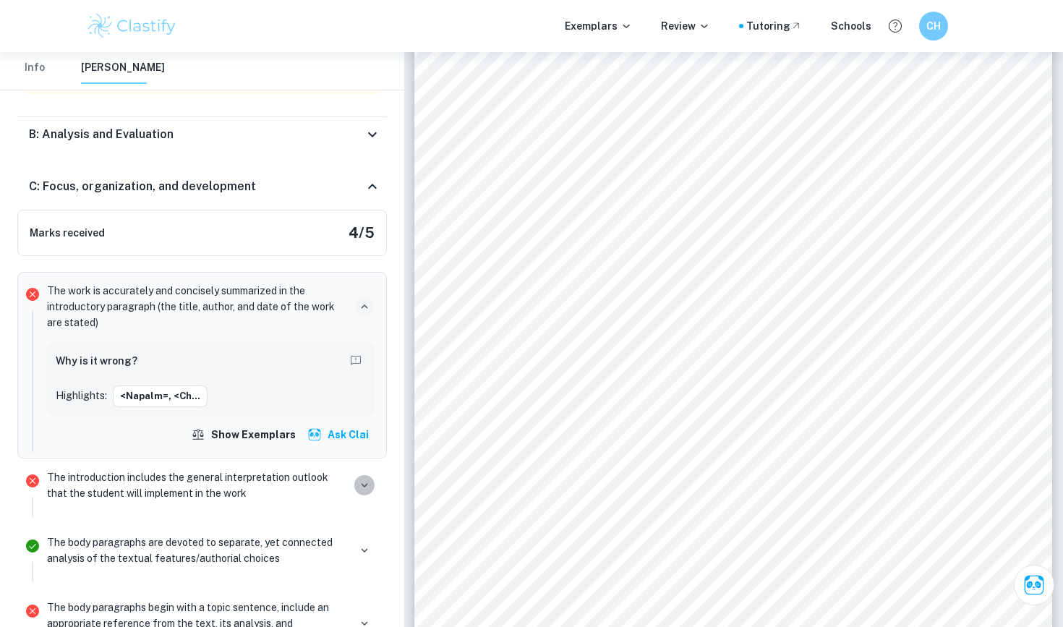
click at [362, 479] on icon "button" at bounding box center [364, 485] width 13 height 13
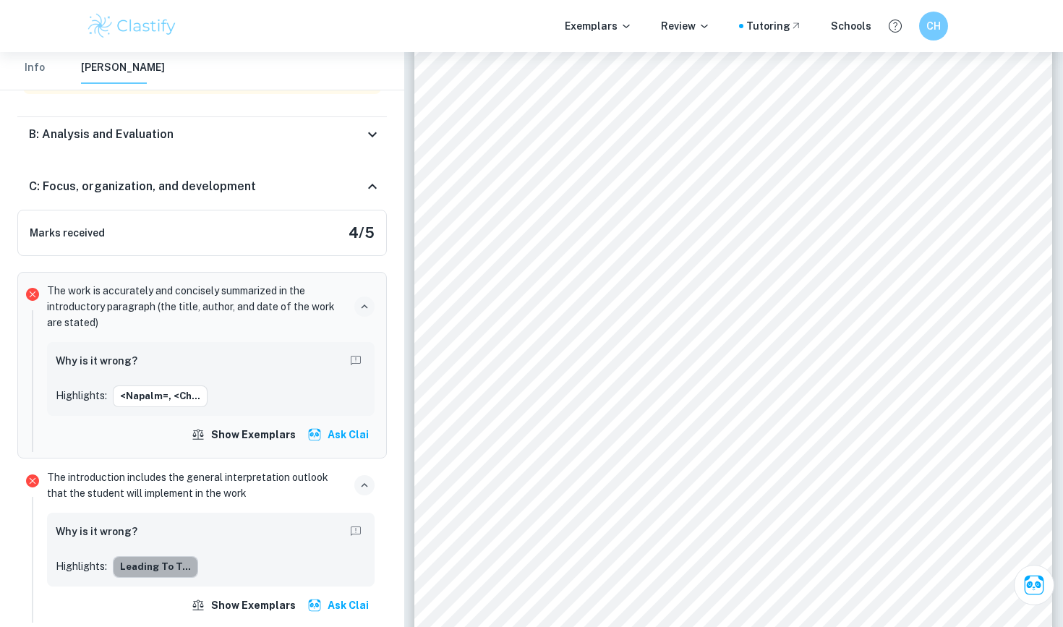
click at [177, 556] on button "leading to t..." at bounding box center [155, 567] width 85 height 22
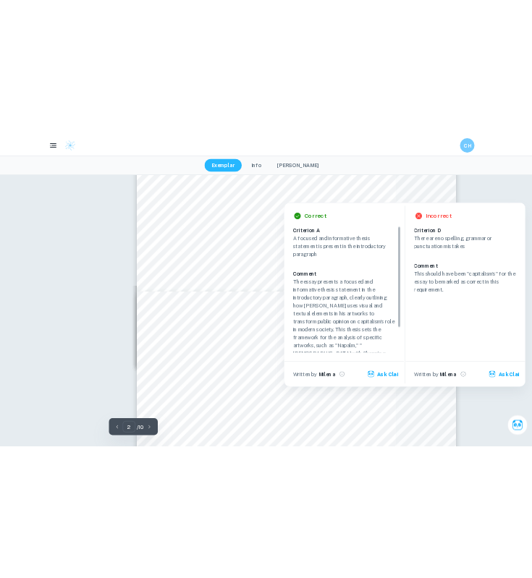
scroll to position [0, 0]
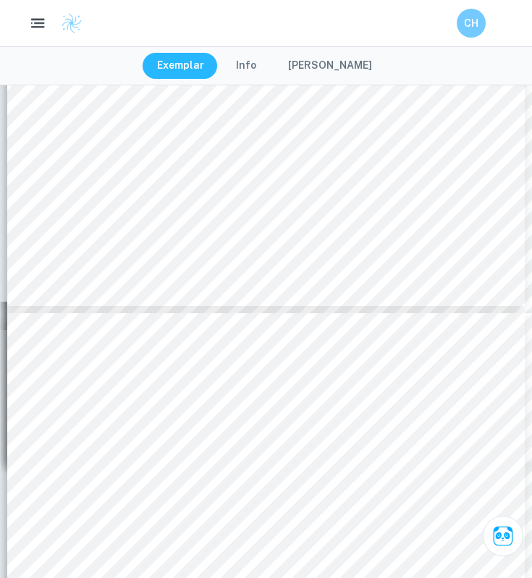
click at [35, 22] on icon "button" at bounding box center [38, 23] width 18 height 18
click at [35, 22] on div at bounding box center [266, 289] width 532 height 578
click at [357, 64] on button "[PERSON_NAME]" at bounding box center [329, 66] width 113 height 26
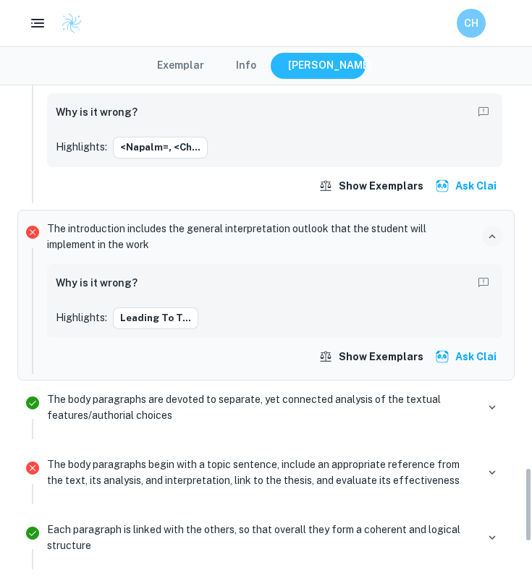
scroll to position [2523, 0]
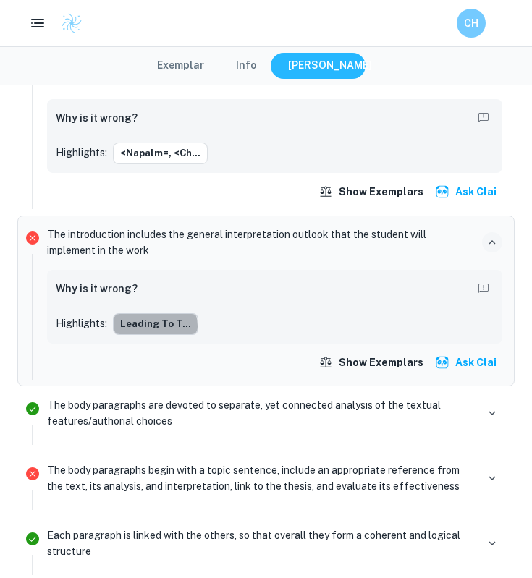
click at [154, 313] on button "leading to t..." at bounding box center [155, 324] width 85 height 22
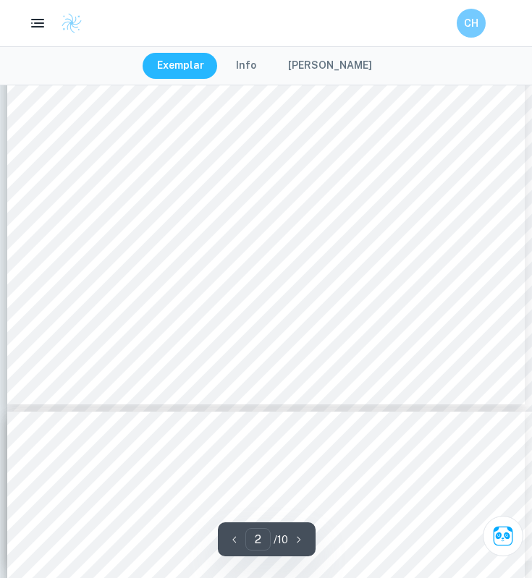
click at [314, 69] on button "[PERSON_NAME]" at bounding box center [329, 66] width 113 height 26
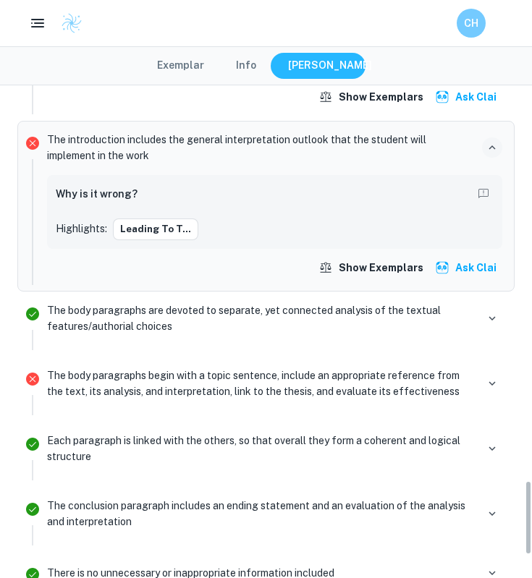
scroll to position [2619, 0]
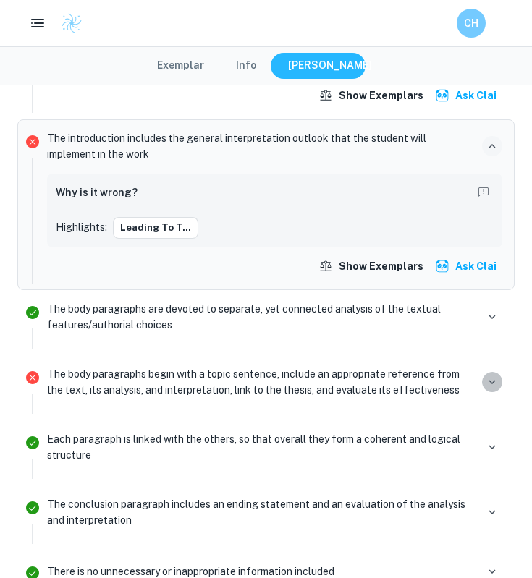
click at [489, 375] on icon "button" at bounding box center [491, 381] width 13 height 13
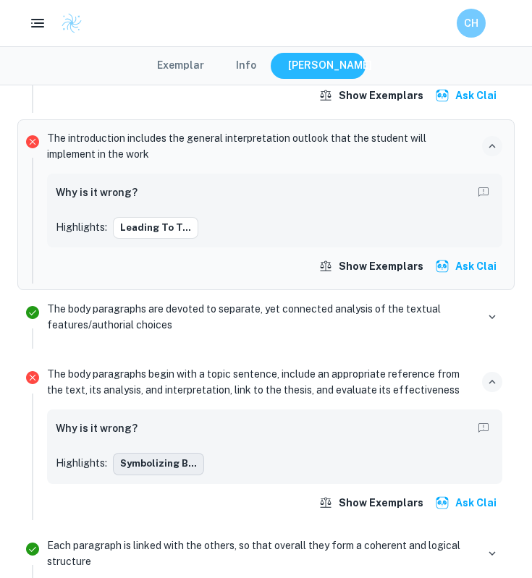
click at [169, 453] on button "symbolizing B..." at bounding box center [158, 464] width 91 height 22
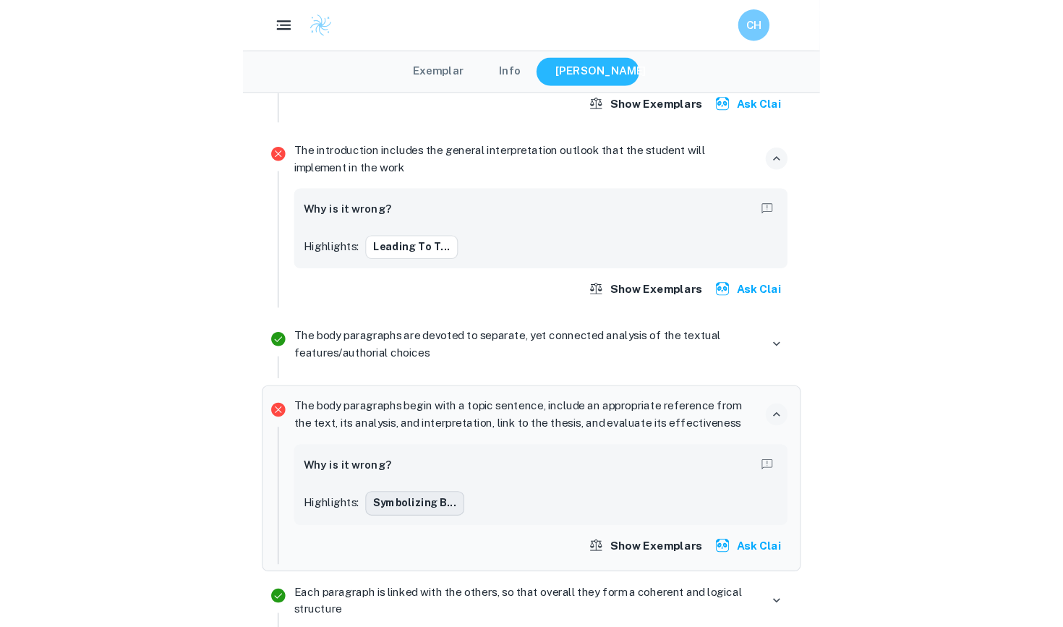
scroll to position [4655, 0]
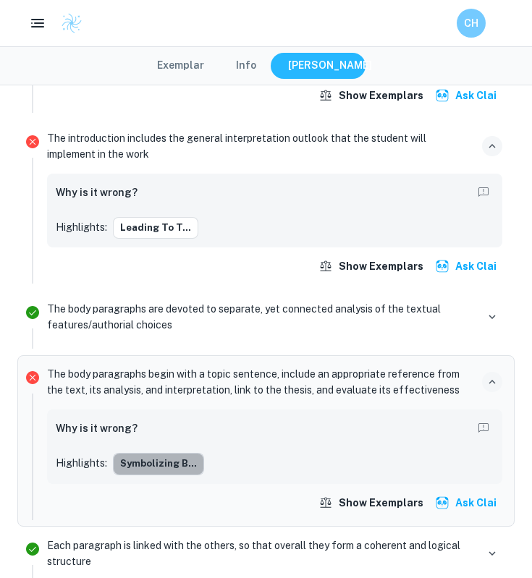
click at [166, 453] on button "symbolizing B..." at bounding box center [158, 464] width 91 height 22
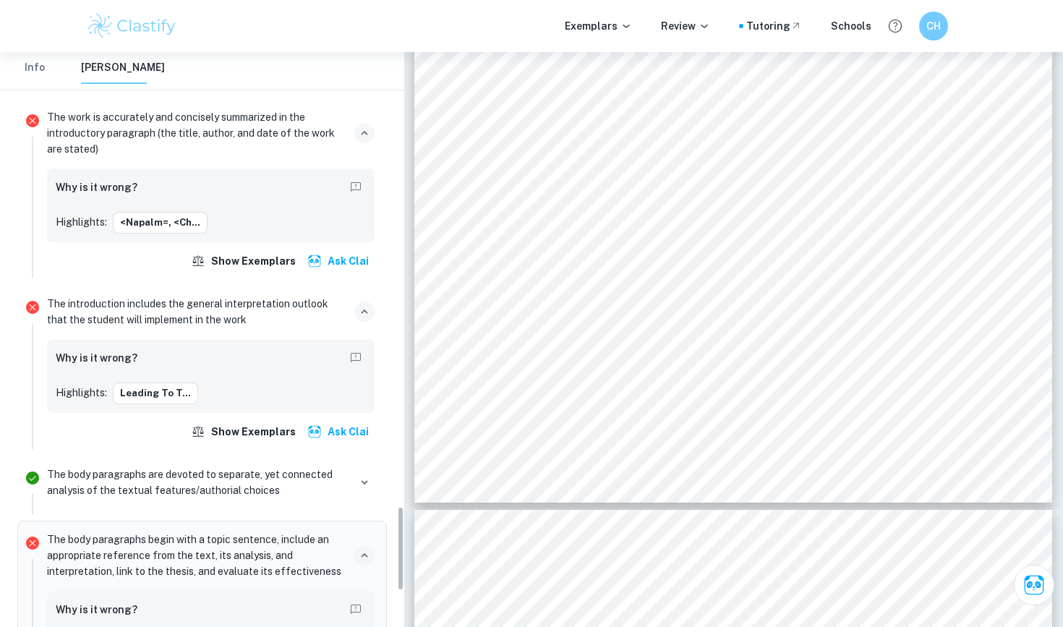
scroll to position [3086, 0]
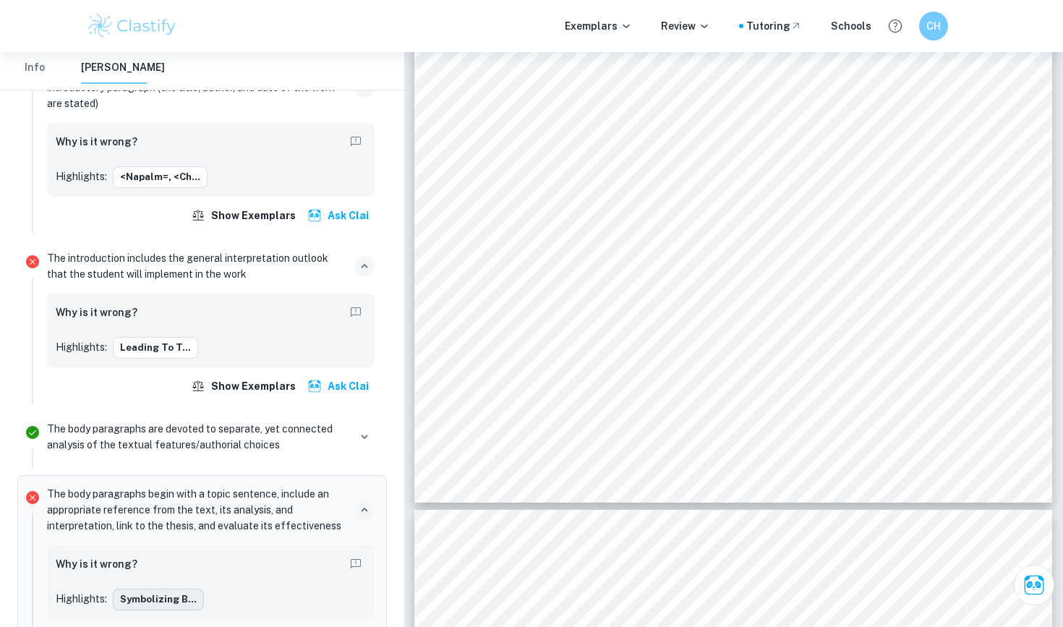
click at [172, 577] on button "symbolizing B..." at bounding box center [158, 600] width 91 height 22
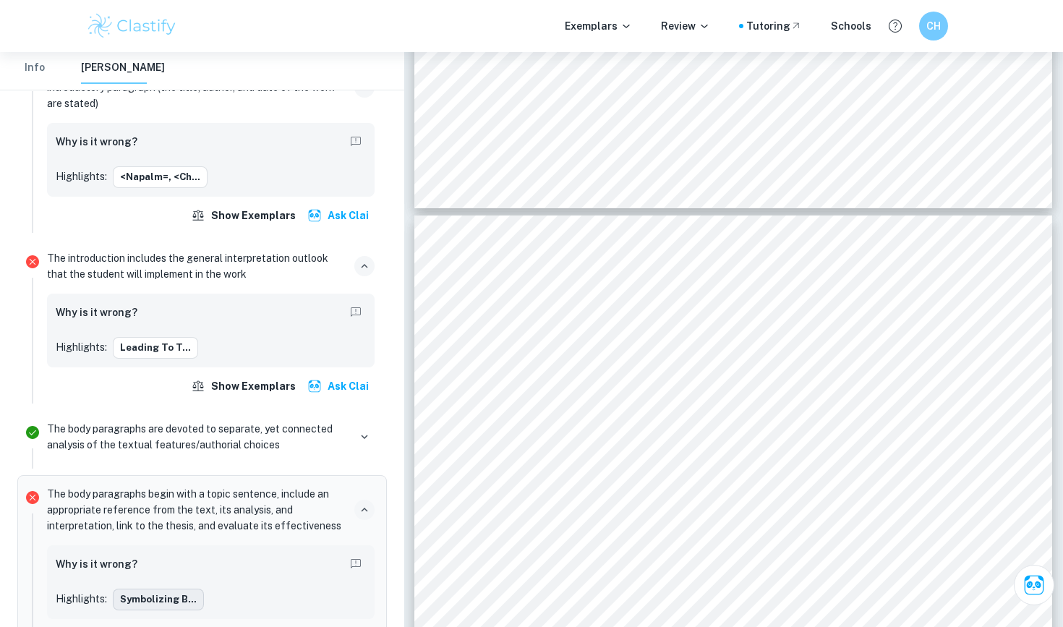
type input "7"
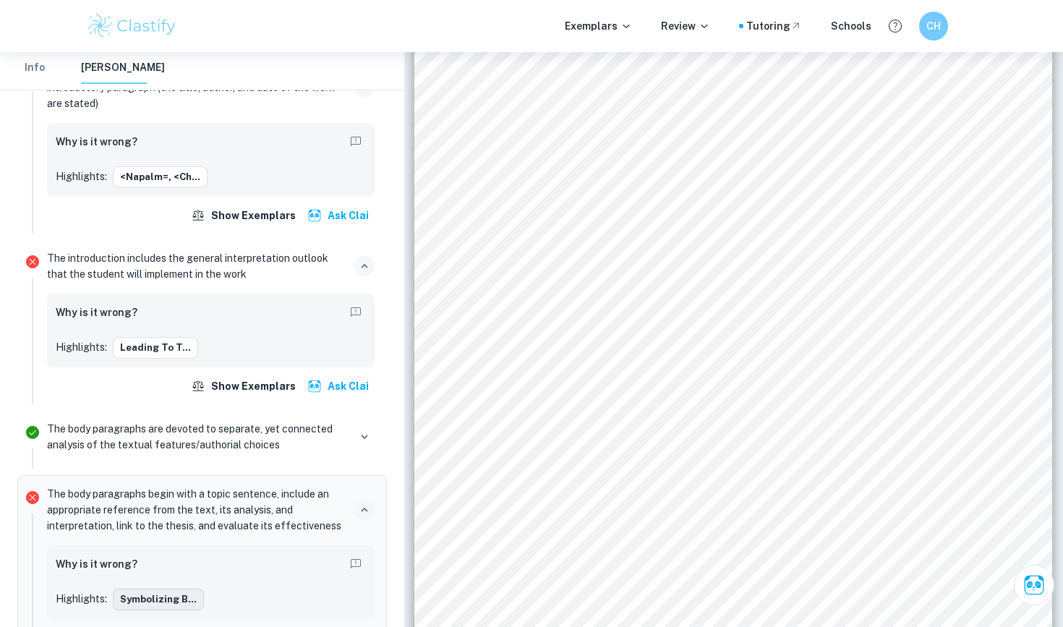
scroll to position [5379, 0]
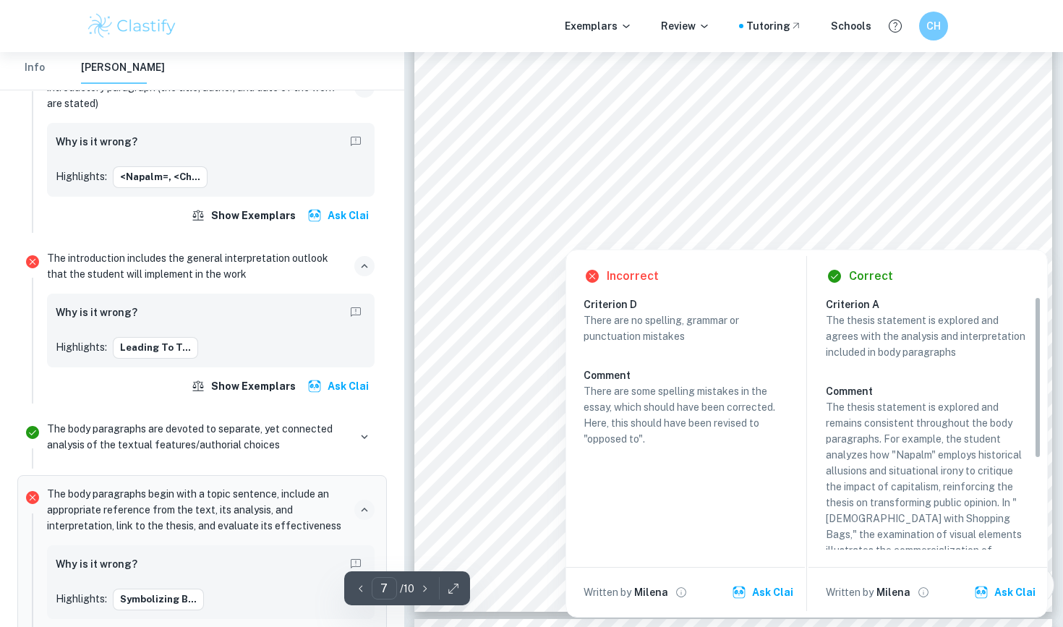
click at [531, 236] on div at bounding box center [566, 239] width 38 height 14
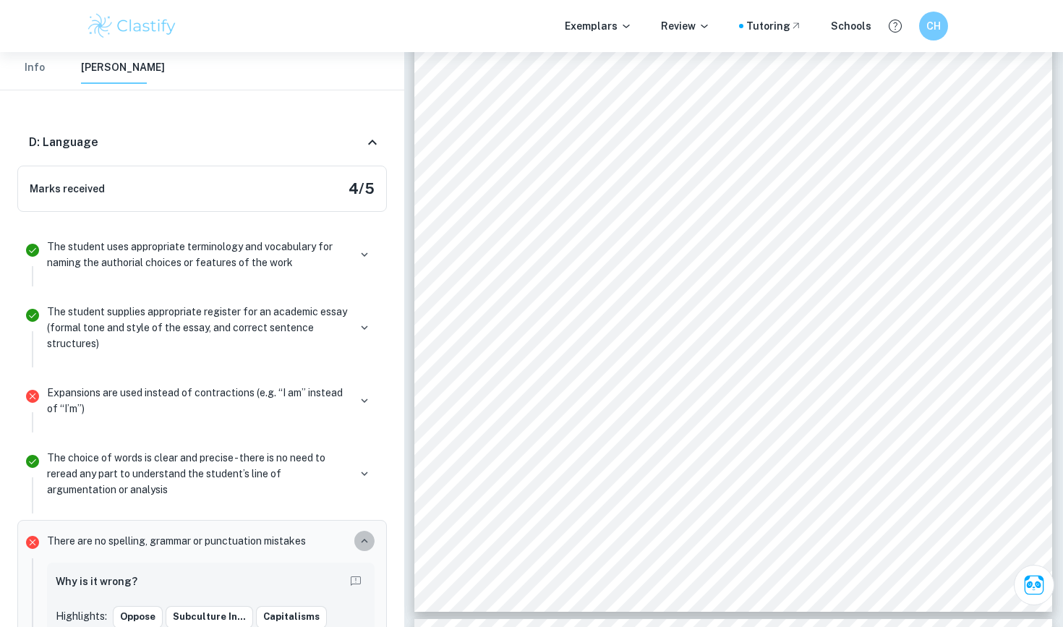
click at [368, 535] on icon "button" at bounding box center [364, 541] width 13 height 13
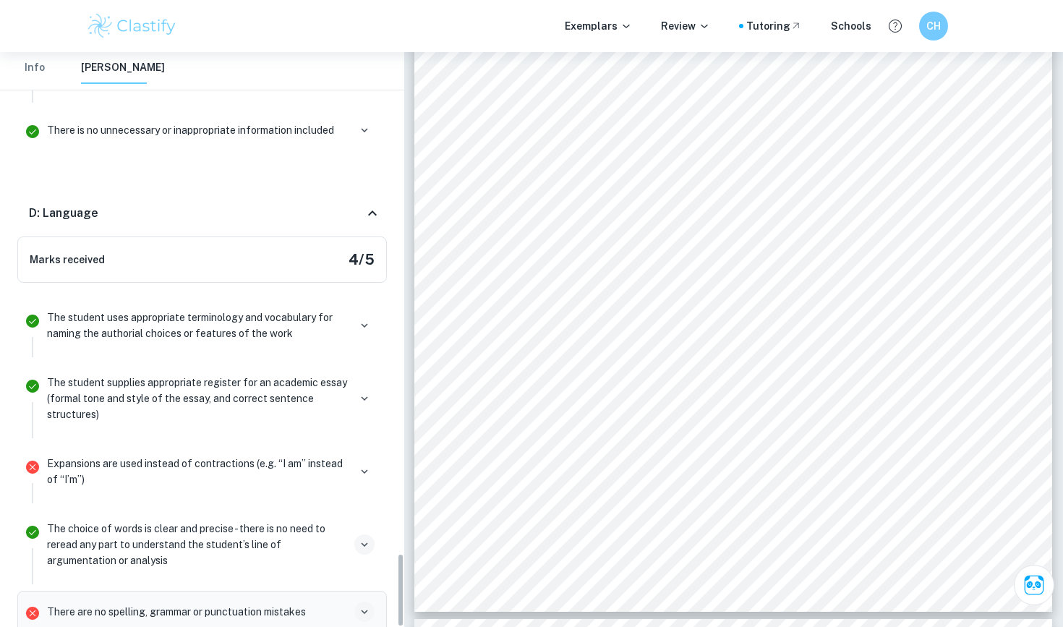
scroll to position [3755, 0]
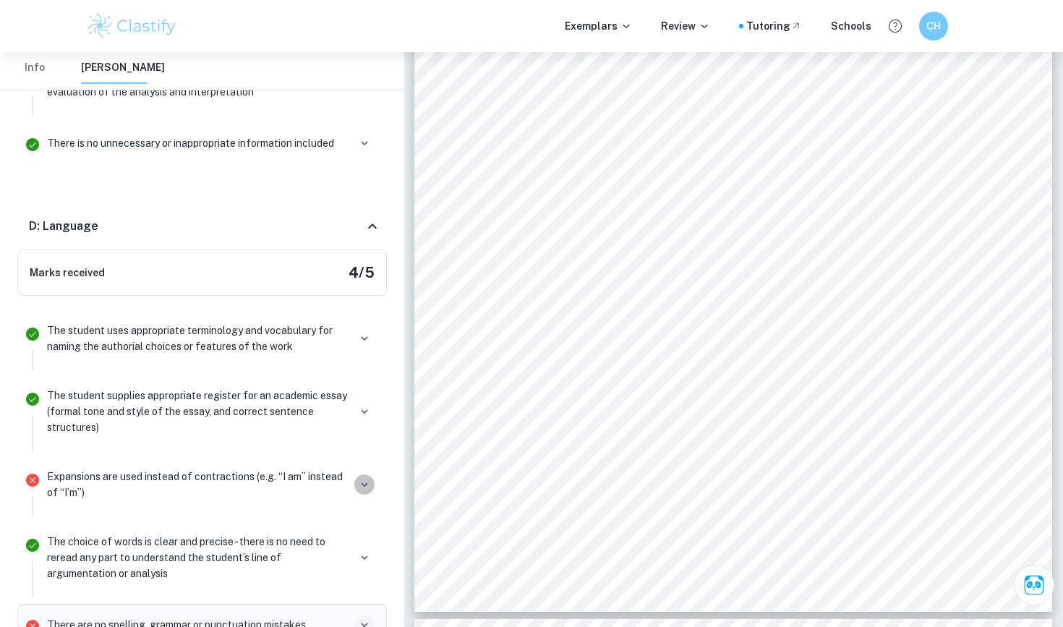
click at [363, 478] on icon "button" at bounding box center [364, 484] width 13 height 13
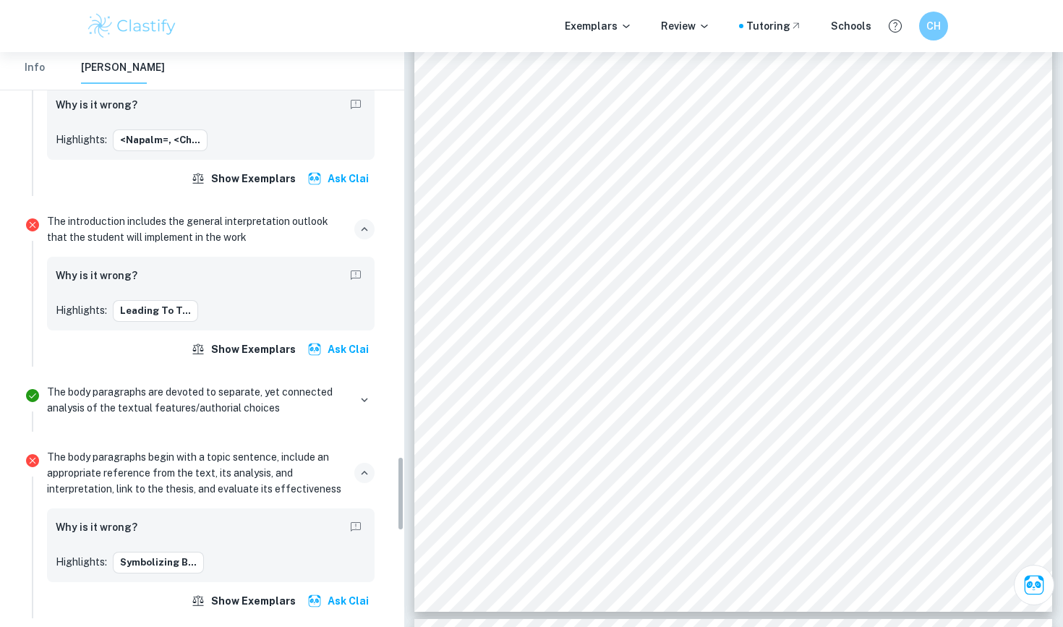
scroll to position [3121, 0]
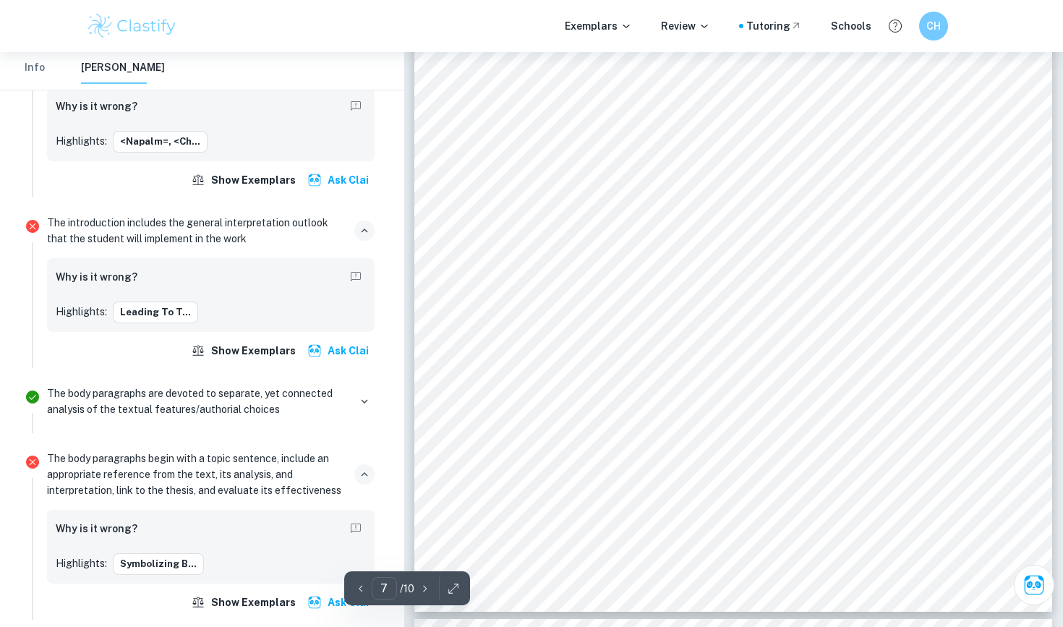
click at [482, 138] on div "Fig. 3 Banksy. Festival (Destroy Capitalism) , 2006. Lastly, [PERSON_NAME]'s 'D…" at bounding box center [734, 199] width 638 height 825
click at [144, 553] on button "symbolizing B..." at bounding box center [158, 564] width 91 height 22
click at [160, 553] on button "symbolizing B..." at bounding box center [158, 564] width 91 height 22
click at [362, 468] on icon "button" at bounding box center [364, 474] width 13 height 13
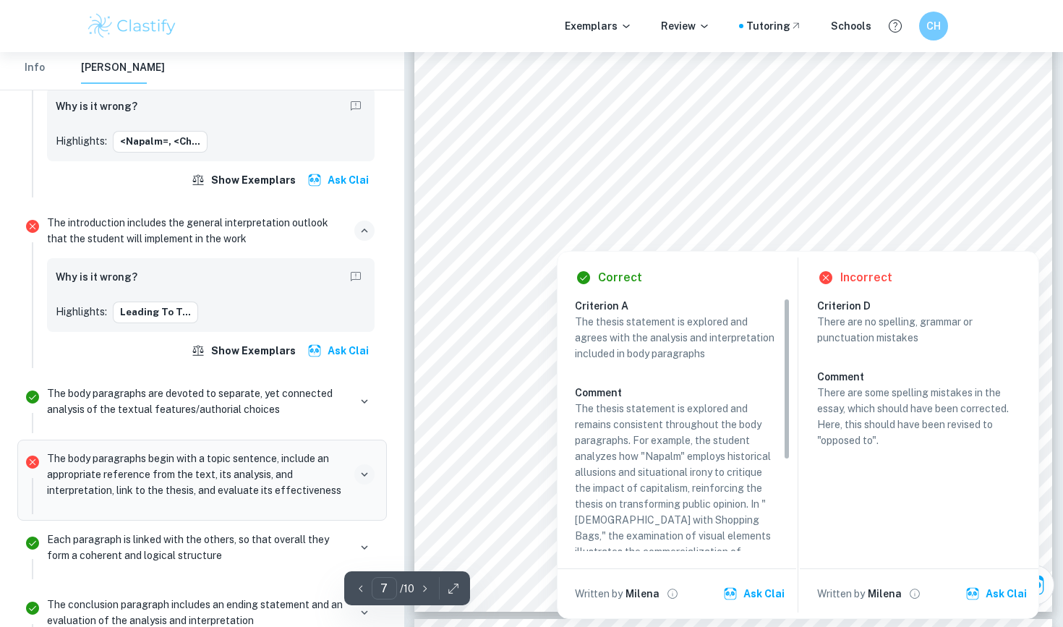
click at [531, 244] on div "Correct Criterion A The thesis statement is explored and agrees with the analys…" at bounding box center [798, 431] width 483 height 375
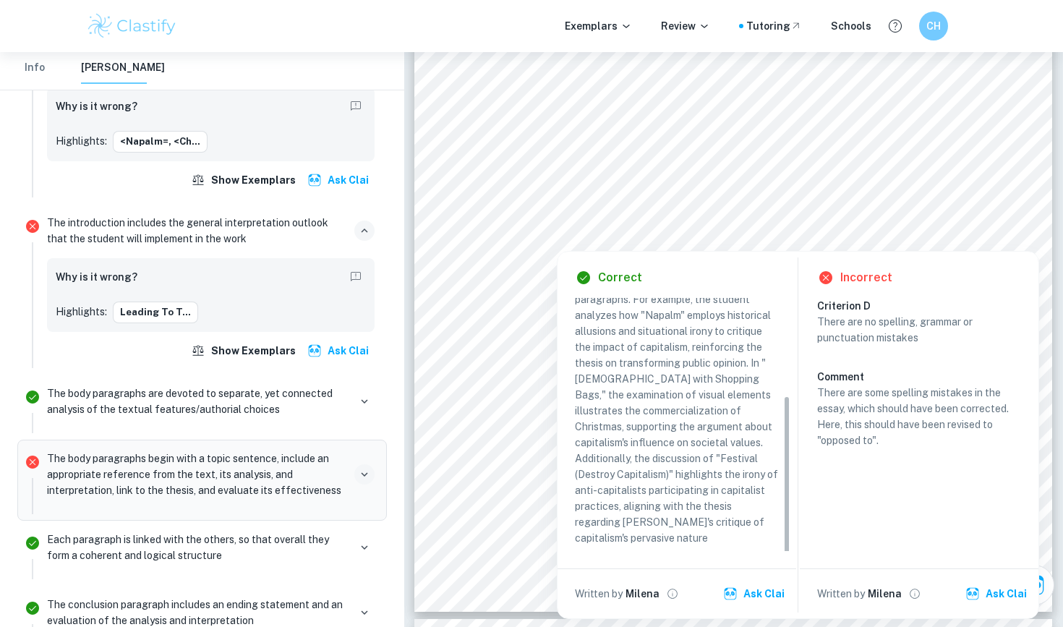
scroll to position [143, 0]
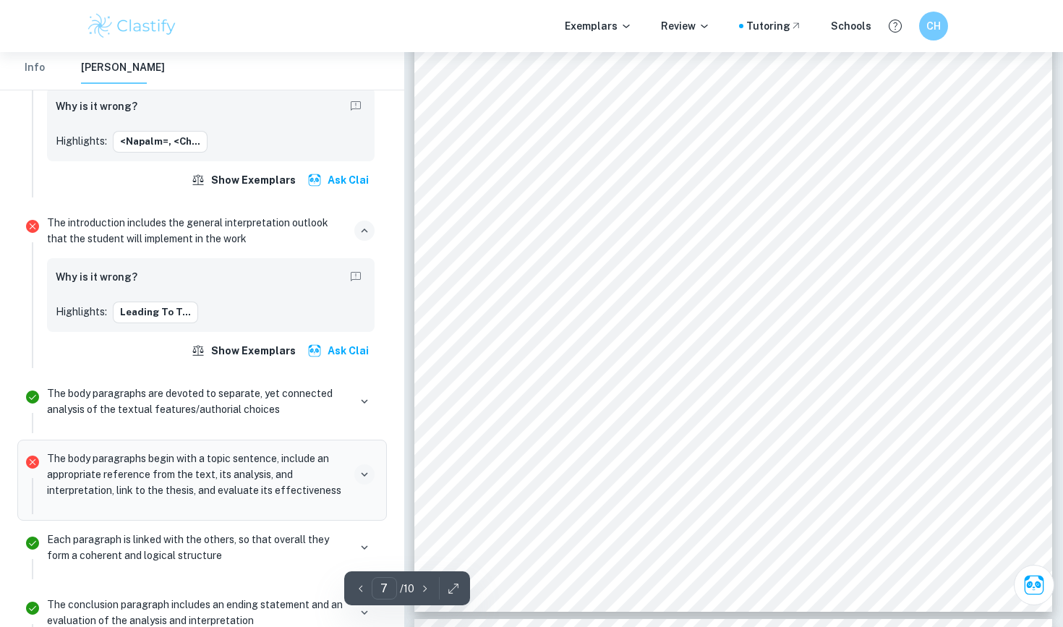
click at [451, 193] on div "Fig. 3 Banksy. Festival (Destroy Capitalism) , 2006. Lastly, [PERSON_NAME]'s 'D…" at bounding box center [734, 199] width 638 height 825
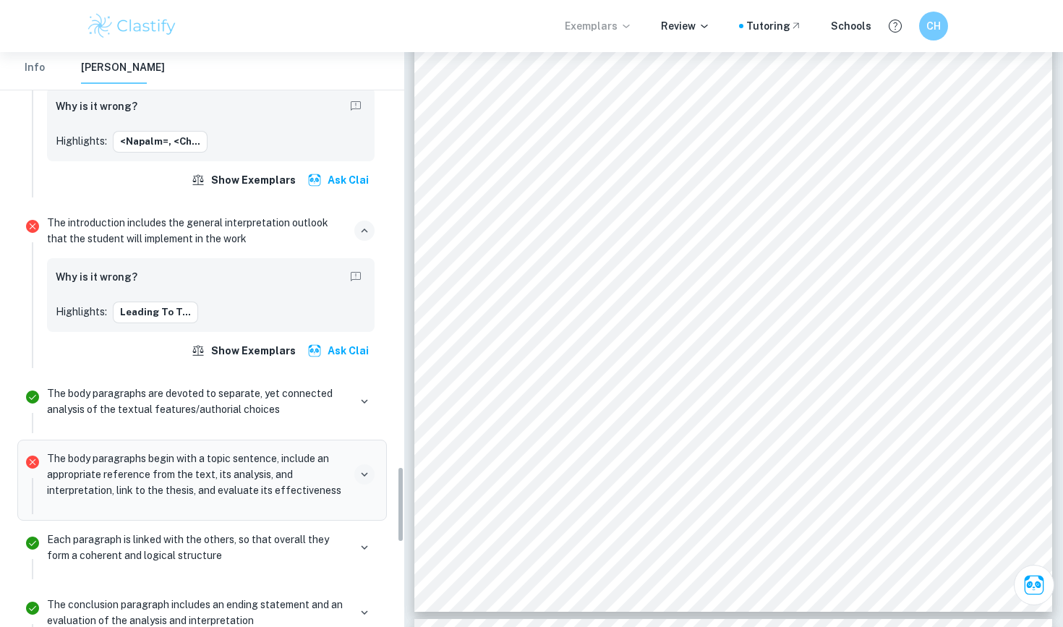
click at [531, 22] on p "Exemplars" at bounding box center [598, 26] width 67 height 16
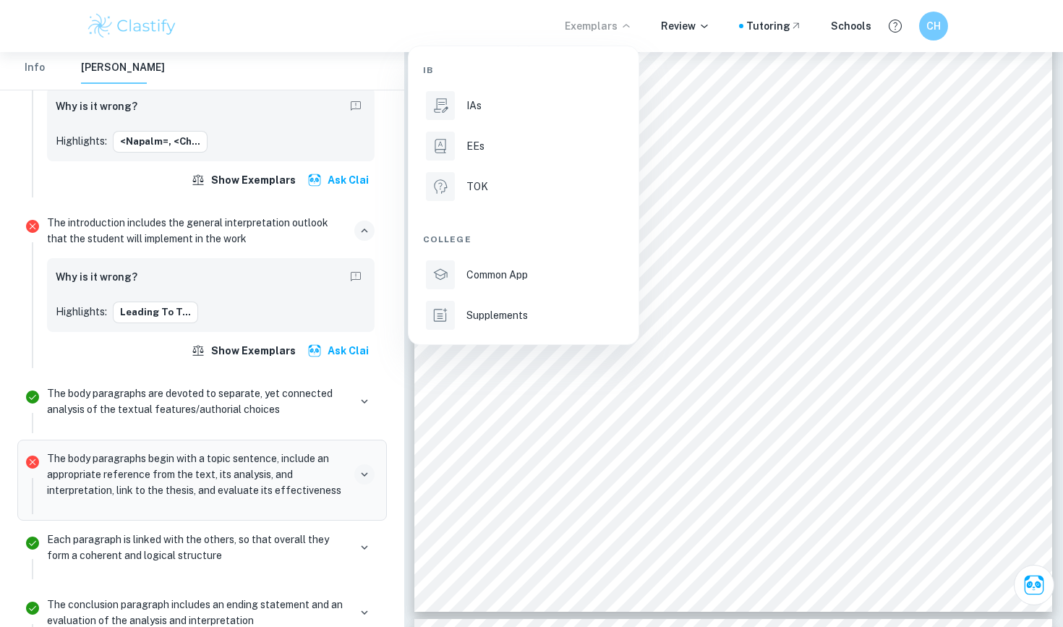
scroll to position [141, 0]
click at [520, 109] on div "IAs" at bounding box center [544, 106] width 155 height 16
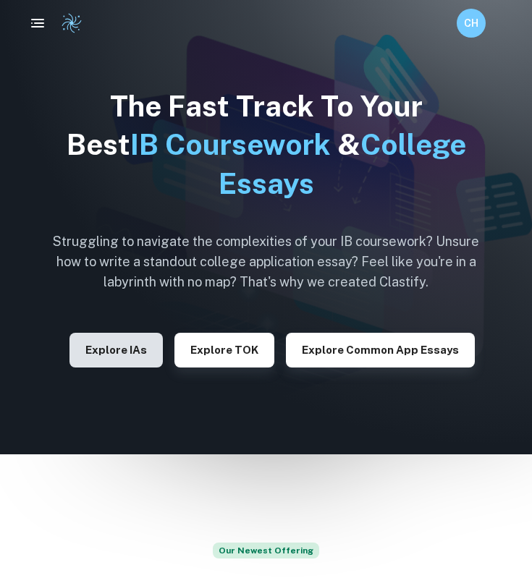
click at [124, 353] on button "Explore IAs" at bounding box center [115, 350] width 93 height 35
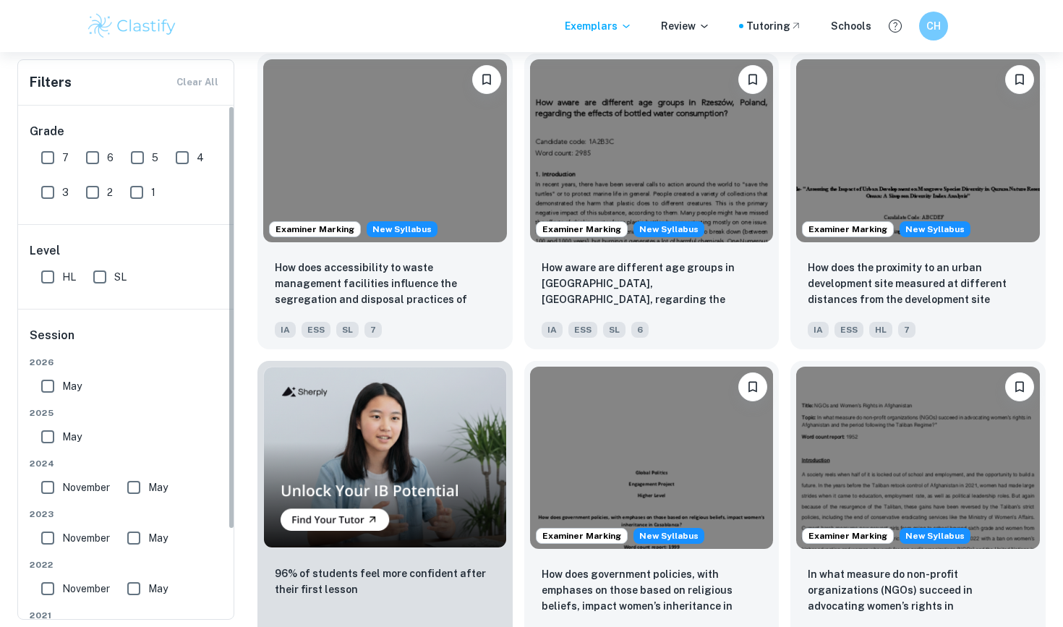
scroll to position [639, 0]
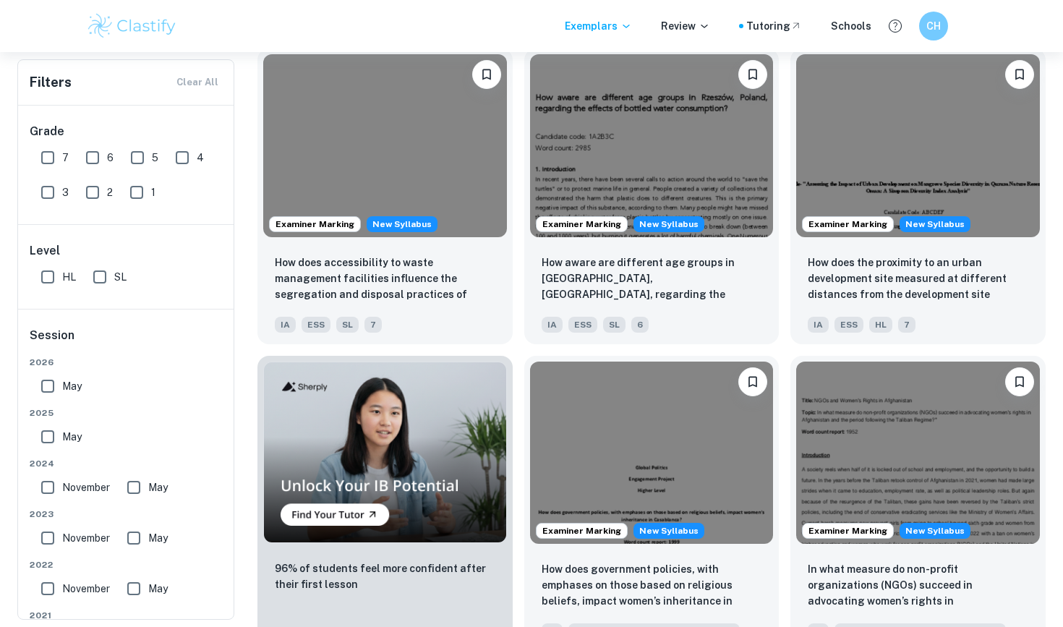
click at [52, 159] on input "7" at bounding box center [47, 157] width 29 height 29
checkbox input "true"
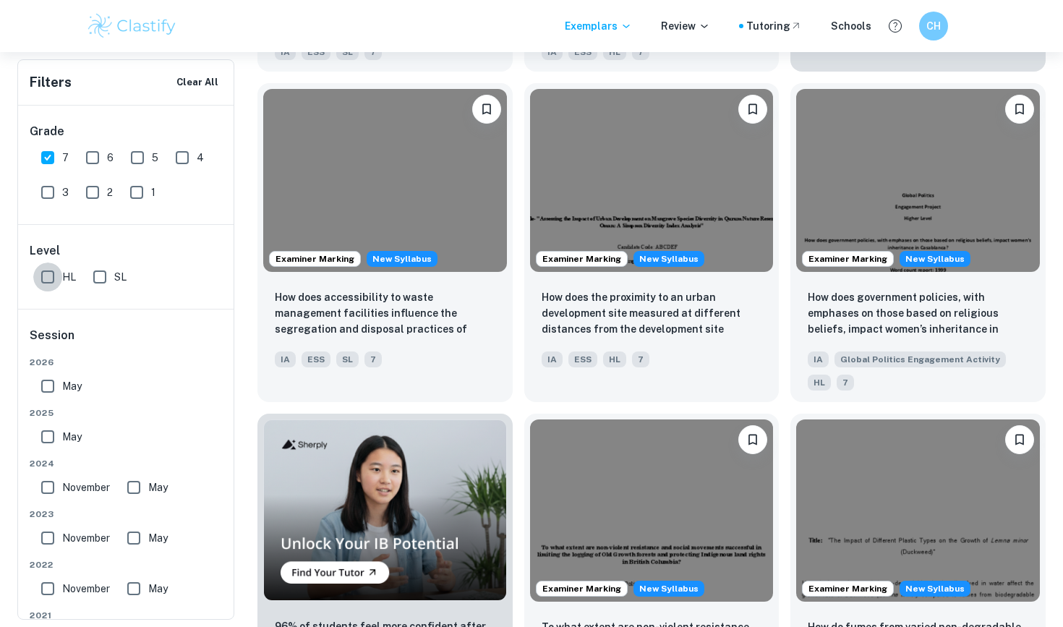
click at [47, 274] on input "HL" at bounding box center [47, 277] width 29 height 29
checkbox input "true"
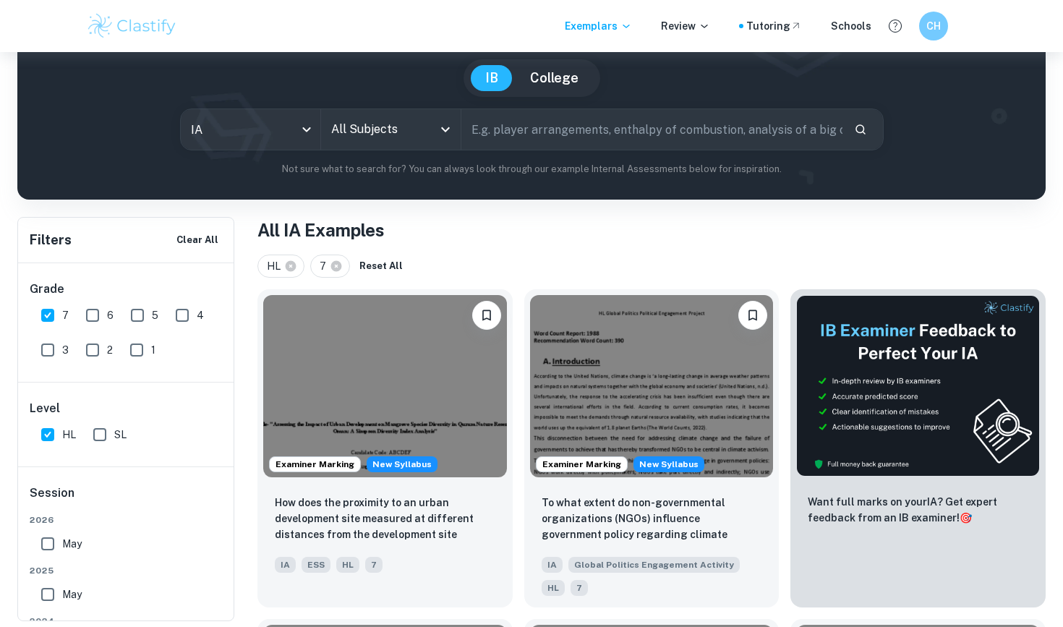
scroll to position [15, 0]
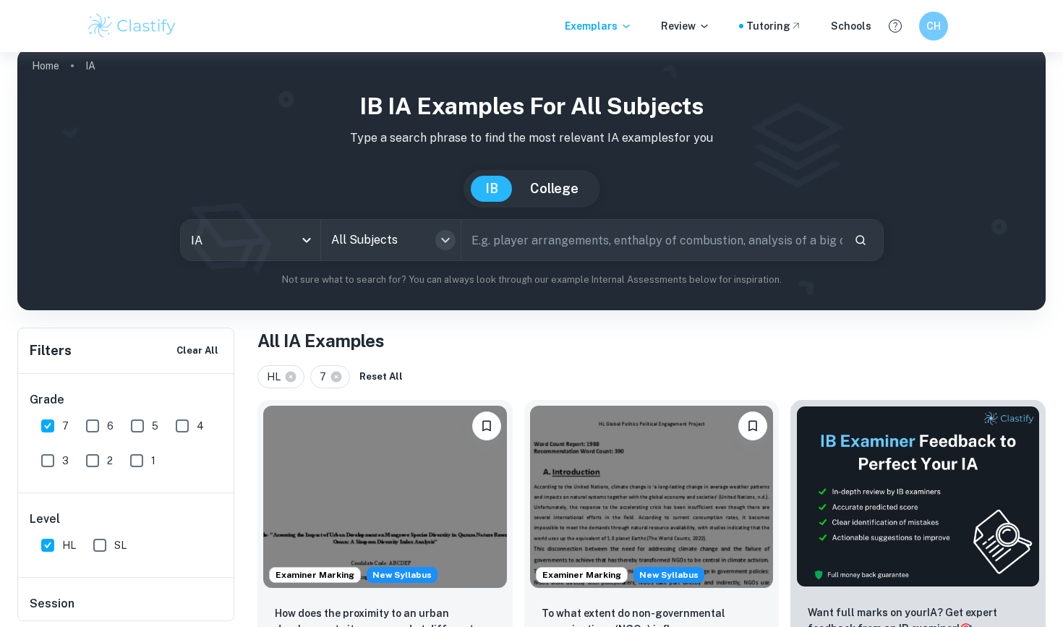
click at [451, 246] on icon "Open" at bounding box center [445, 240] width 17 height 17
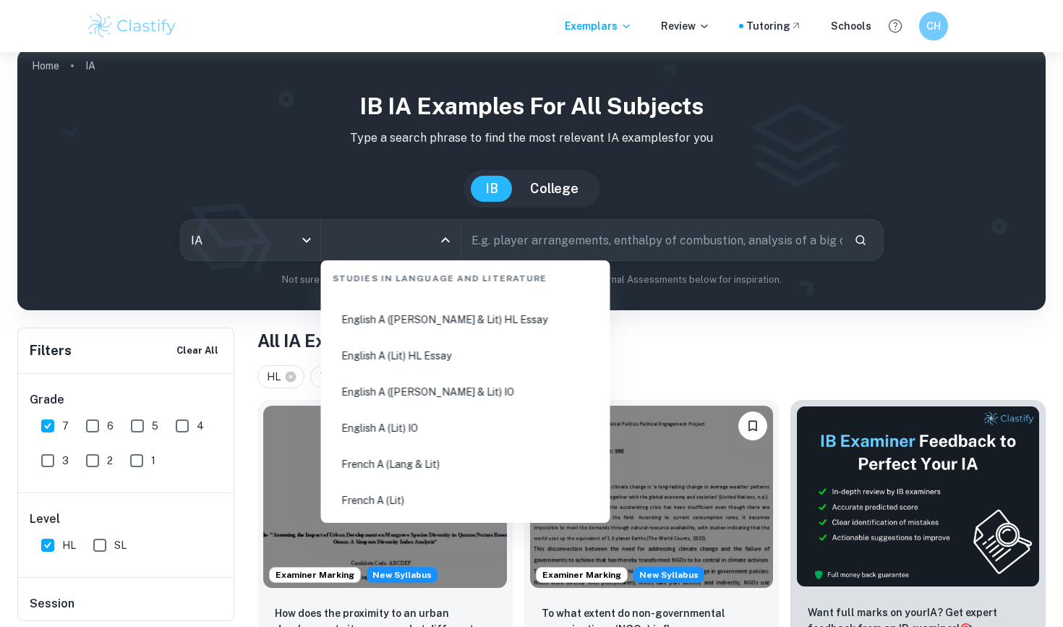
scroll to position [208, 0]
click at [444, 320] on li "English A ([PERSON_NAME] & Lit) HL Essay" at bounding box center [466, 322] width 278 height 33
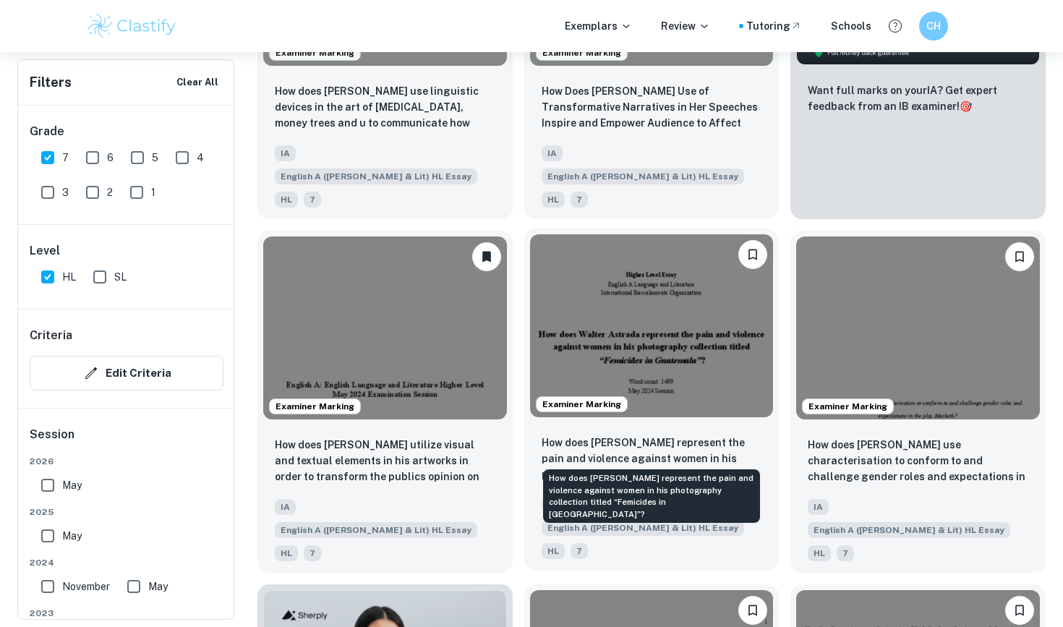
scroll to position [653, 0]
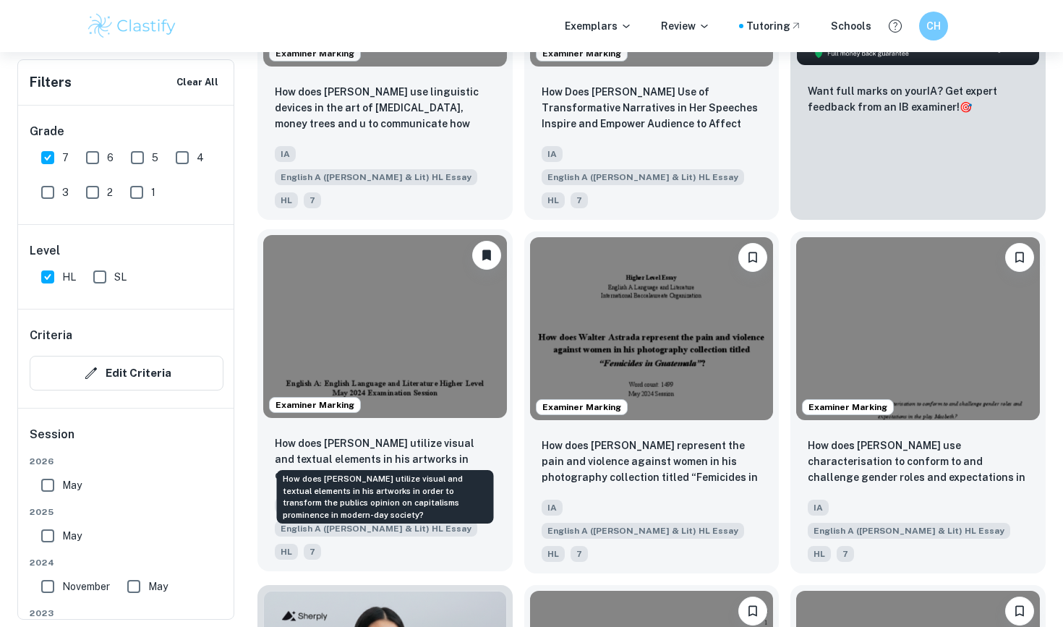
click at [457, 438] on p "How does [PERSON_NAME] utilize visual and textual elements in his artworks in o…" at bounding box center [385, 460] width 221 height 49
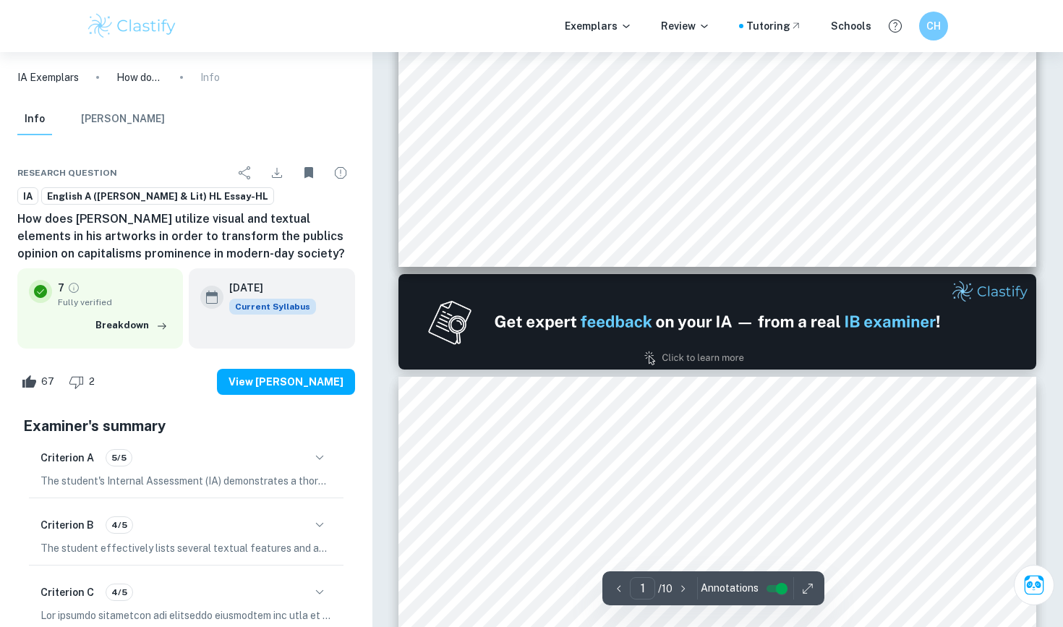
type input "2"
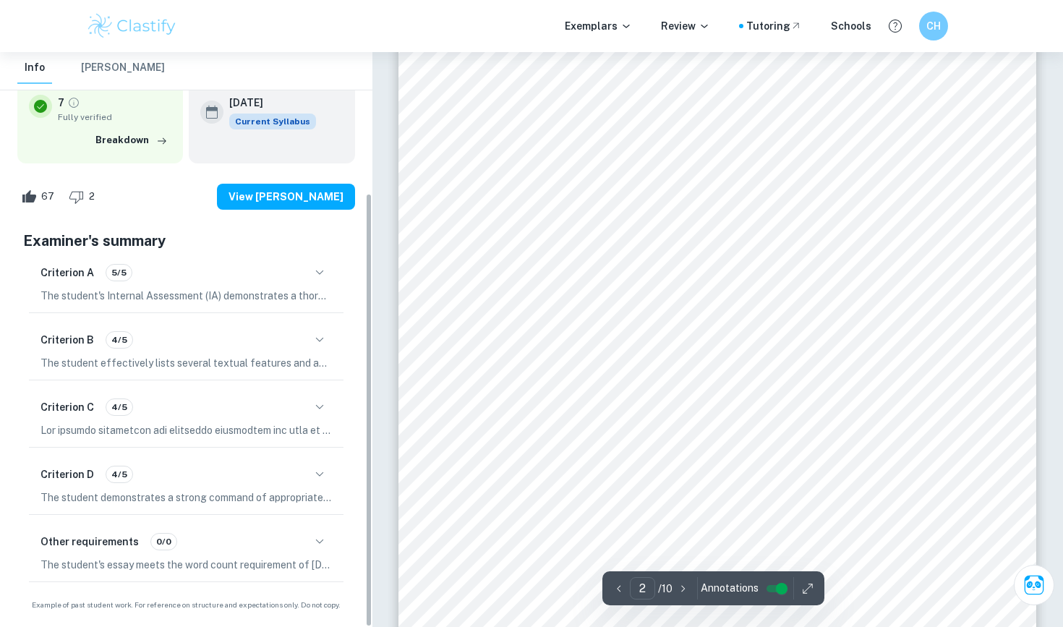
scroll to position [1188, 0]
click at [321, 401] on icon "button" at bounding box center [319, 407] width 17 height 17
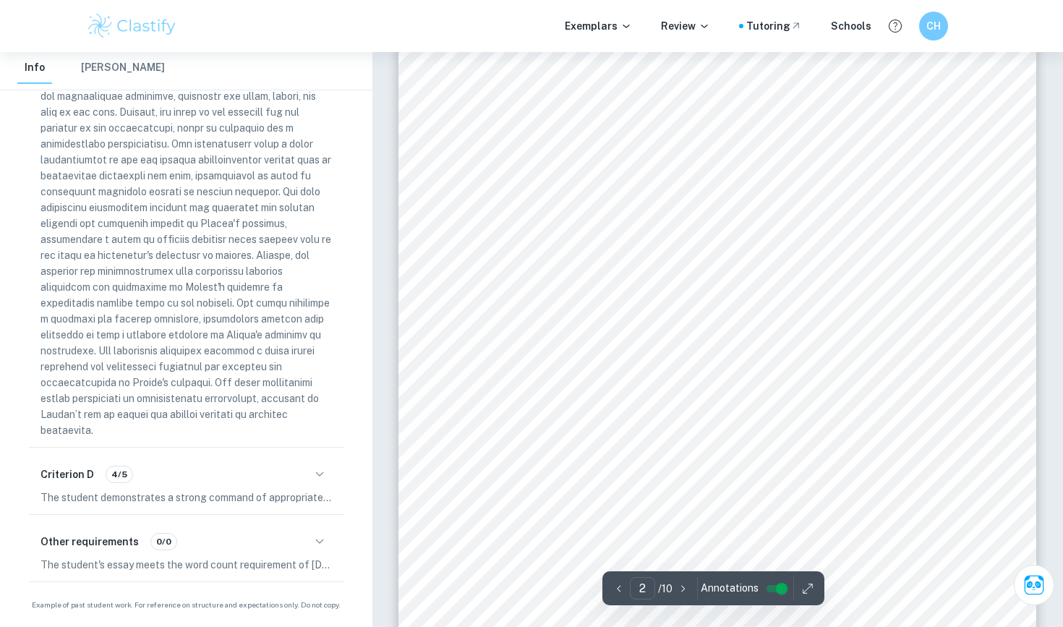
scroll to position [956, 0]
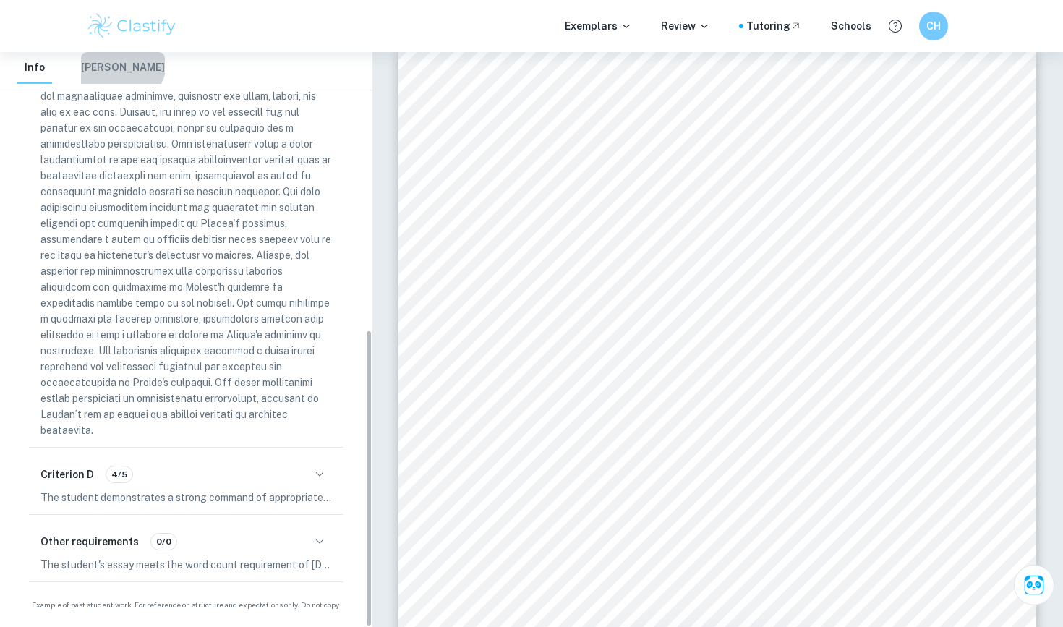
click at [121, 63] on button "[PERSON_NAME]" at bounding box center [123, 68] width 84 height 32
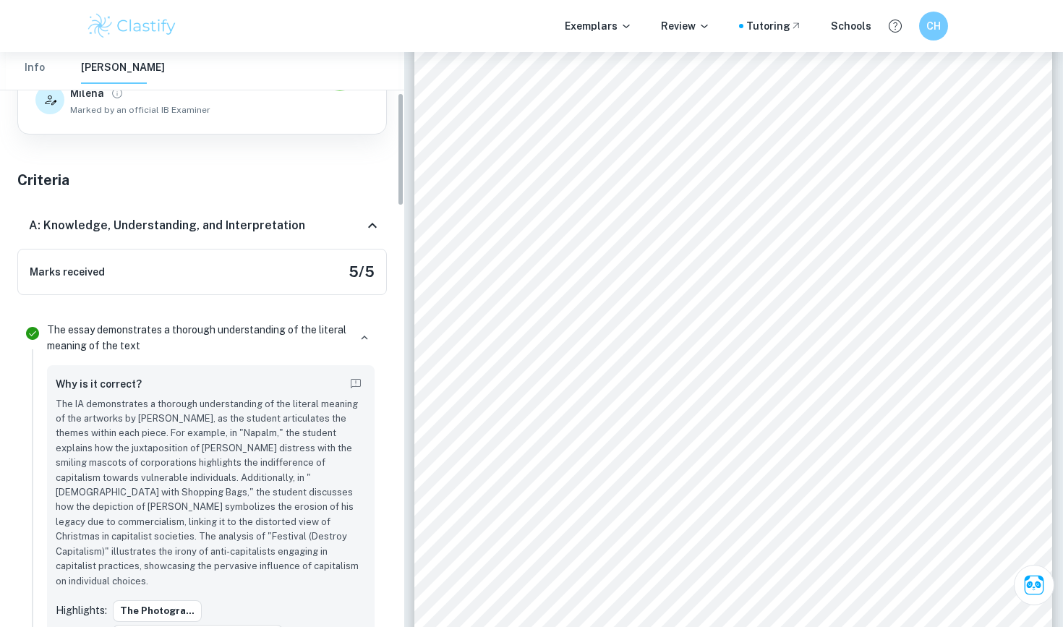
scroll to position [125, 0]
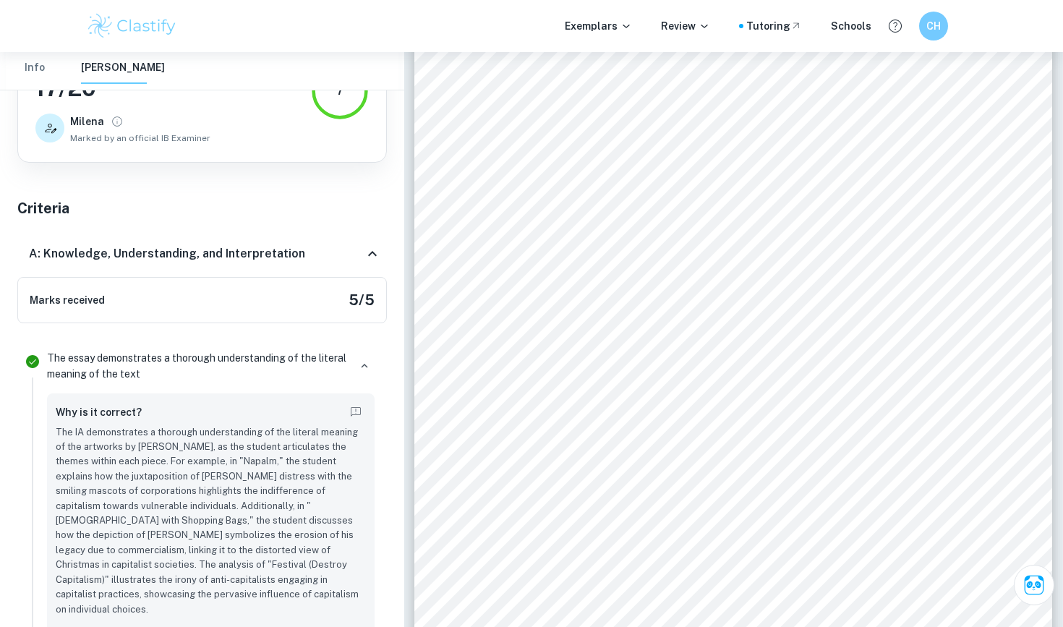
click at [373, 247] on icon at bounding box center [372, 253] width 17 height 17
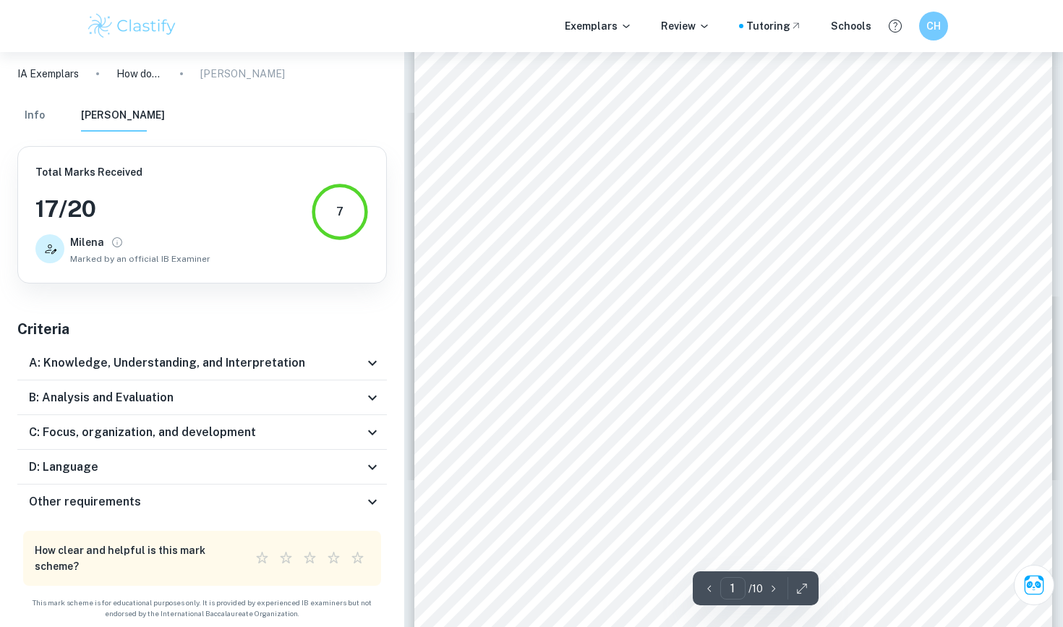
scroll to position [176, 0]
click at [375, 437] on icon at bounding box center [372, 432] width 17 height 17
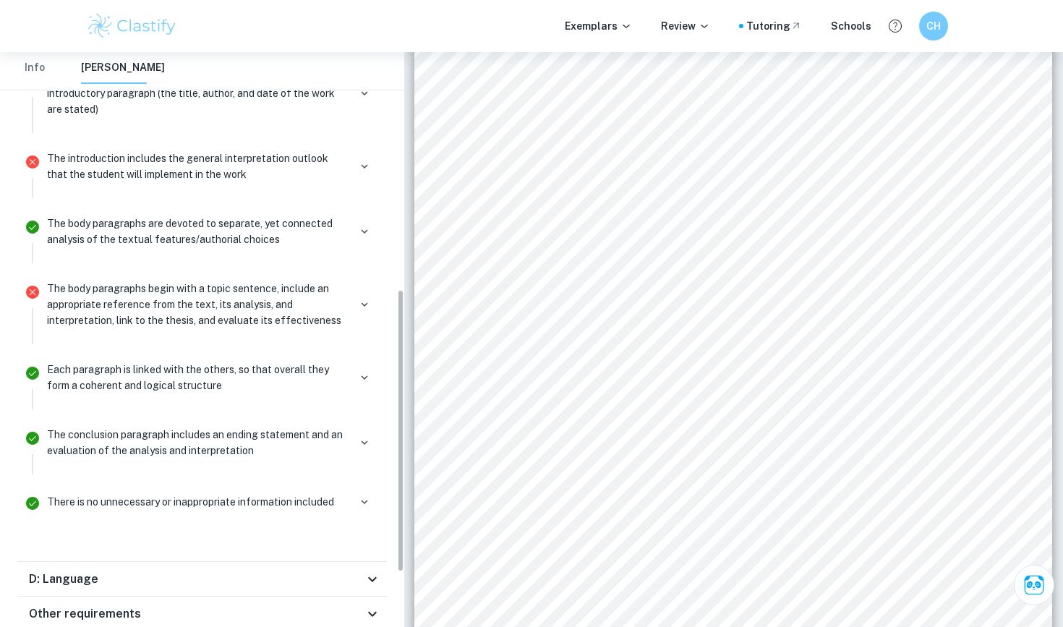
scroll to position [482, 0]
click at [363, 299] on icon "button" at bounding box center [364, 303] width 13 height 13
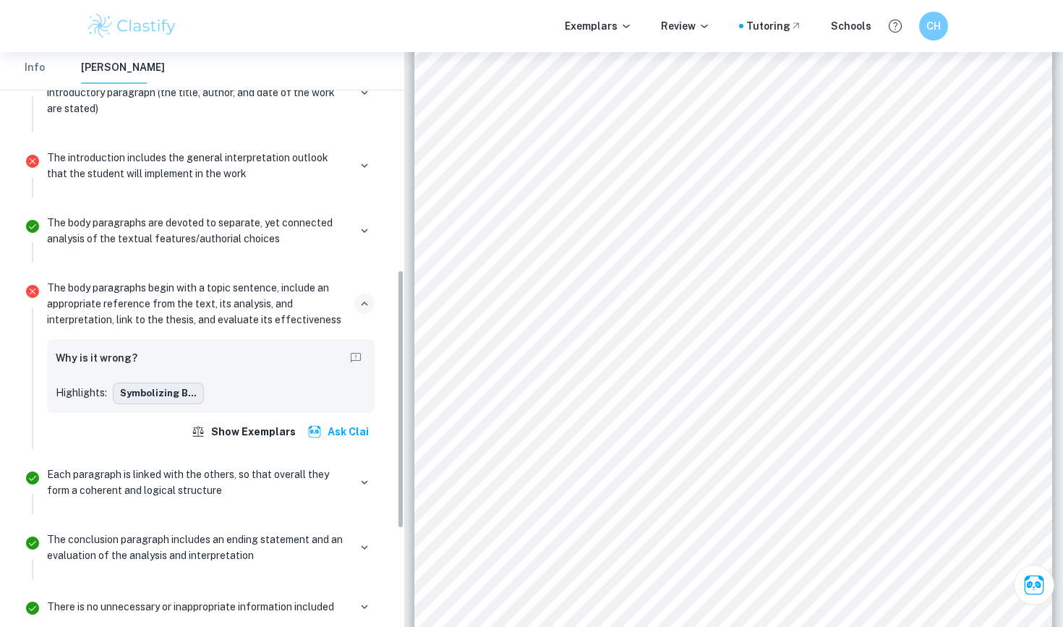
click at [161, 388] on button "symbolizing B..." at bounding box center [158, 394] width 91 height 22
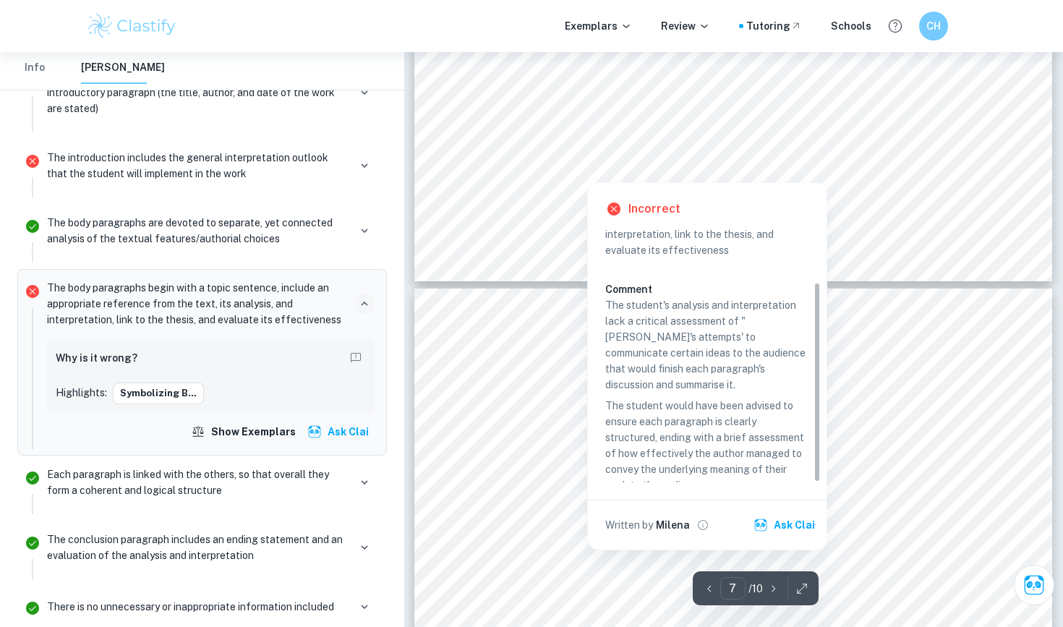
scroll to position [4878, 0]
click at [531, 419] on p "The student would have been advised to ensure each paragraph is clearly structu…" at bounding box center [708, 444] width 204 height 95
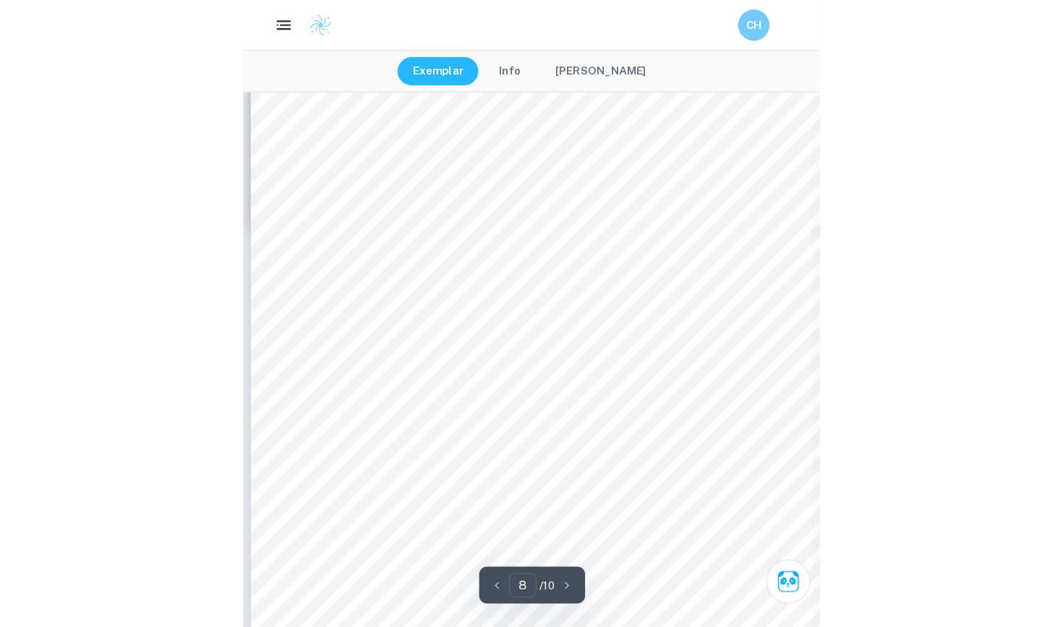
scroll to position [0, 0]
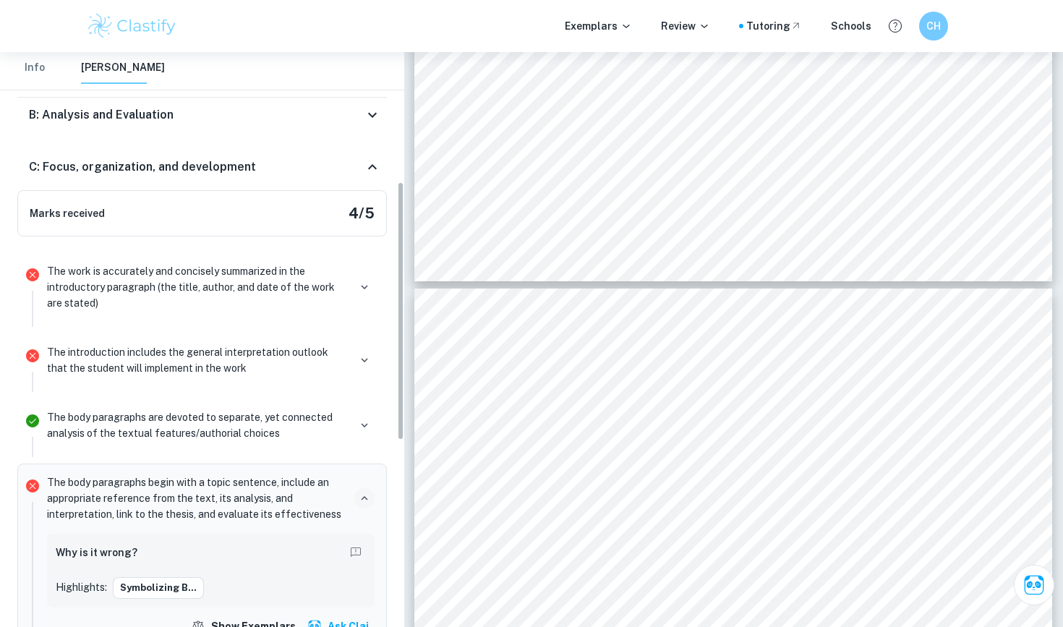
click at [370, 164] on icon at bounding box center [372, 166] width 17 height 17
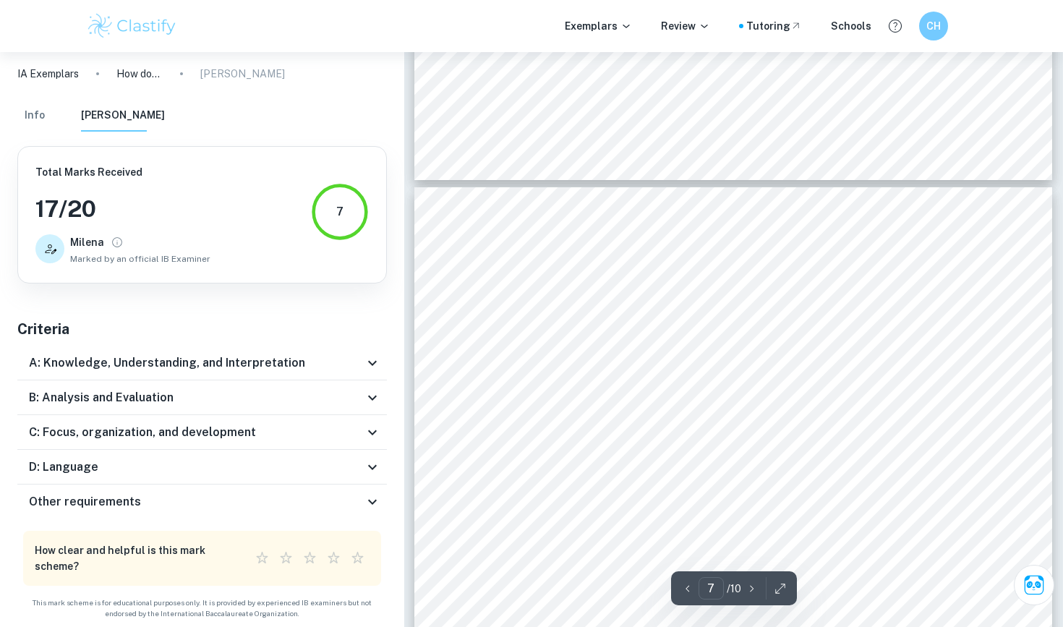
scroll to position [4980, 0]
click at [373, 468] on icon at bounding box center [372, 466] width 9 height 5
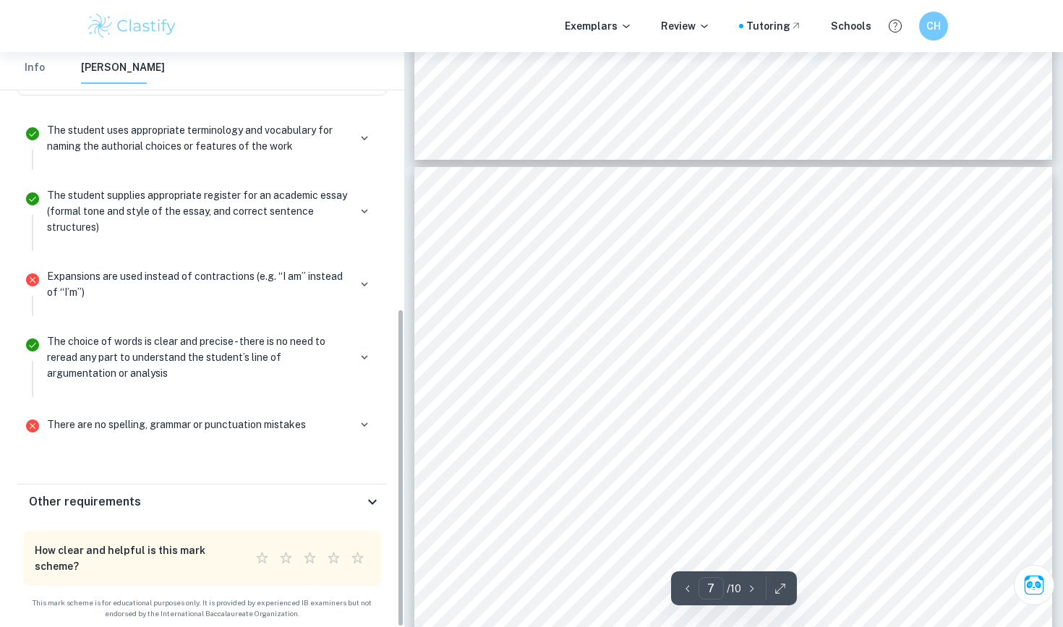
scroll to position [5001, 0]
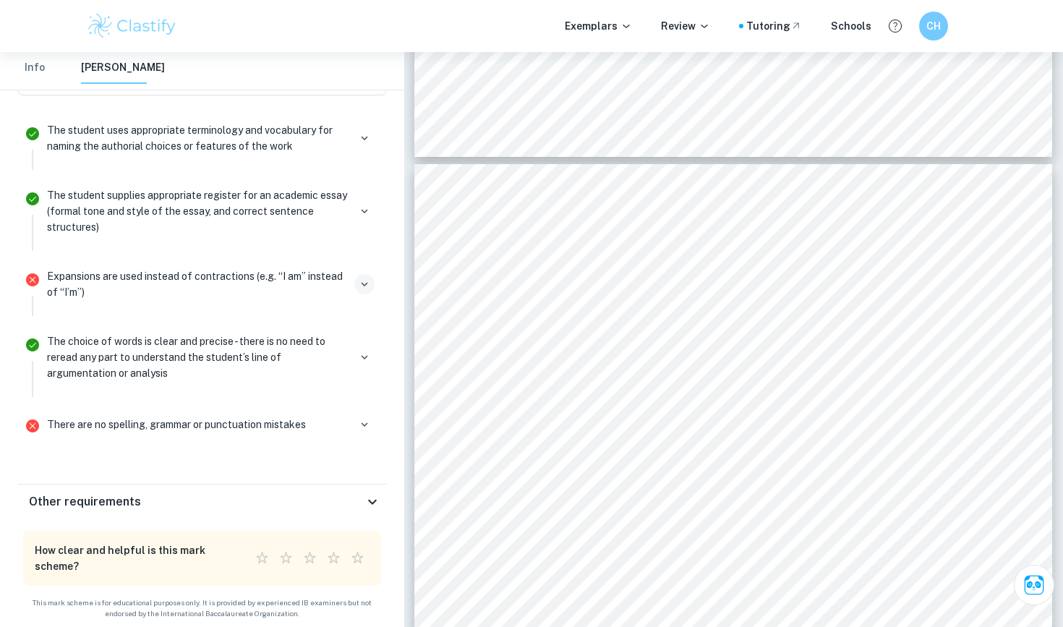
click at [360, 282] on icon "button" at bounding box center [364, 284] width 13 height 13
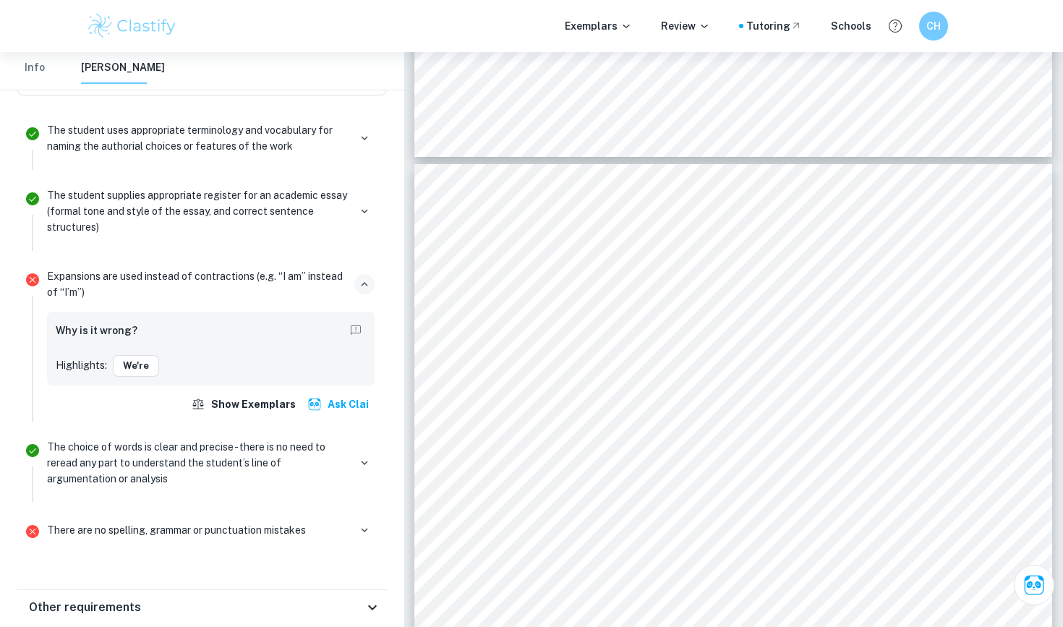
click at [360, 282] on icon "button" at bounding box center [364, 284] width 13 height 13
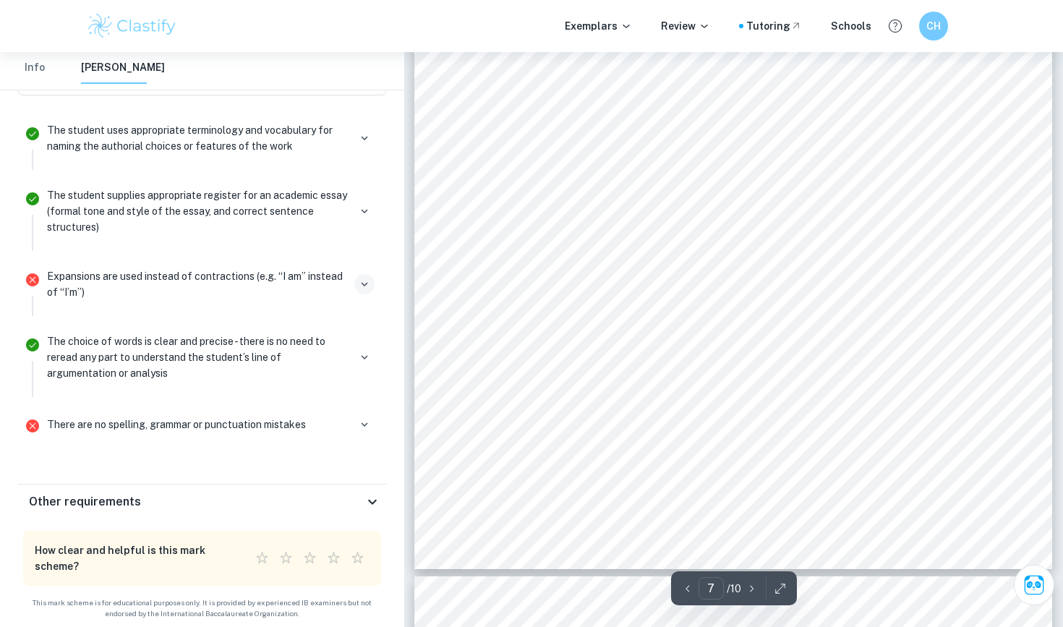
scroll to position [5423, 0]
click at [364, 425] on icon "button" at bounding box center [364, 425] width 7 height 4
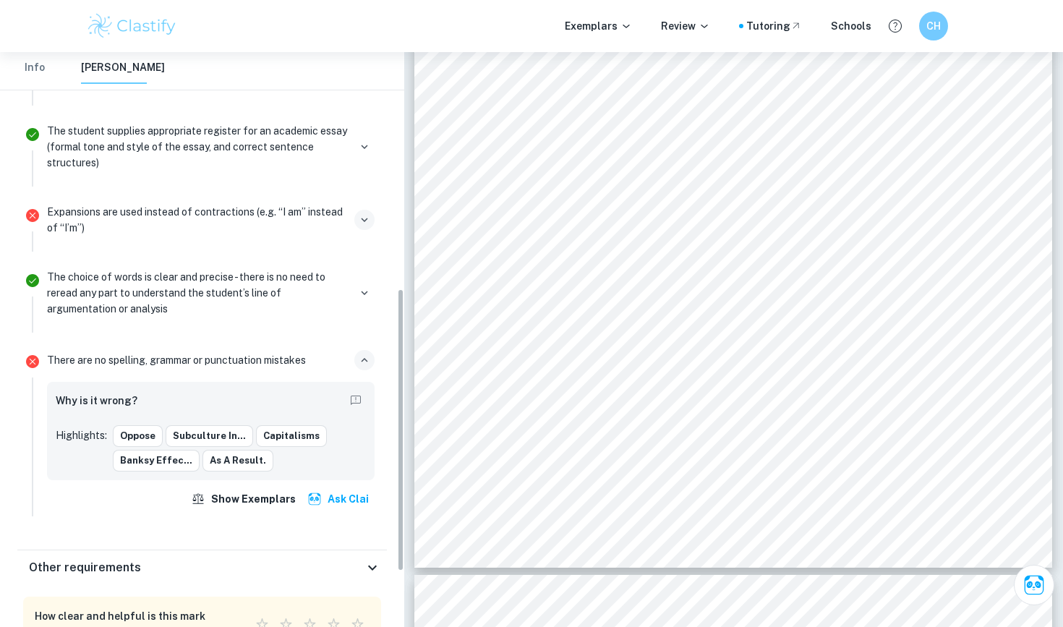
scroll to position [527, 0]
click at [137, 433] on button "oppose" at bounding box center [138, 436] width 50 height 22
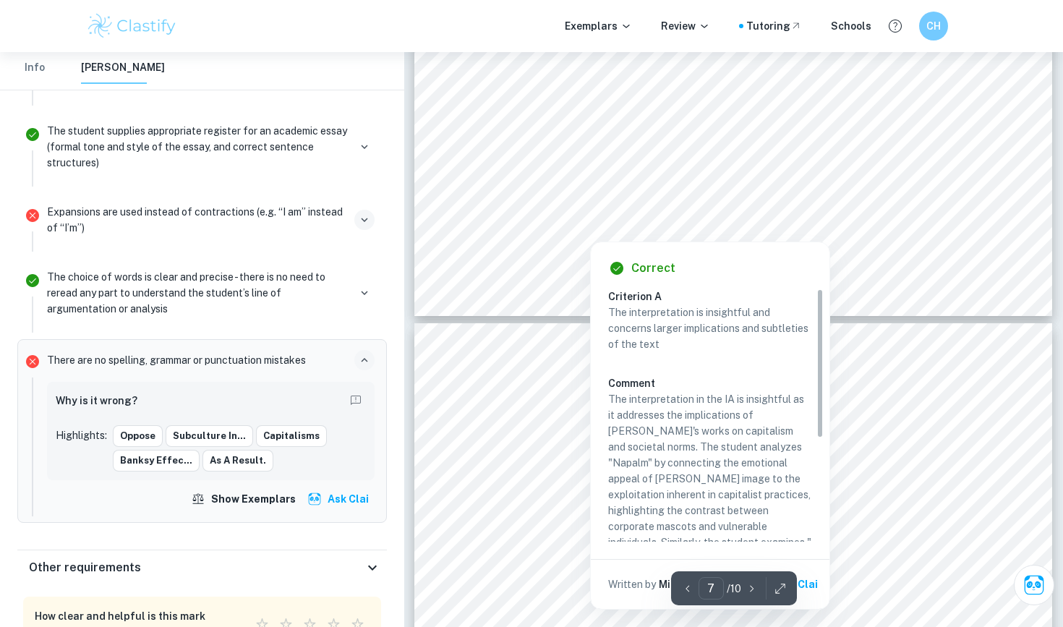
scroll to position [5397, 0]
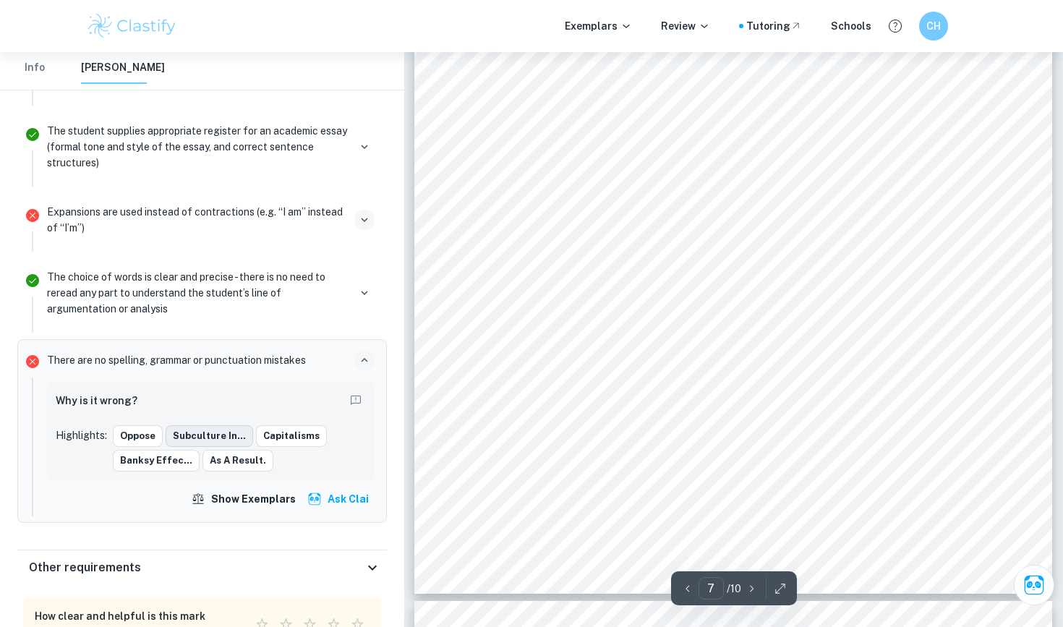
click at [201, 430] on button "subculture in..." at bounding box center [210, 436] width 88 height 22
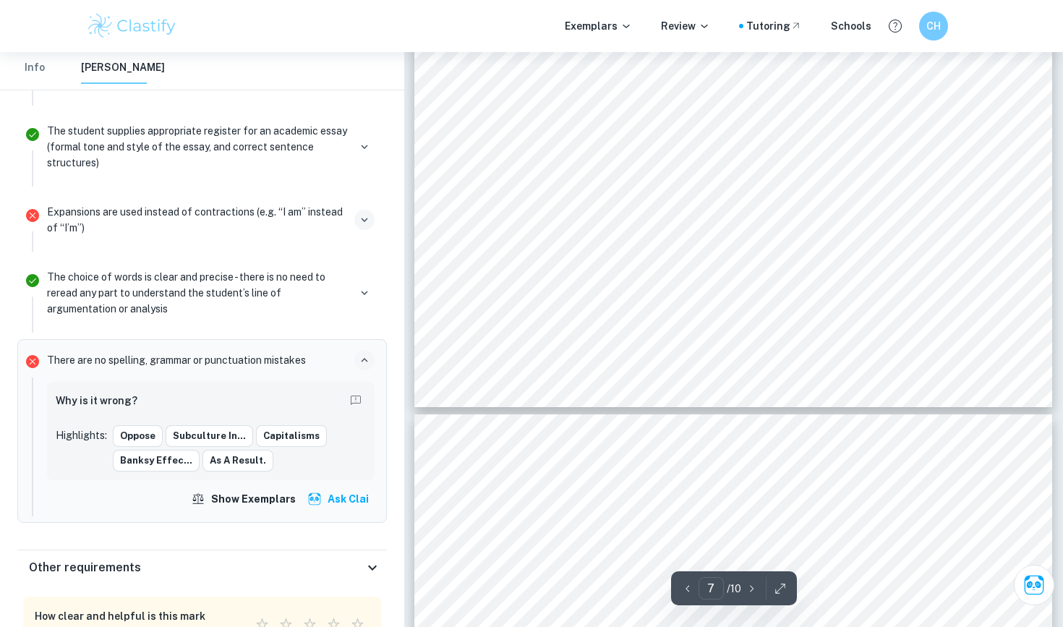
scroll to position [5490, 0]
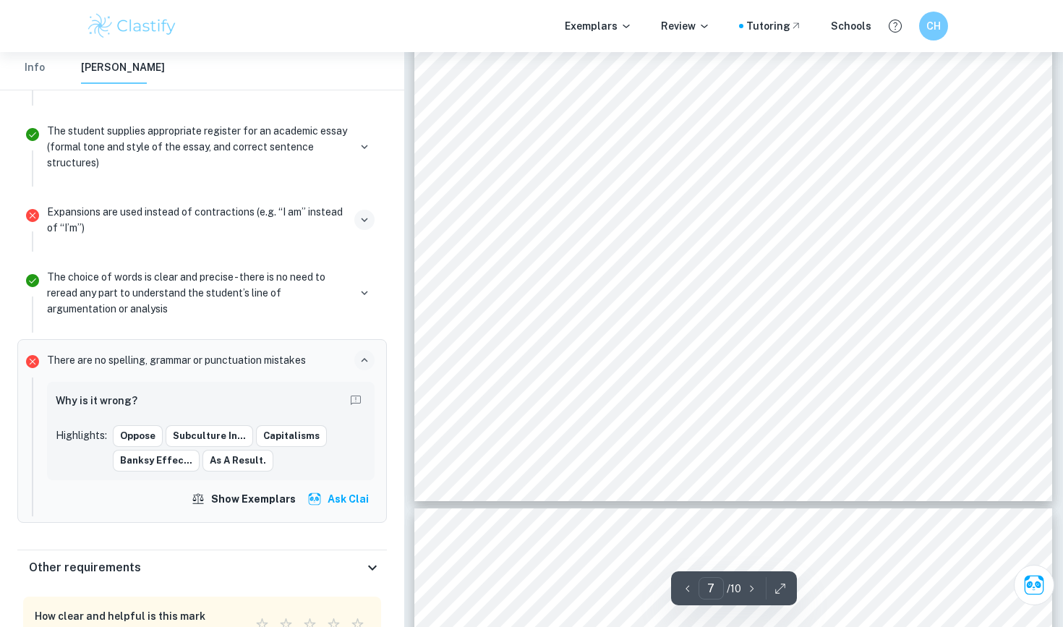
click at [436, 248] on div "Fig. 3 Banksy. Festival (Destroy Capitalism) , 2006. Lastly, [PERSON_NAME]'s 'D…" at bounding box center [734, 88] width 638 height 825
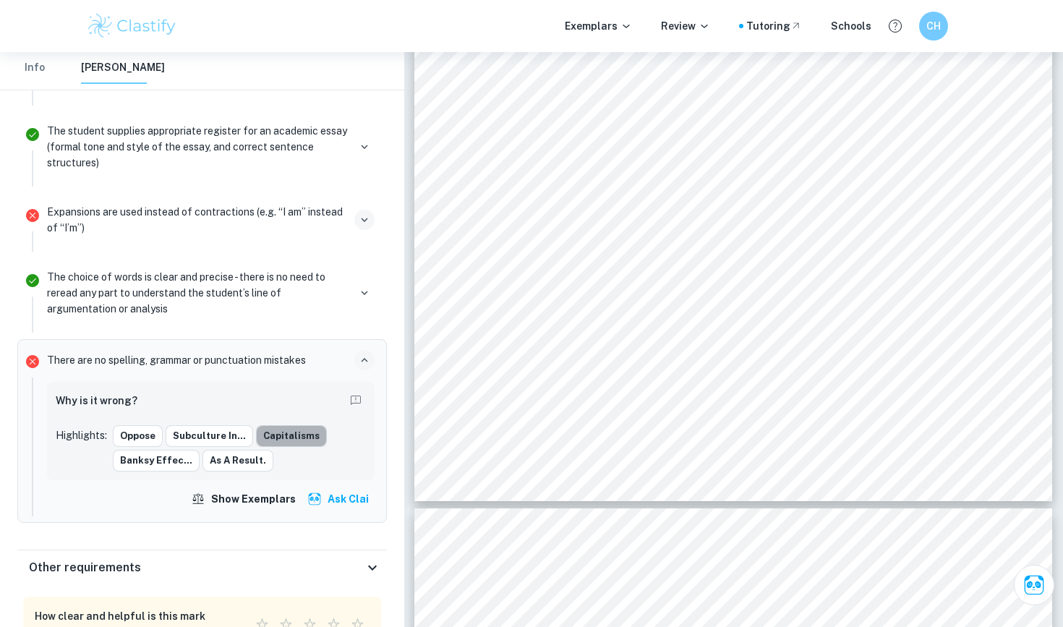
click at [292, 435] on button "capitalisms" at bounding box center [291, 436] width 71 height 22
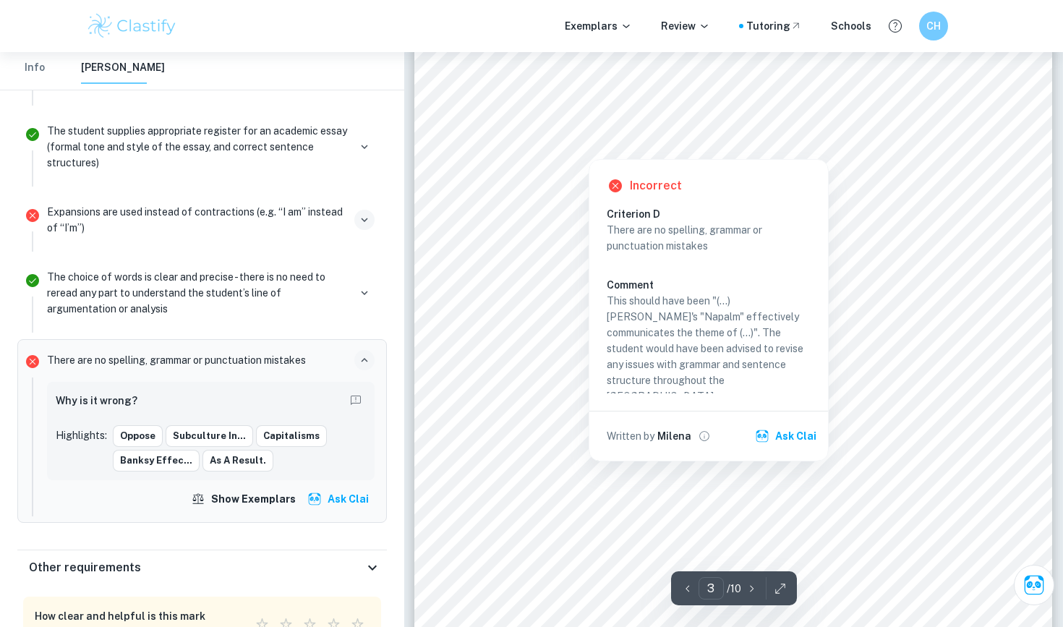
scroll to position [1804, 0]
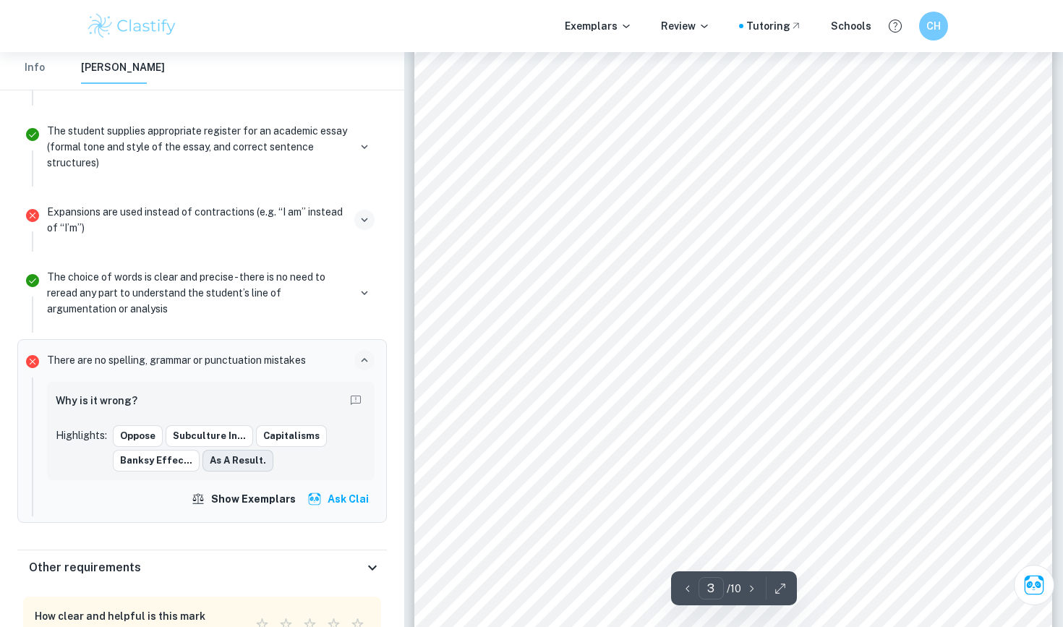
click at [232, 464] on button "as a result." at bounding box center [238, 461] width 71 height 22
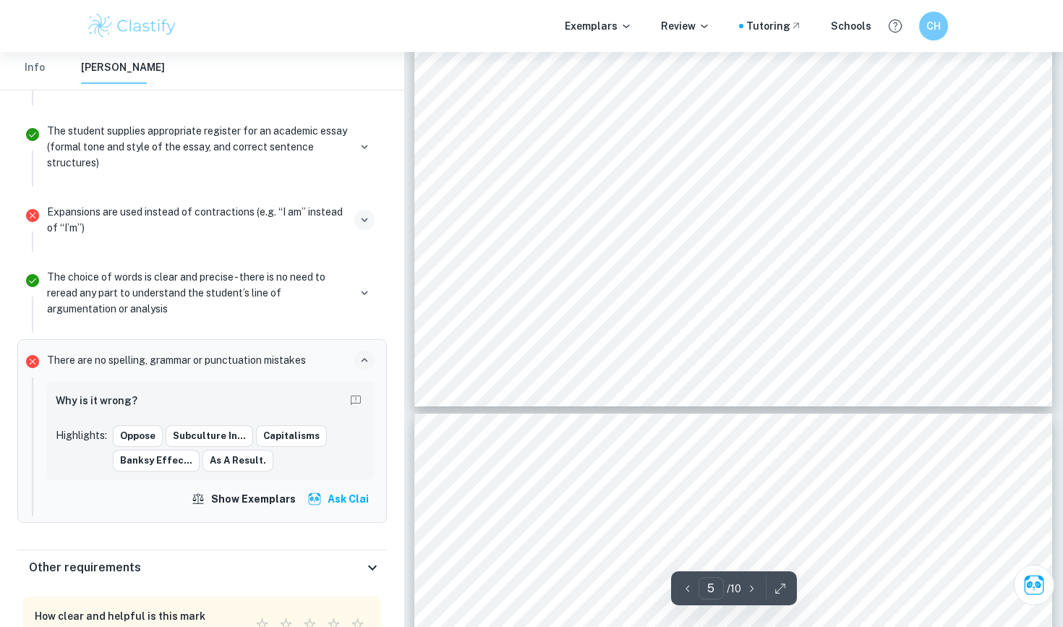
scroll to position [3920, 0]
click at [362, 362] on icon "button" at bounding box center [364, 360] width 13 height 13
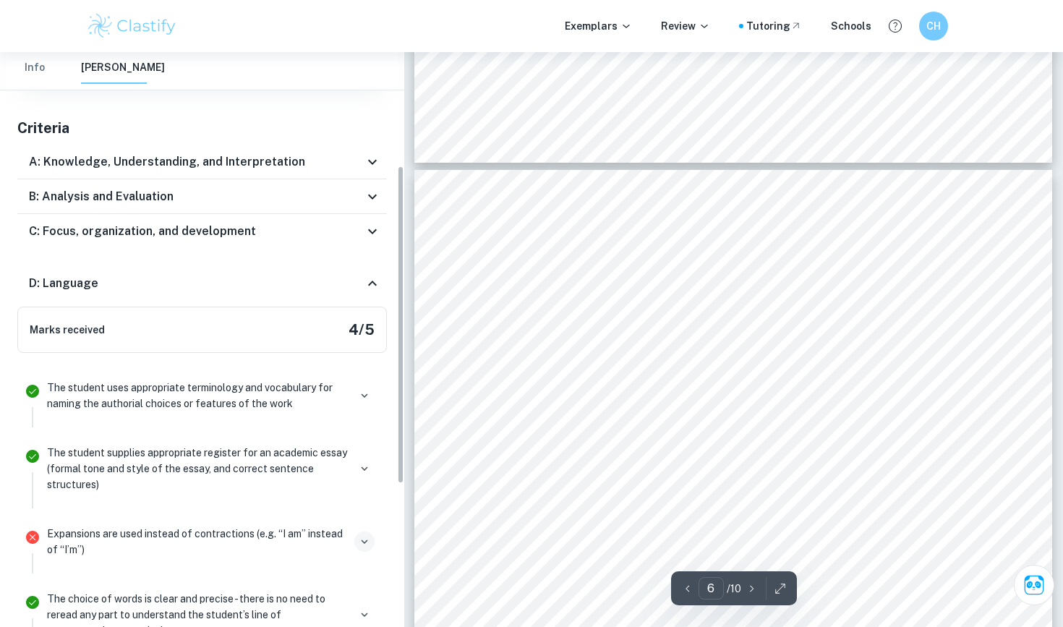
scroll to position [192, 0]
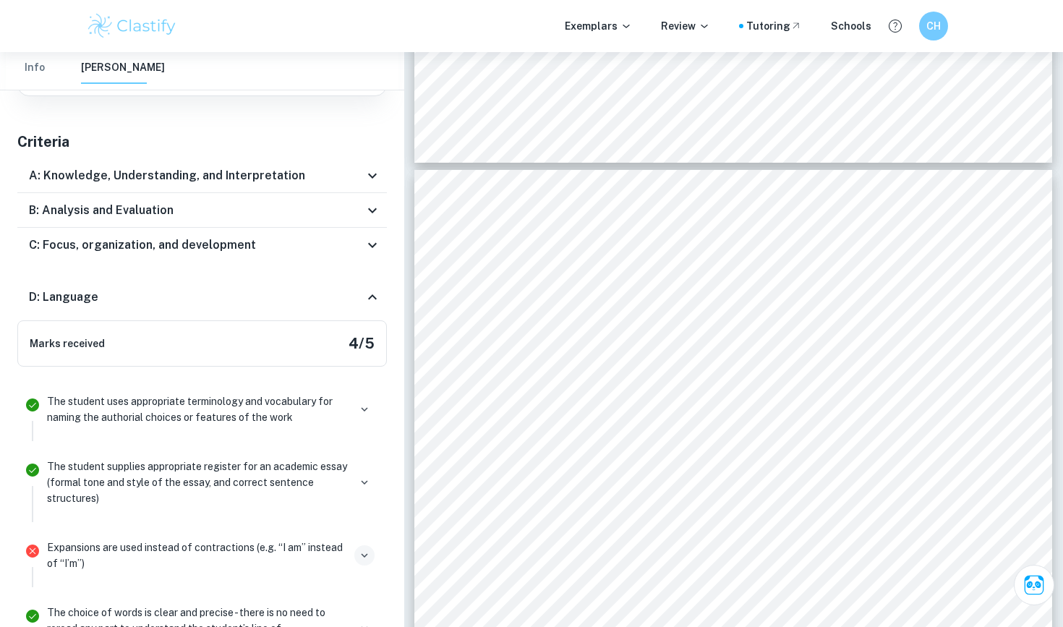
click at [370, 288] on div "D: Language" at bounding box center [202, 297] width 370 height 46
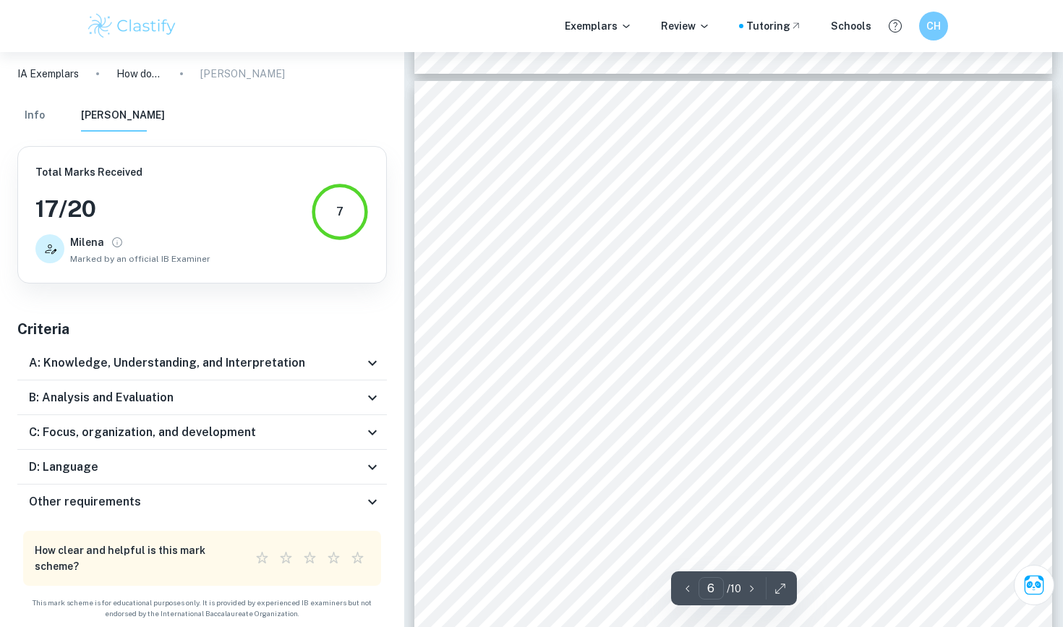
scroll to position [4252, 0]
click at [370, 501] on icon at bounding box center [372, 501] width 9 height 5
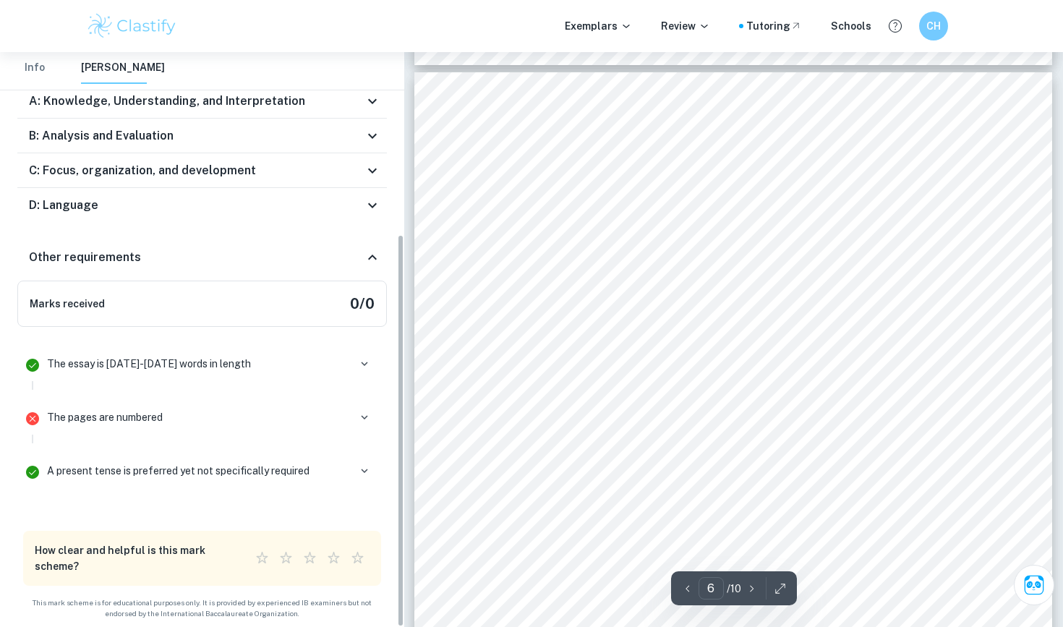
scroll to position [4271, 0]
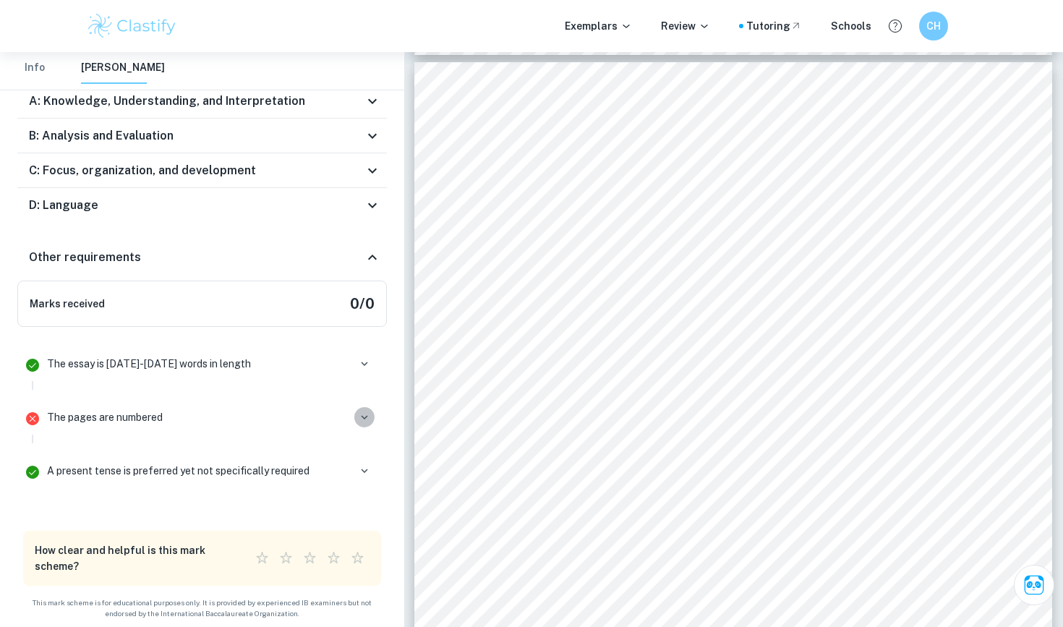
click at [371, 419] on button "button" at bounding box center [364, 417] width 20 height 20
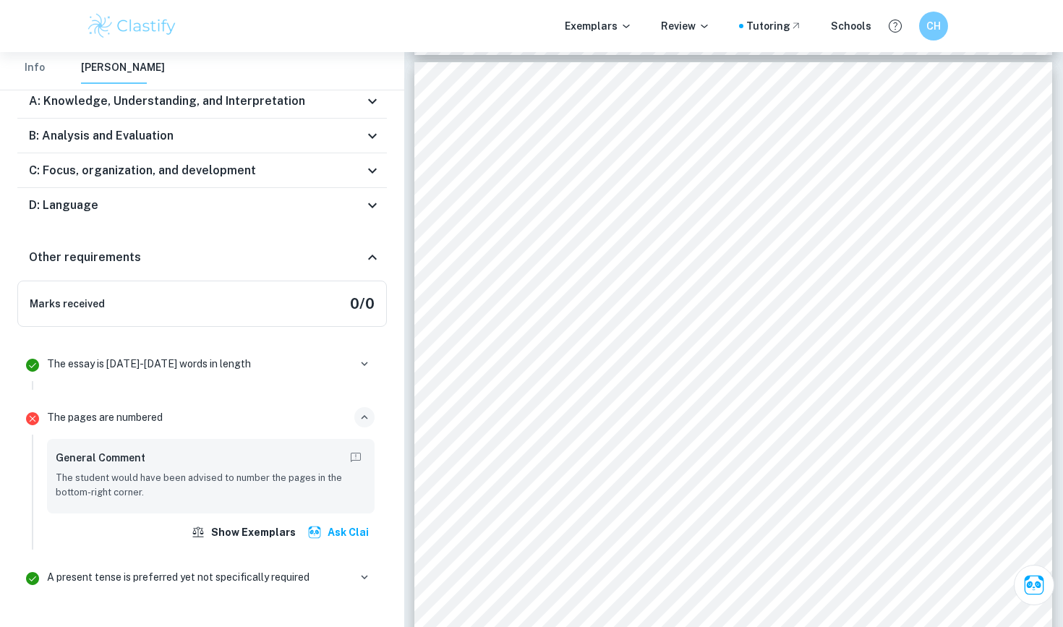
click at [354, 416] on button "button" at bounding box center [364, 417] width 20 height 20
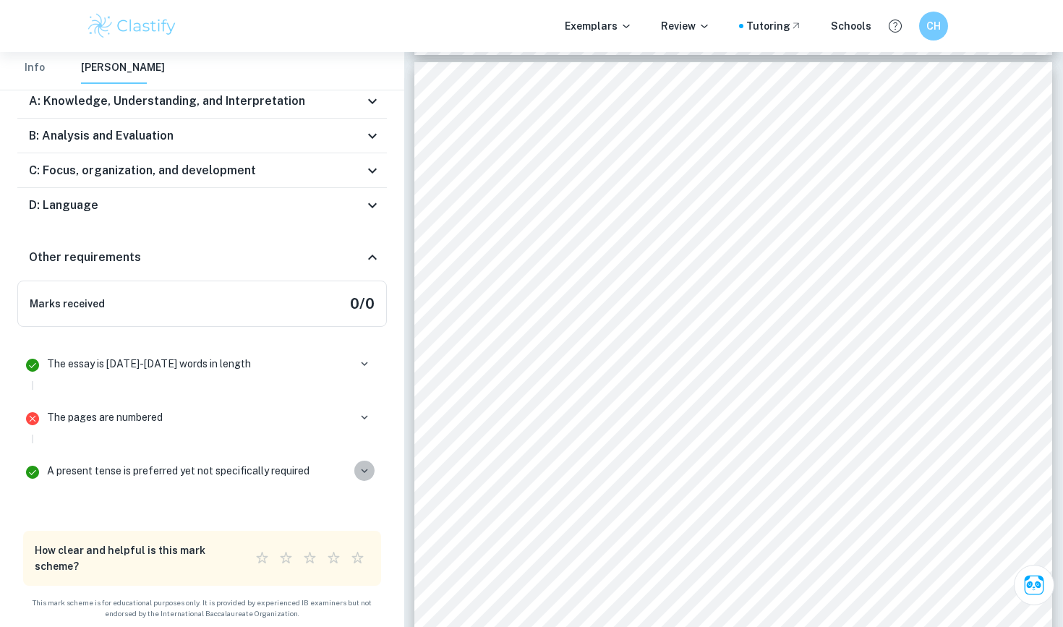
click at [365, 470] on icon "button" at bounding box center [364, 470] width 13 height 13
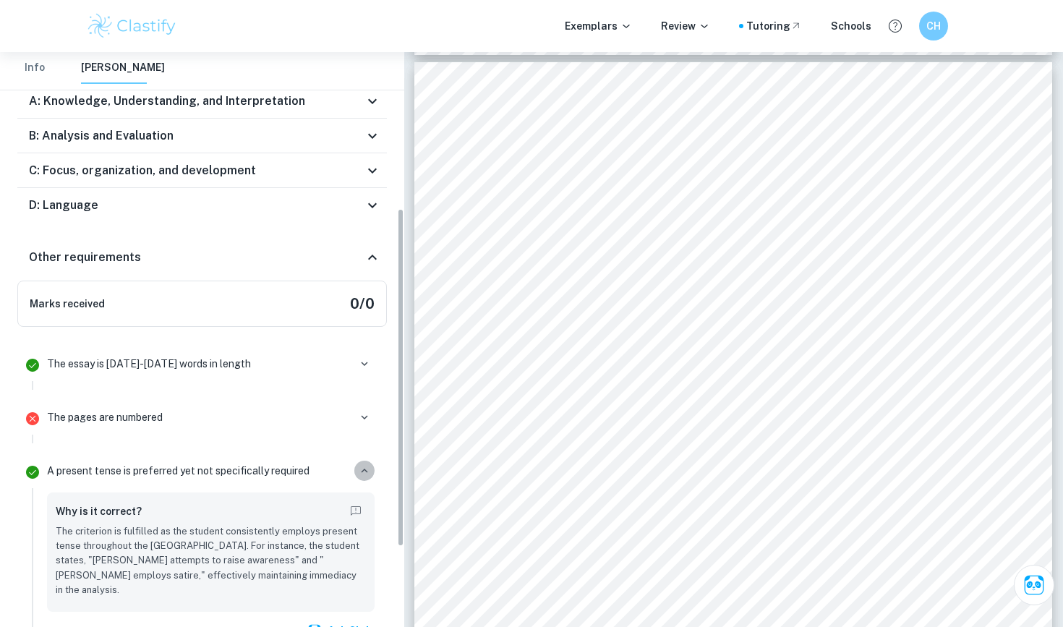
click at [365, 470] on icon "button" at bounding box center [364, 471] width 7 height 4
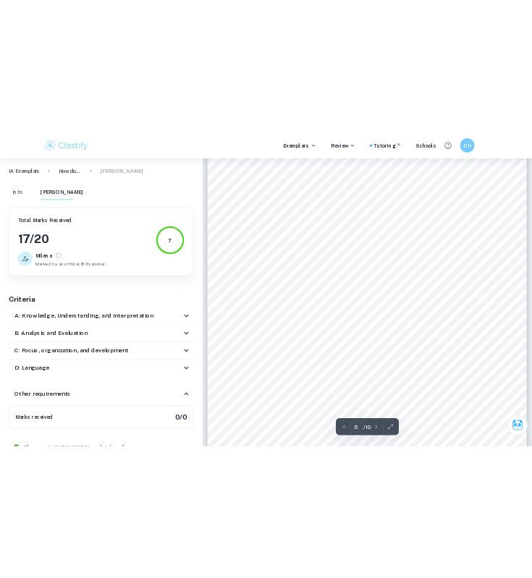
scroll to position [3511, 0]
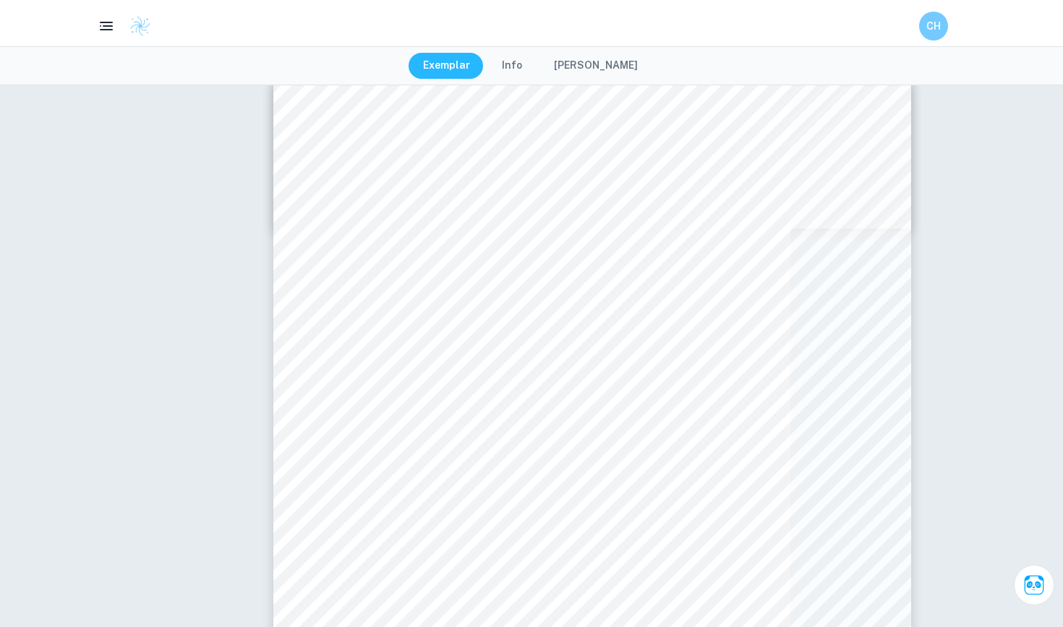
type input "6"
